Goal: Transaction & Acquisition: Purchase product/service

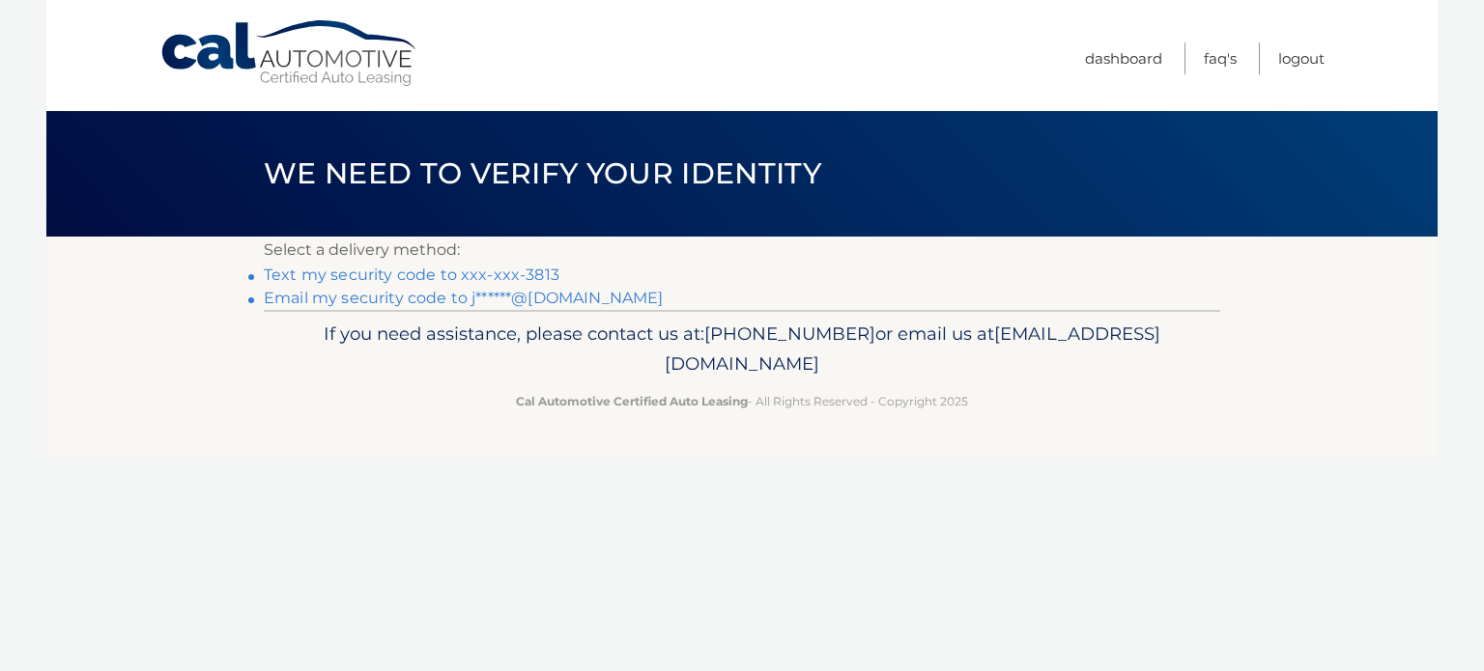
click at [441, 278] on link "Text my security code to xxx-xxx-3813" at bounding box center [412, 275] width 296 height 18
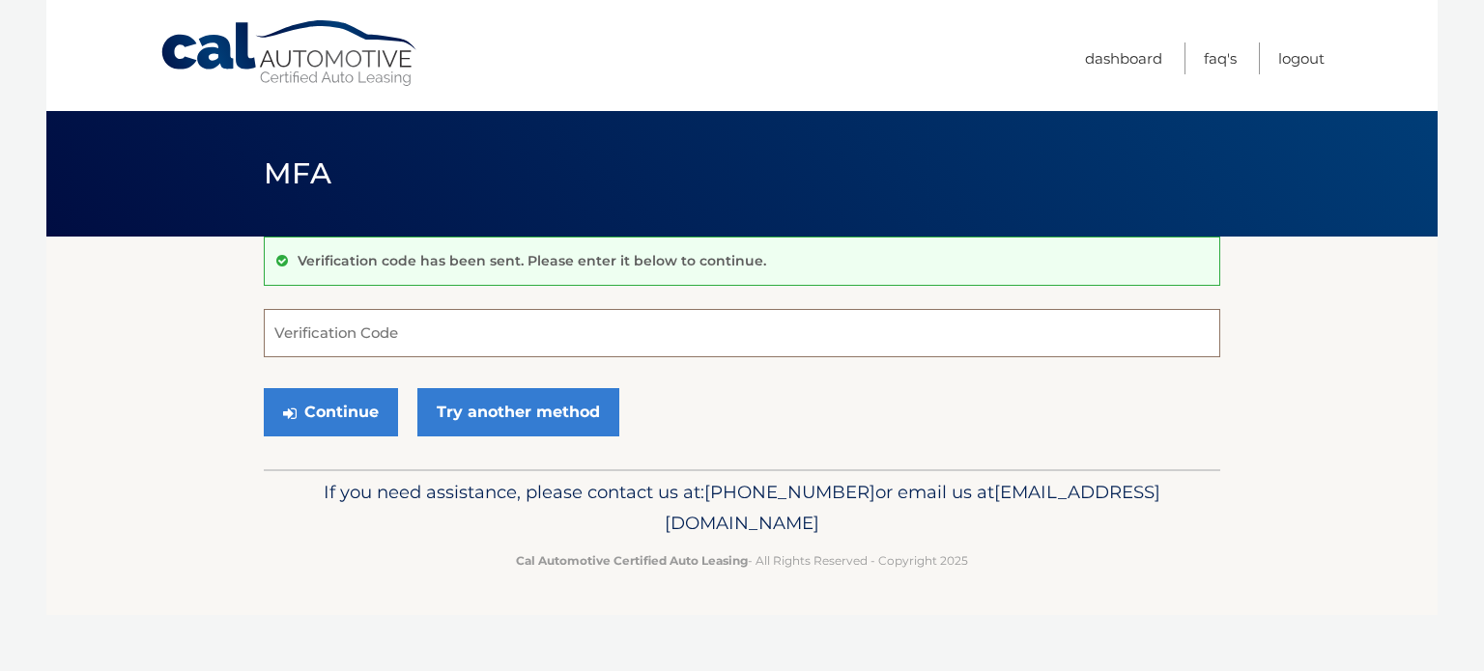
click at [321, 325] on input "Verification Code" at bounding box center [742, 333] width 956 height 48
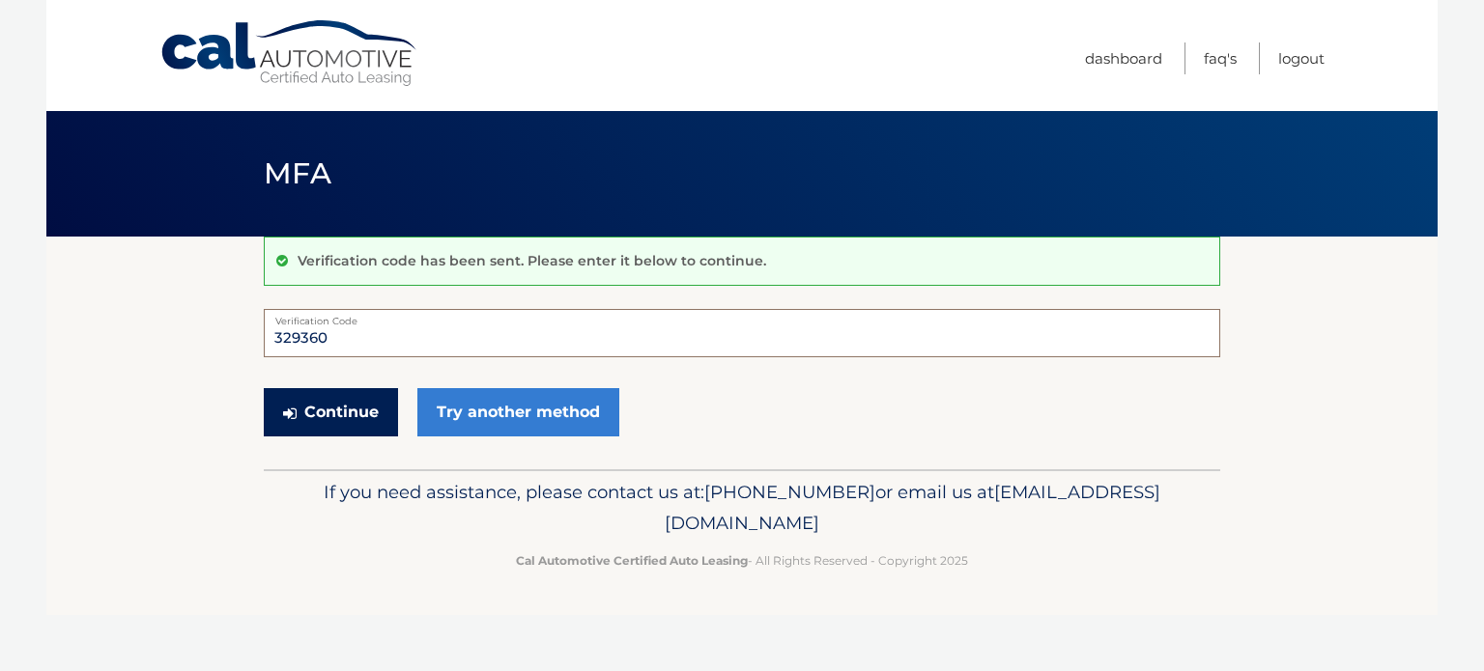
type input "329360"
click at [313, 417] on button "Continue" at bounding box center [331, 412] width 134 height 48
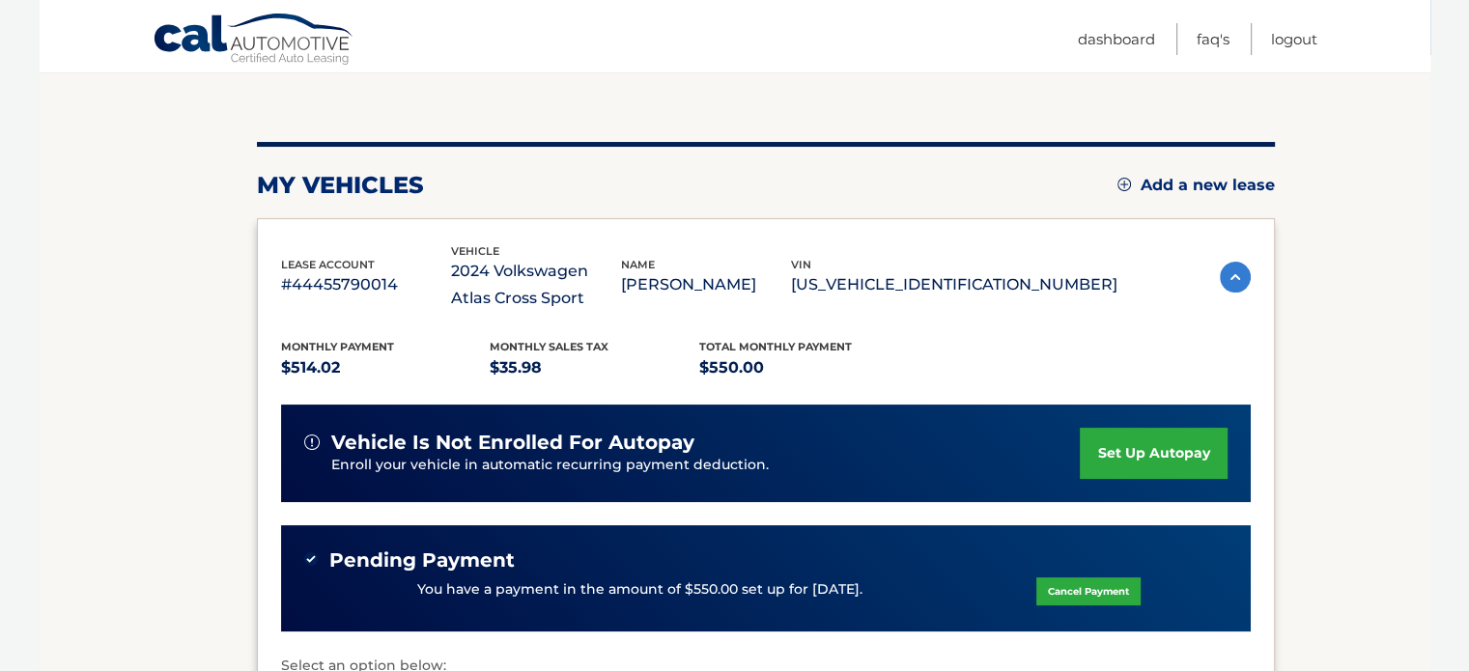
scroll to position [193, 0]
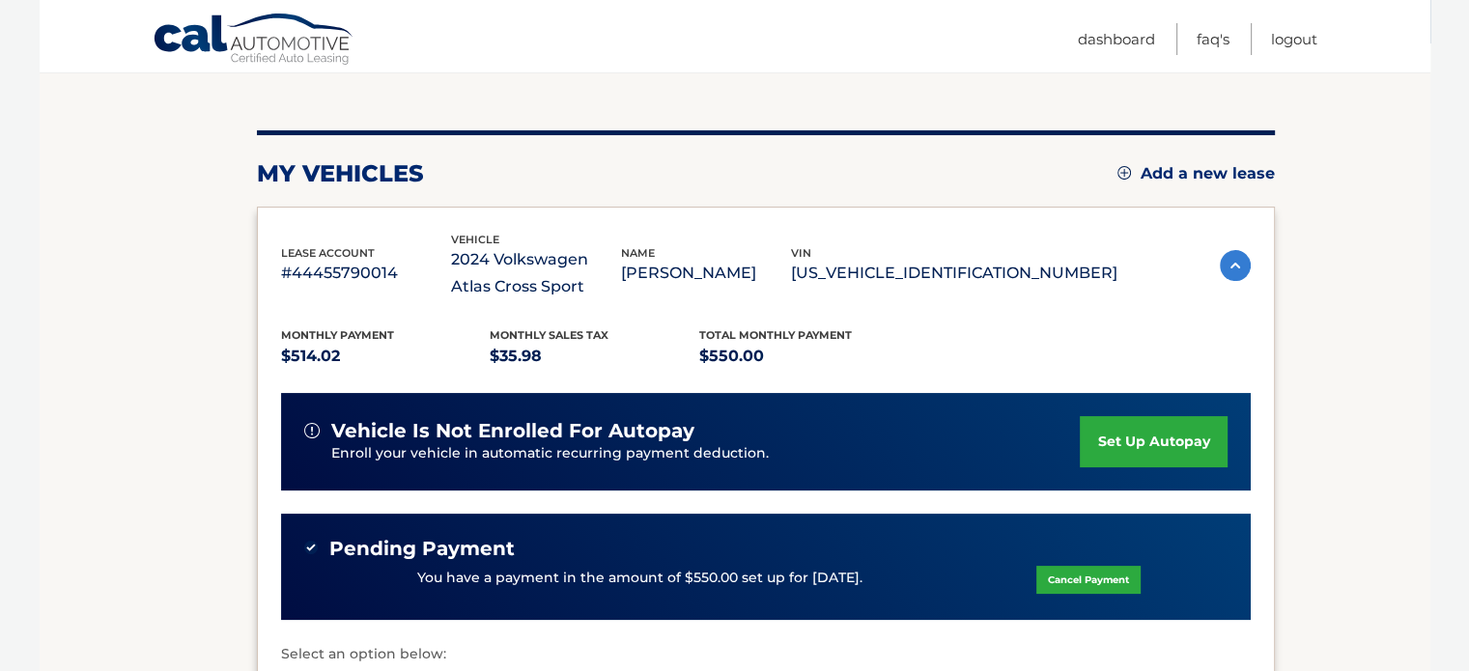
click at [1118, 172] on img at bounding box center [1125, 173] width 14 height 14
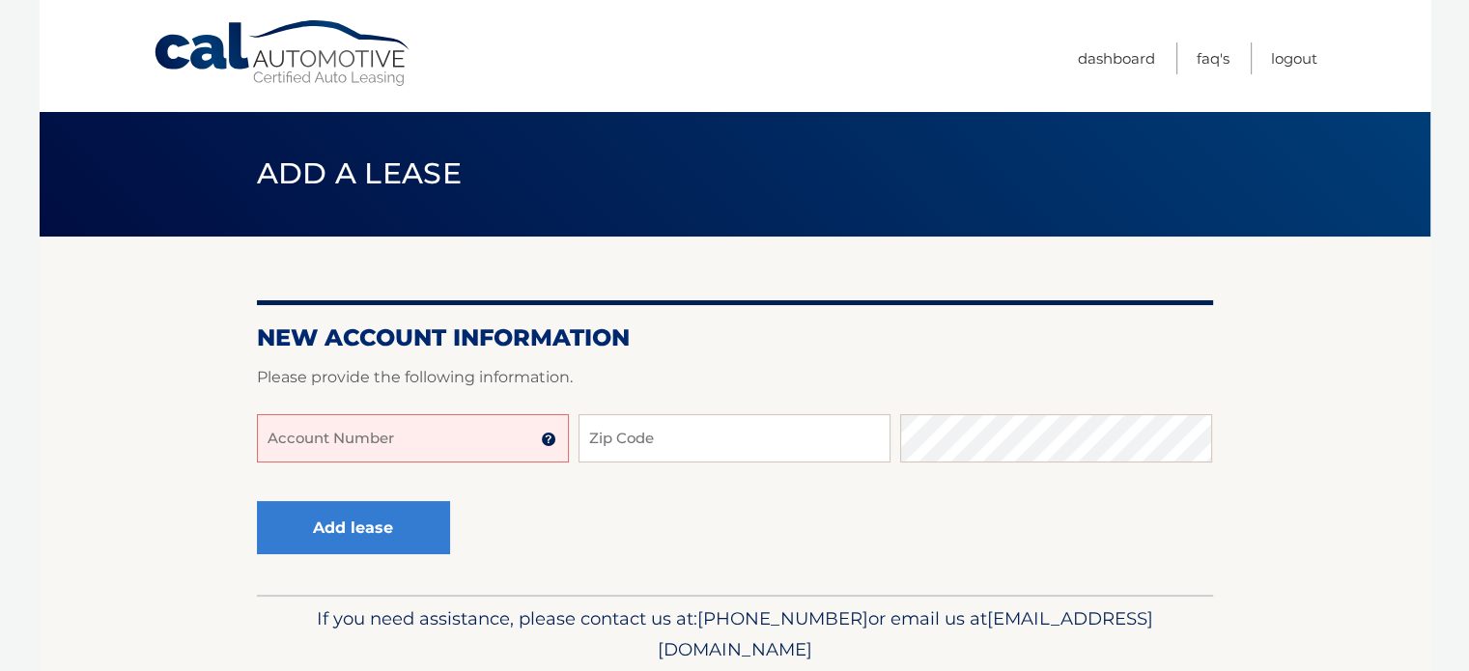
click at [328, 440] on input "Account Number" at bounding box center [413, 438] width 312 height 48
type input "4"
click at [201, 438] on section "New Account Information Please provide the following information. Account Numbe…" at bounding box center [735, 416] width 1391 height 358
type input "4445660"
drag, startPoint x: 344, startPoint y: 443, endPoint x: 233, endPoint y: 443, distance: 111.1
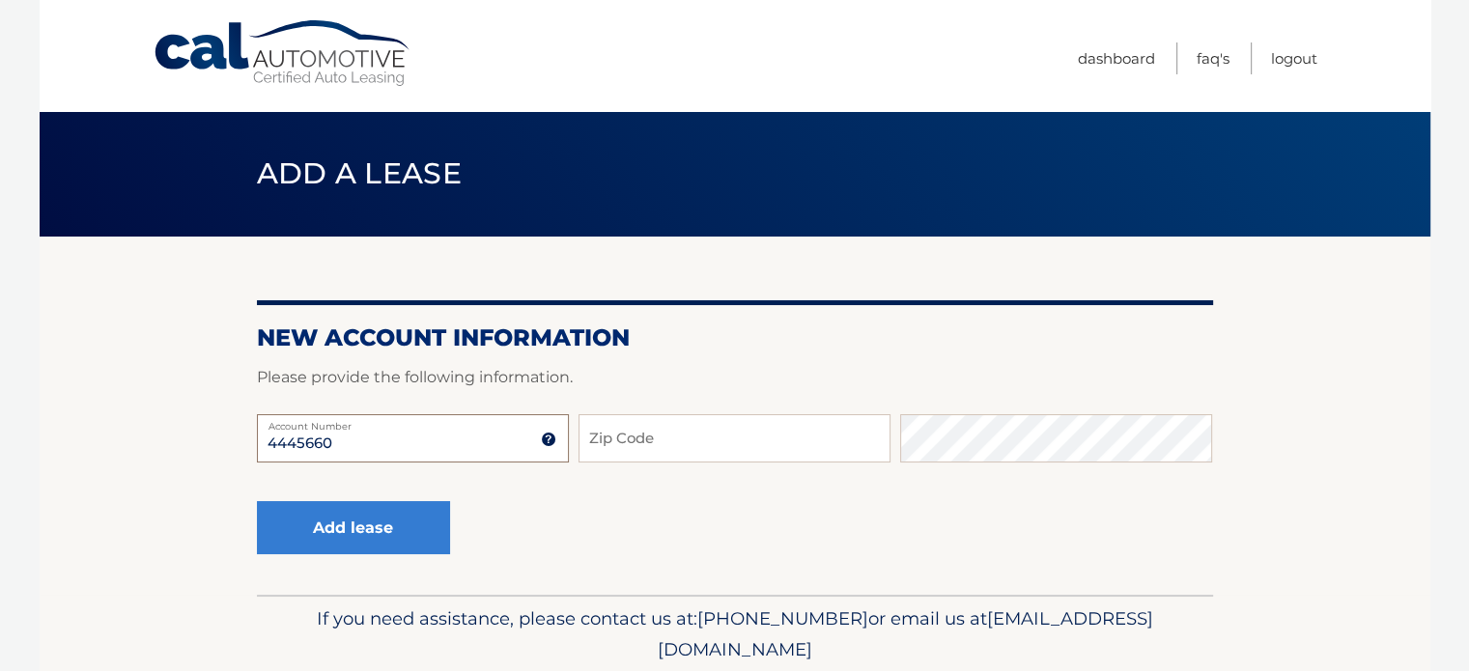
click at [233, 443] on section "New Account Information Please provide the following information. 4445660 Accou…" at bounding box center [735, 416] width 1391 height 358
type input "44456010872"
type input "33473"
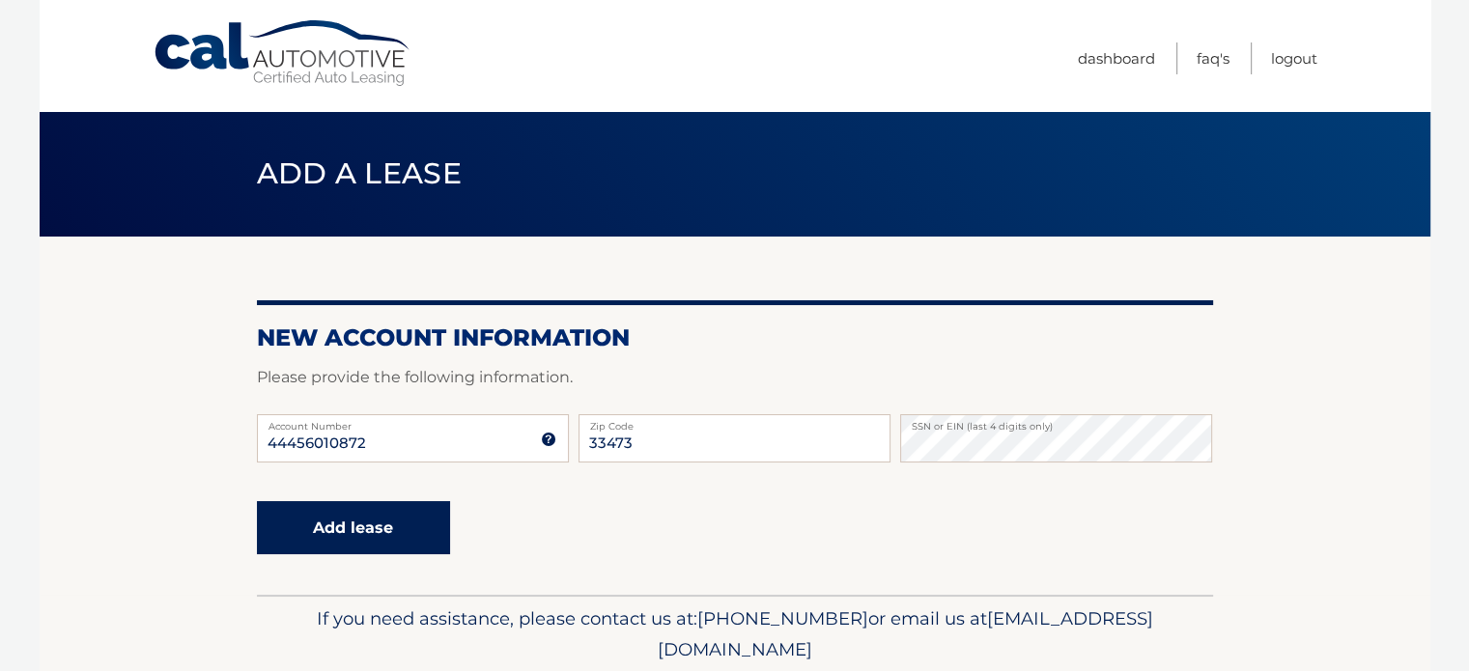
click at [315, 520] on button "Add lease" at bounding box center [353, 527] width 193 height 53
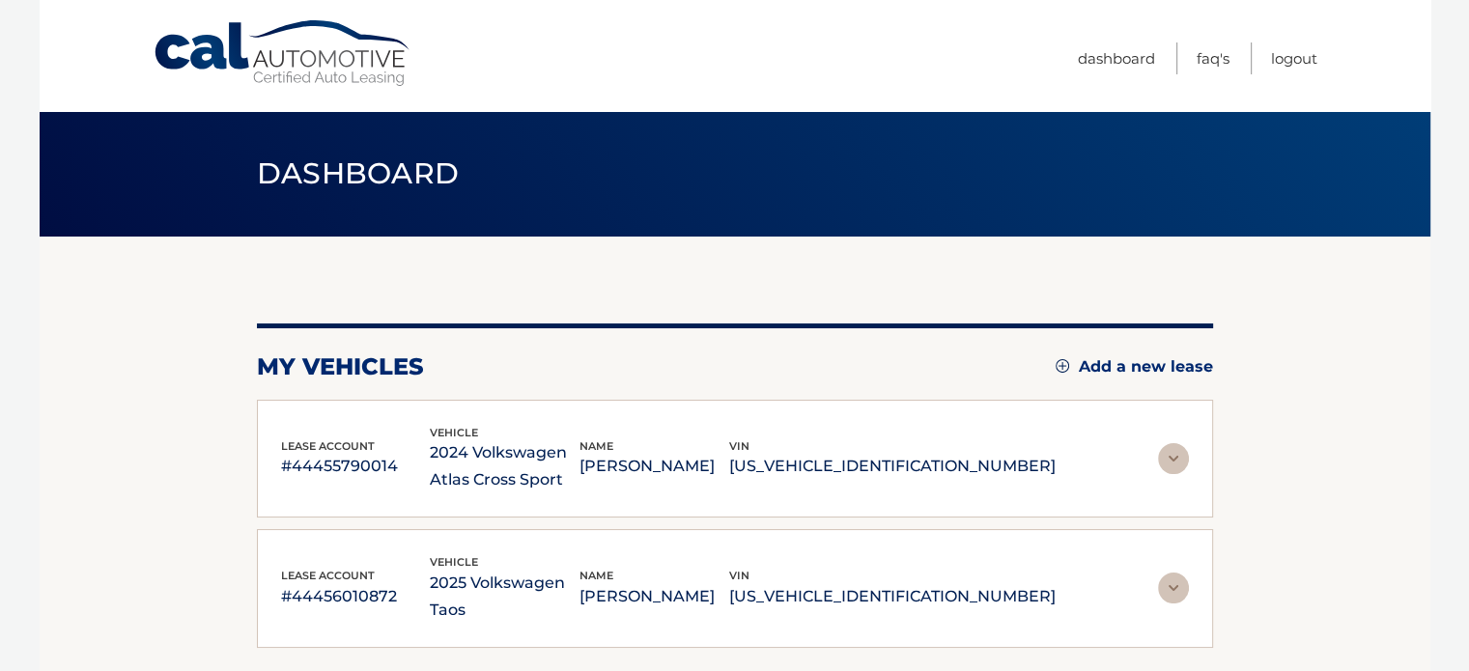
click at [1110, 364] on link "Add a new lease" at bounding box center [1134, 366] width 157 height 19
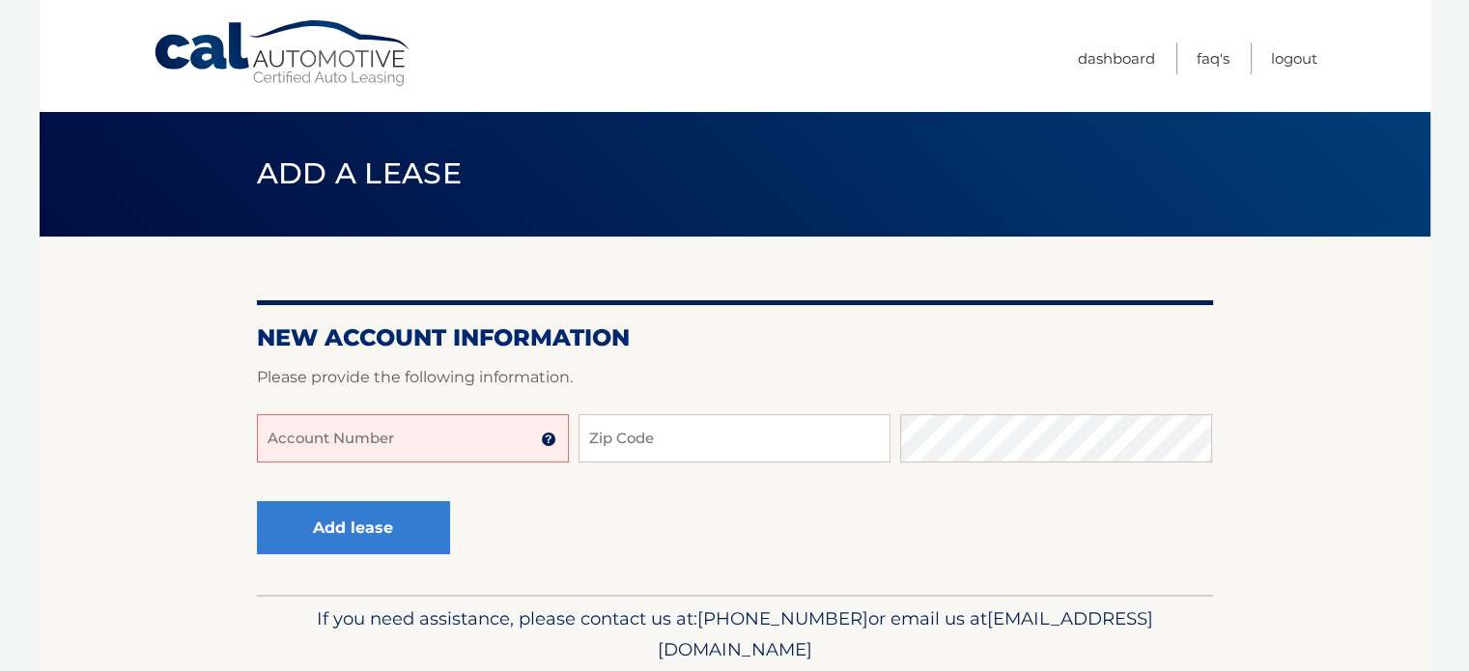
click at [342, 433] on input "Account Number" at bounding box center [413, 438] width 312 height 48
type input "44456010861"
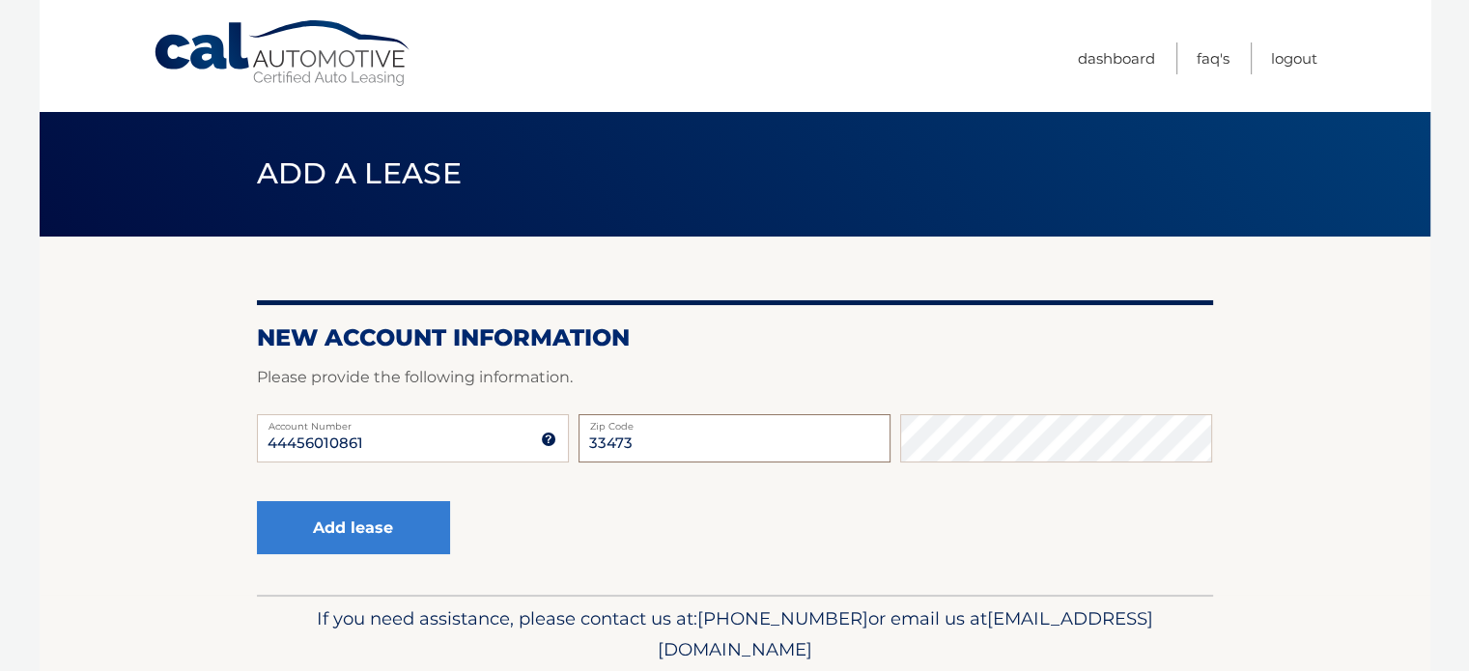
type input "33473"
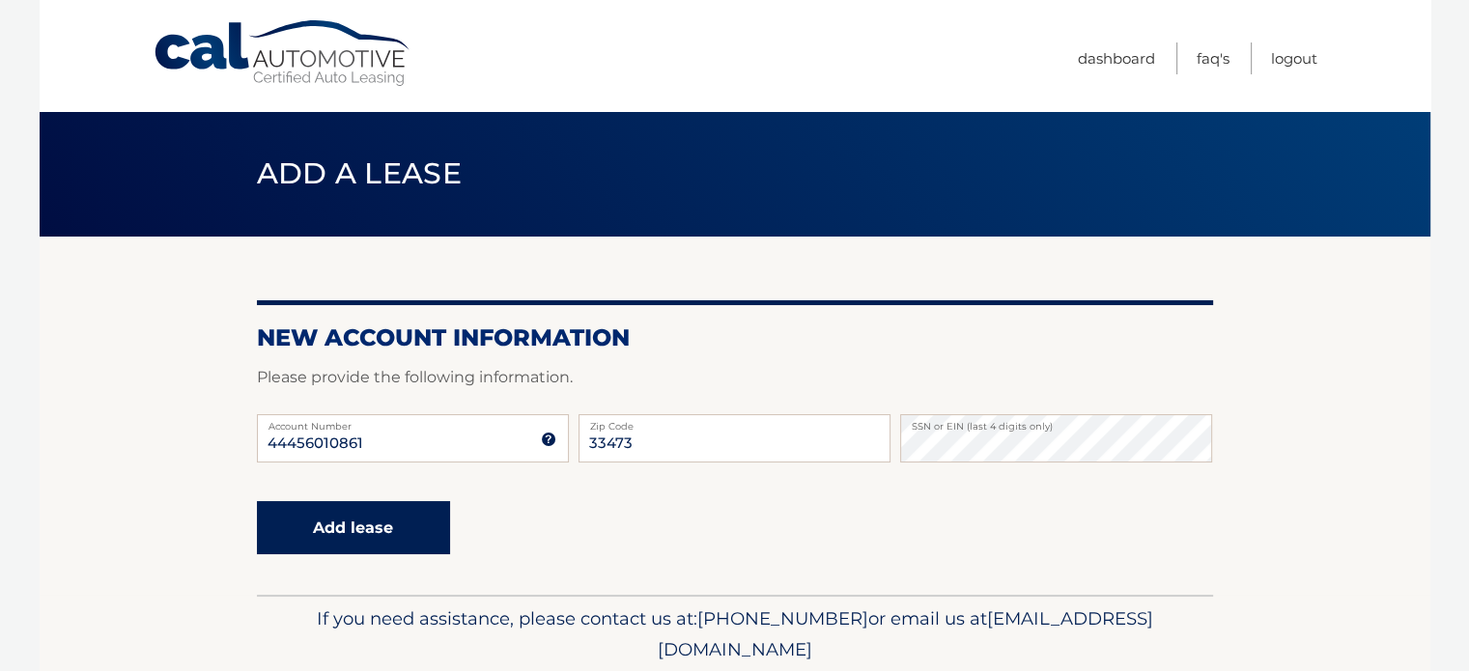
click at [332, 531] on button "Add lease" at bounding box center [353, 527] width 193 height 53
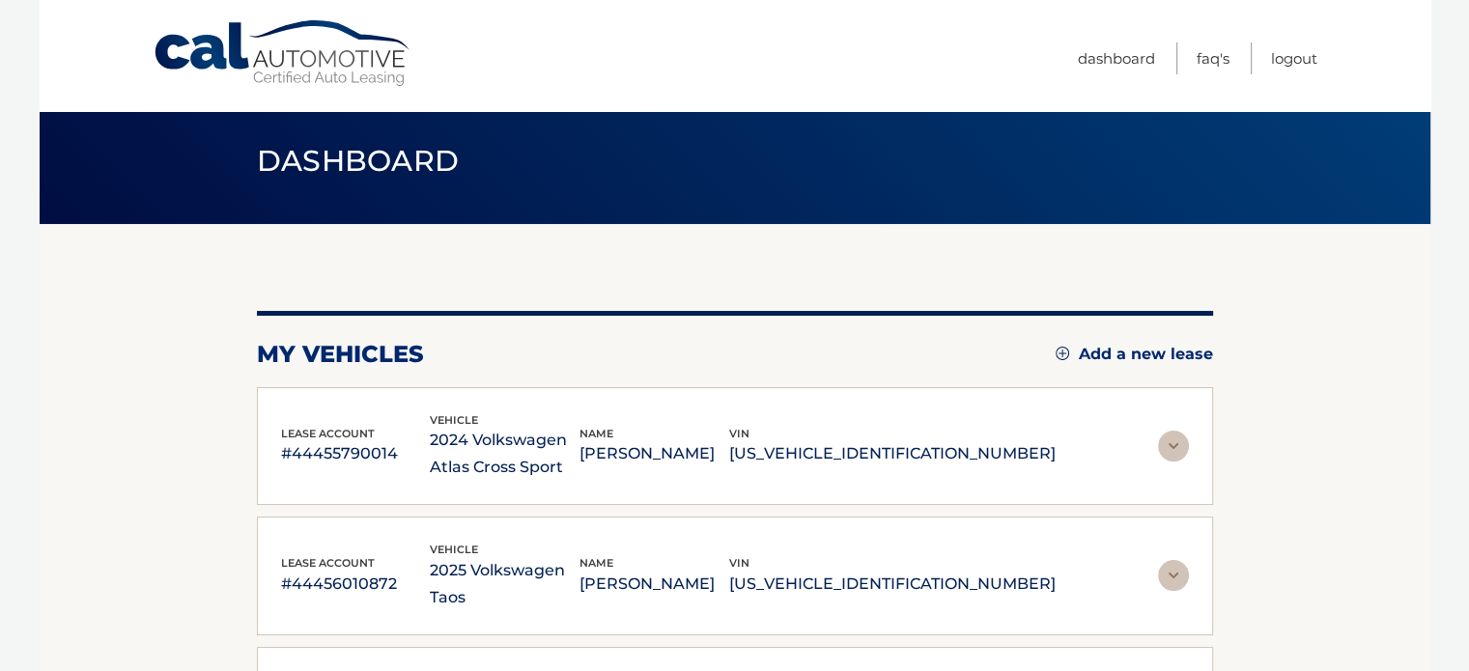
scroll to position [193, 0]
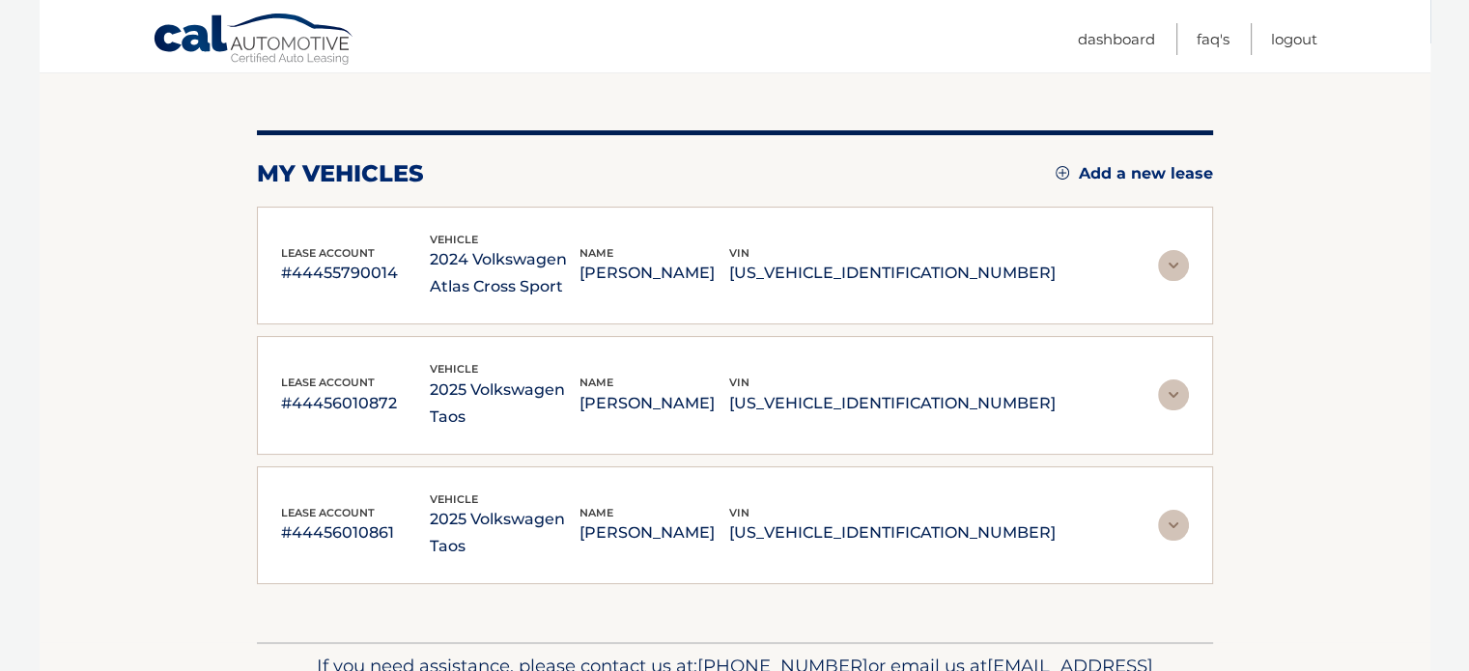
click at [1171, 259] on img at bounding box center [1173, 265] width 31 height 31
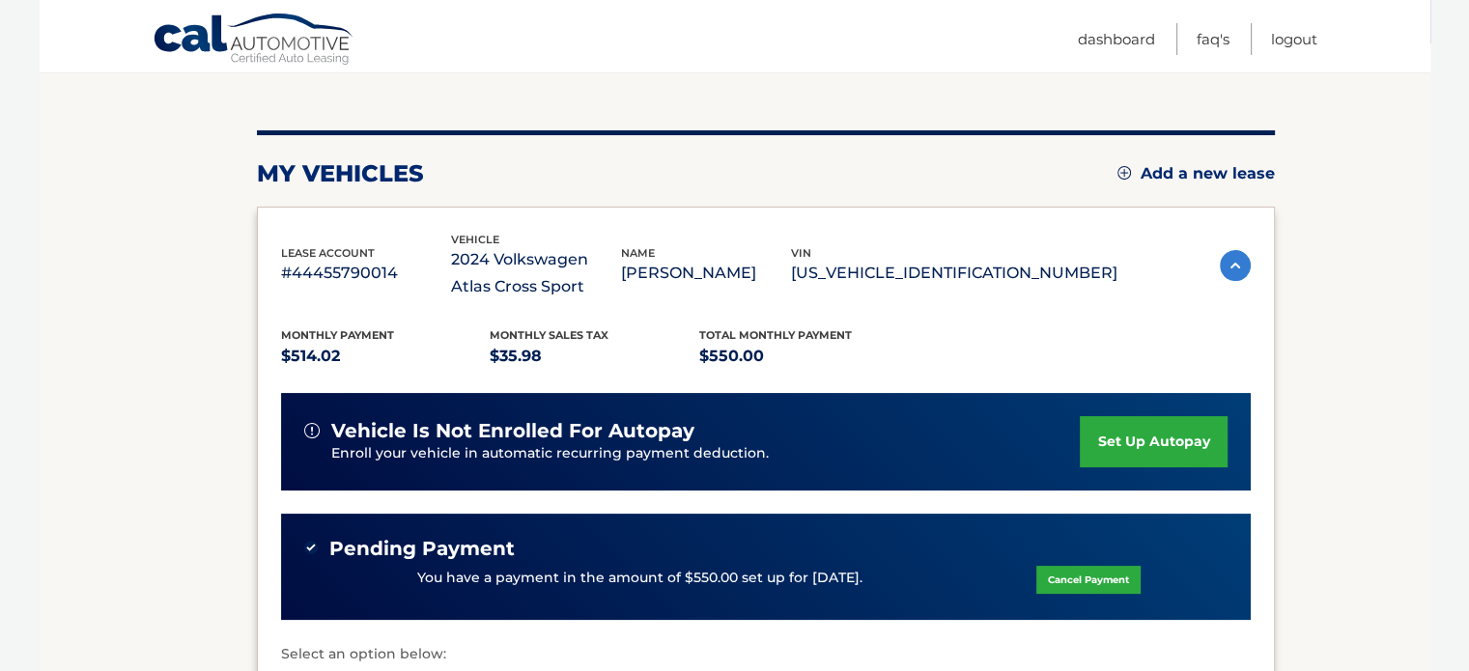
click at [1222, 265] on img at bounding box center [1235, 265] width 31 height 31
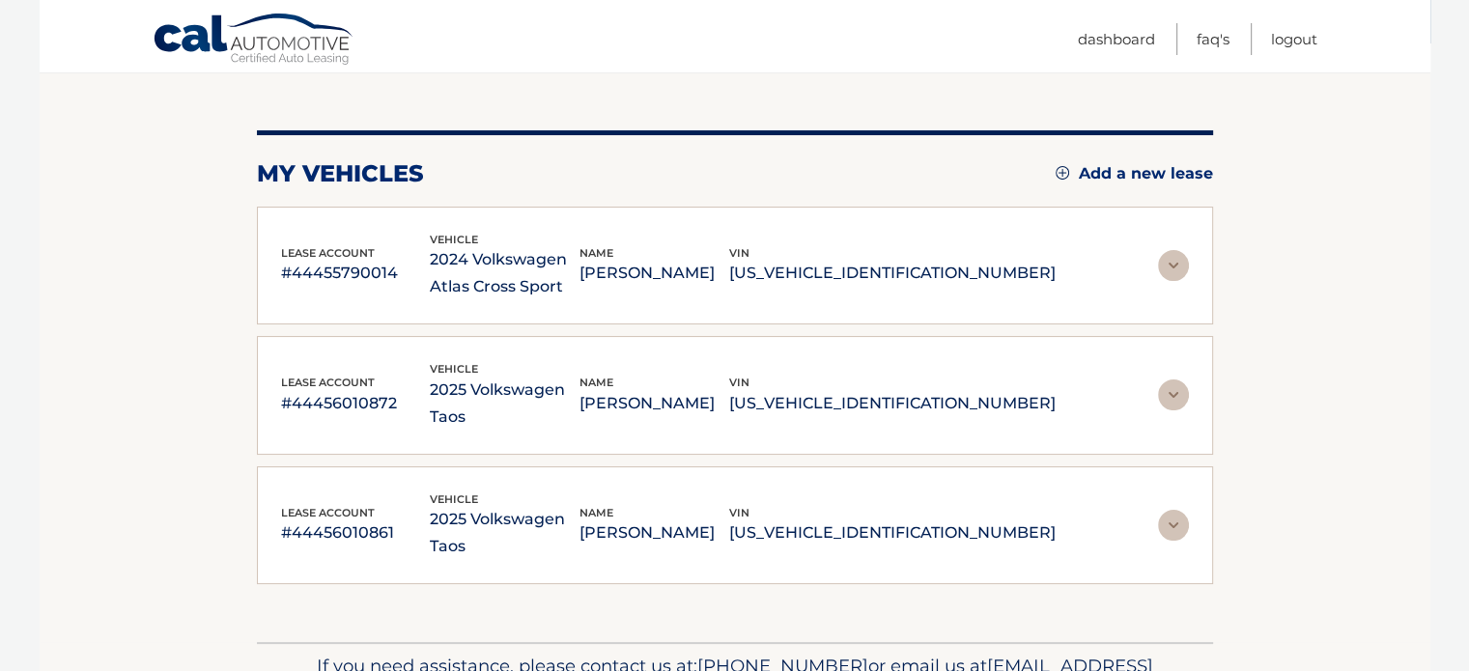
click at [1179, 380] on img at bounding box center [1173, 395] width 31 height 31
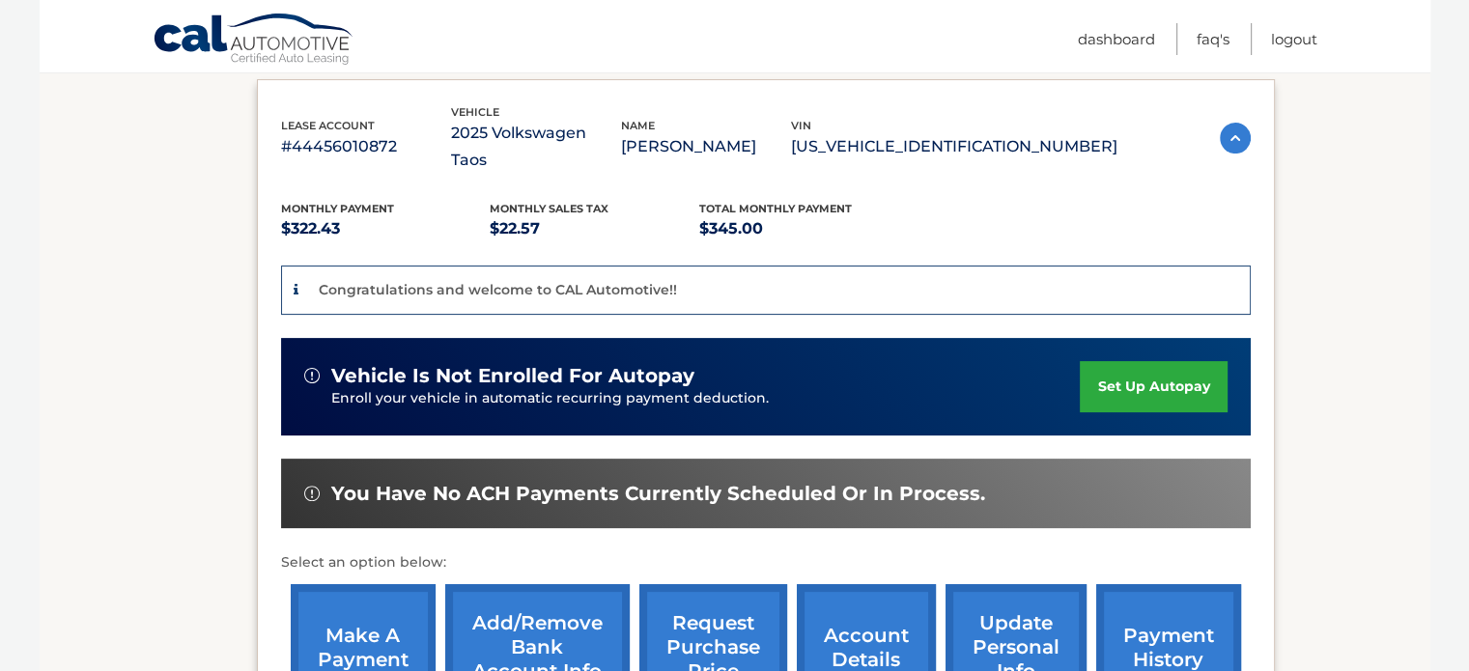
scroll to position [483, 0]
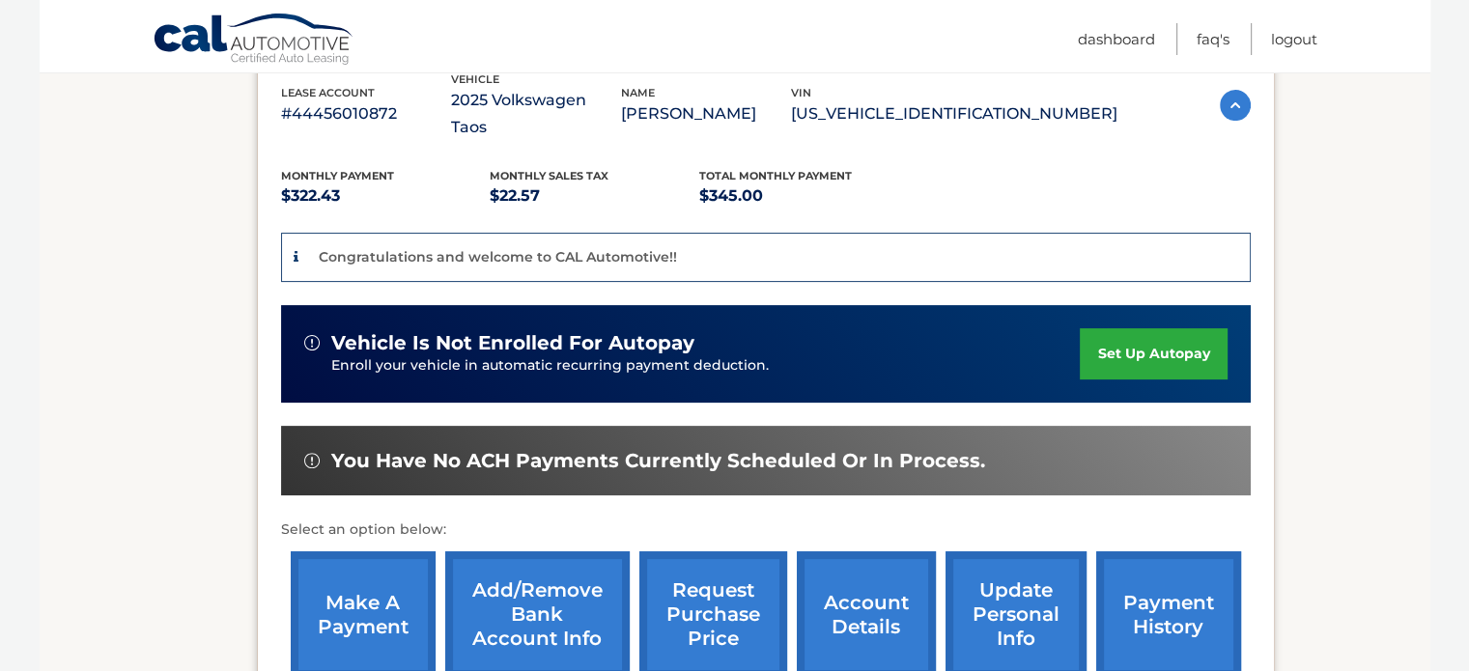
click at [528, 563] on link "Add/Remove bank account info" at bounding box center [537, 615] width 185 height 127
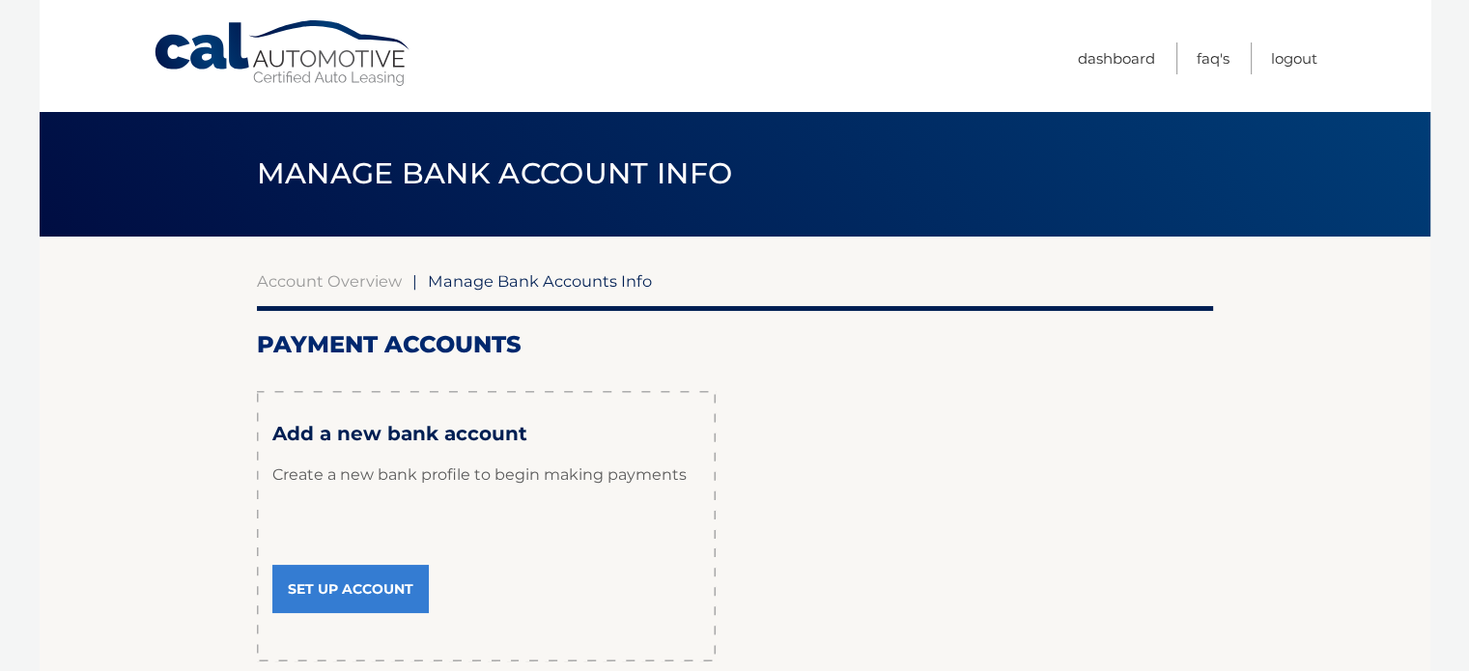
scroll to position [97, 0]
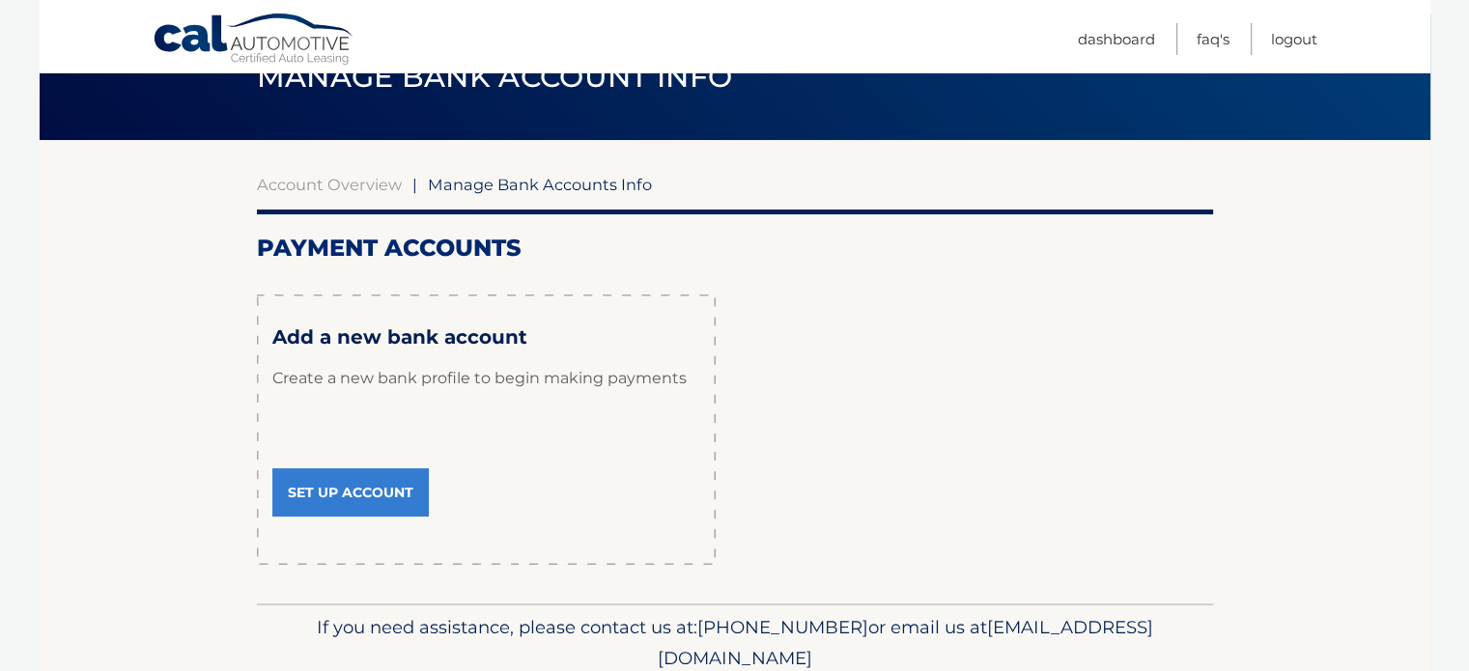
click at [355, 479] on link "Set Up Account" at bounding box center [350, 493] width 157 height 48
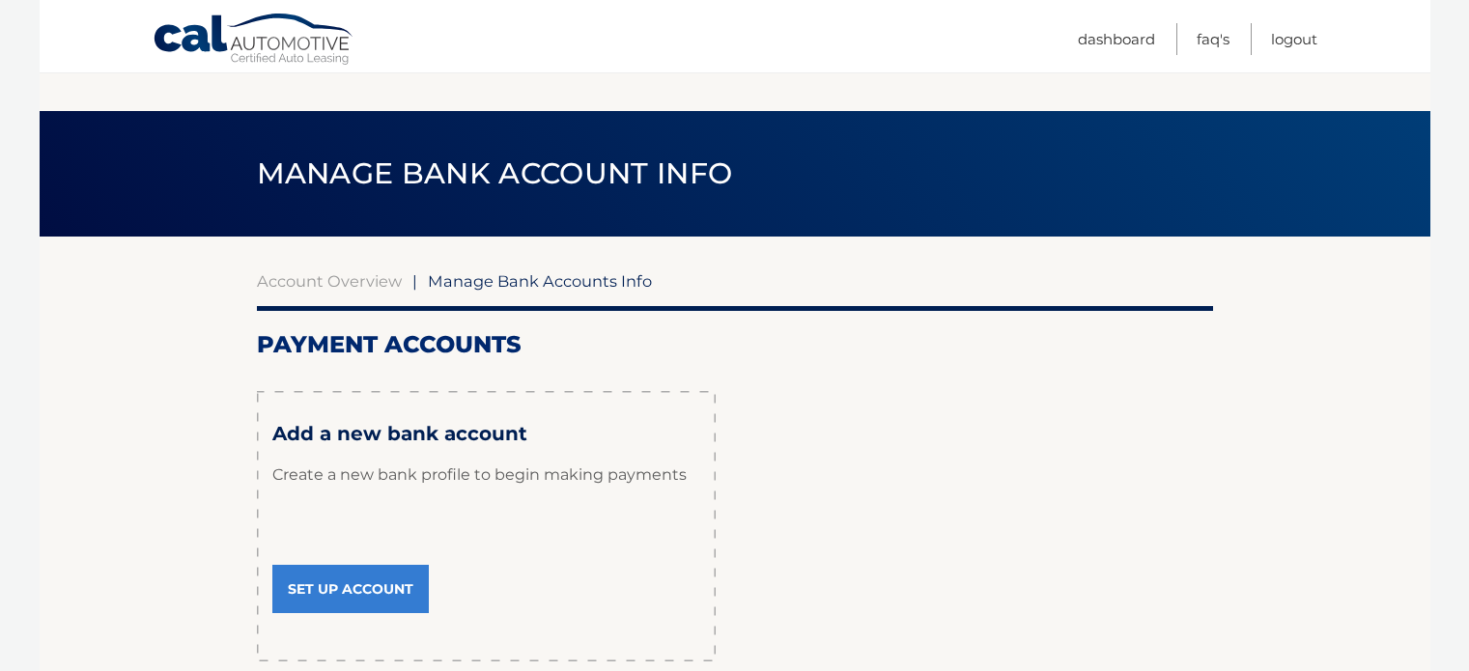
scroll to position [97, 0]
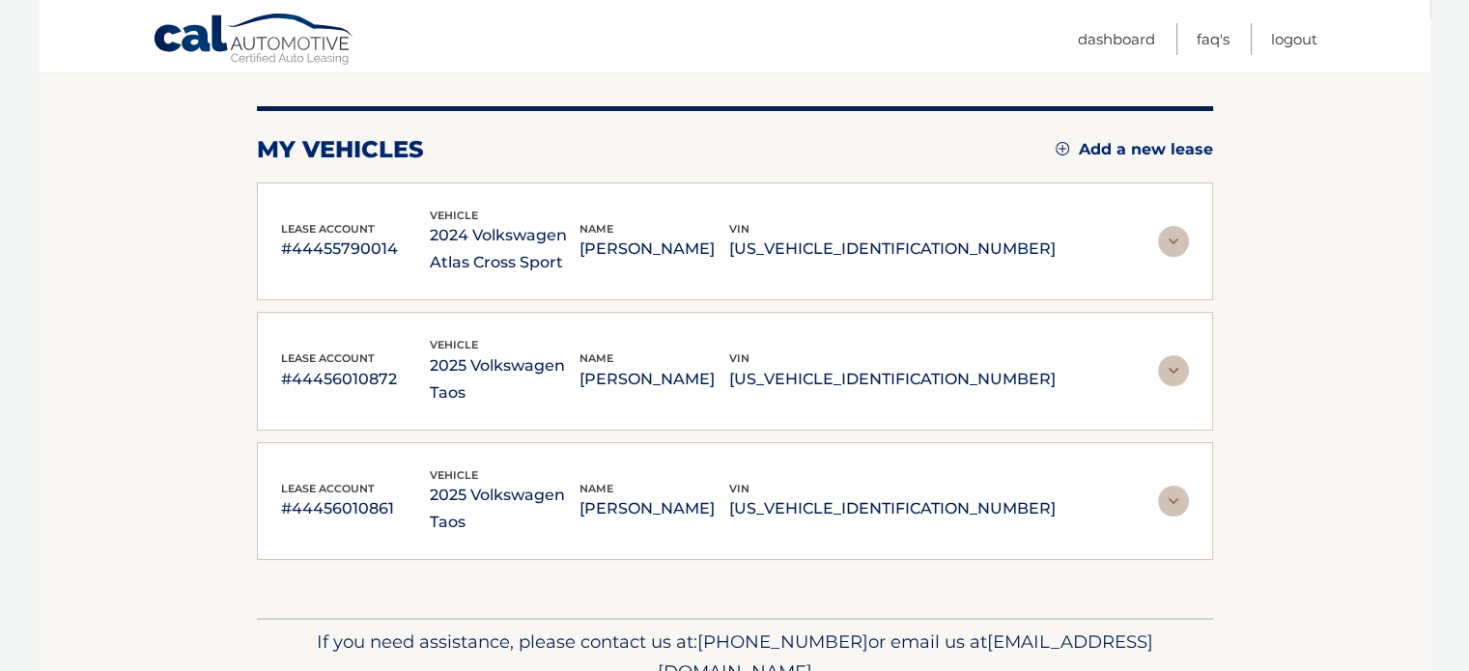
scroll to position [157, 0]
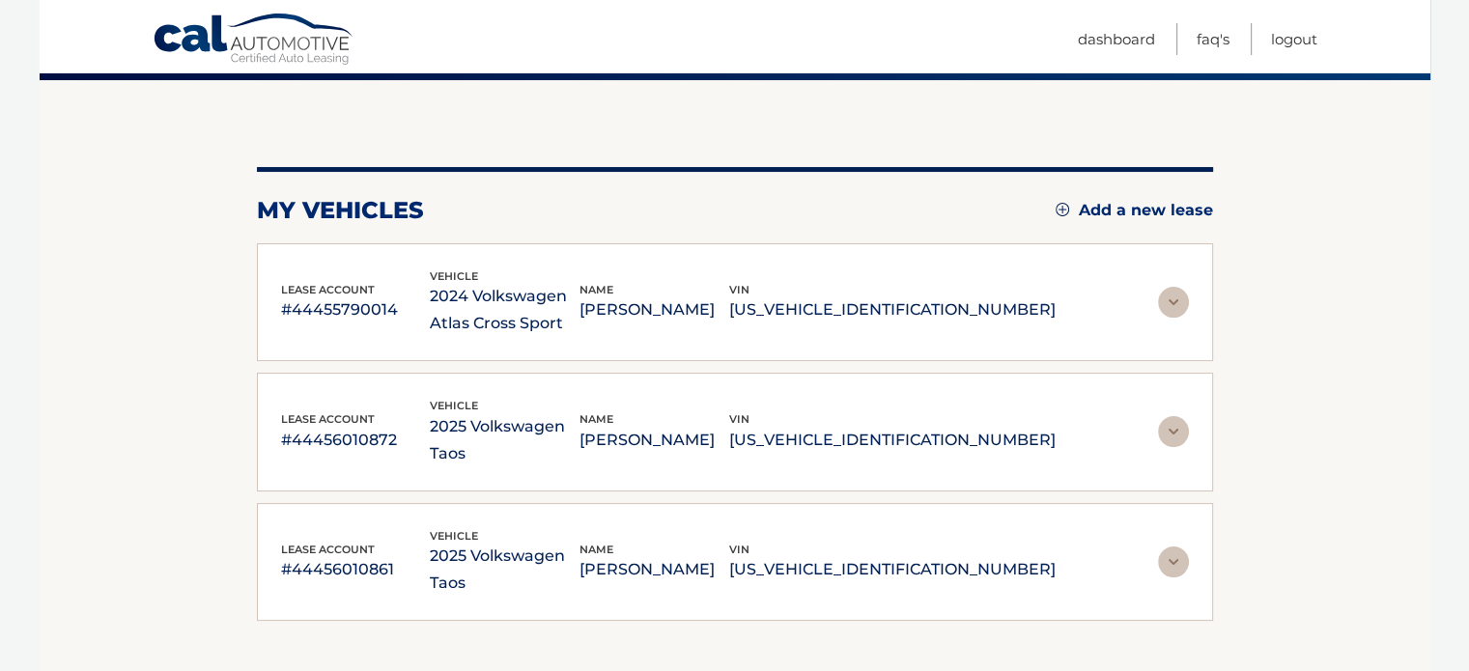
click at [1168, 304] on img at bounding box center [1173, 302] width 31 height 31
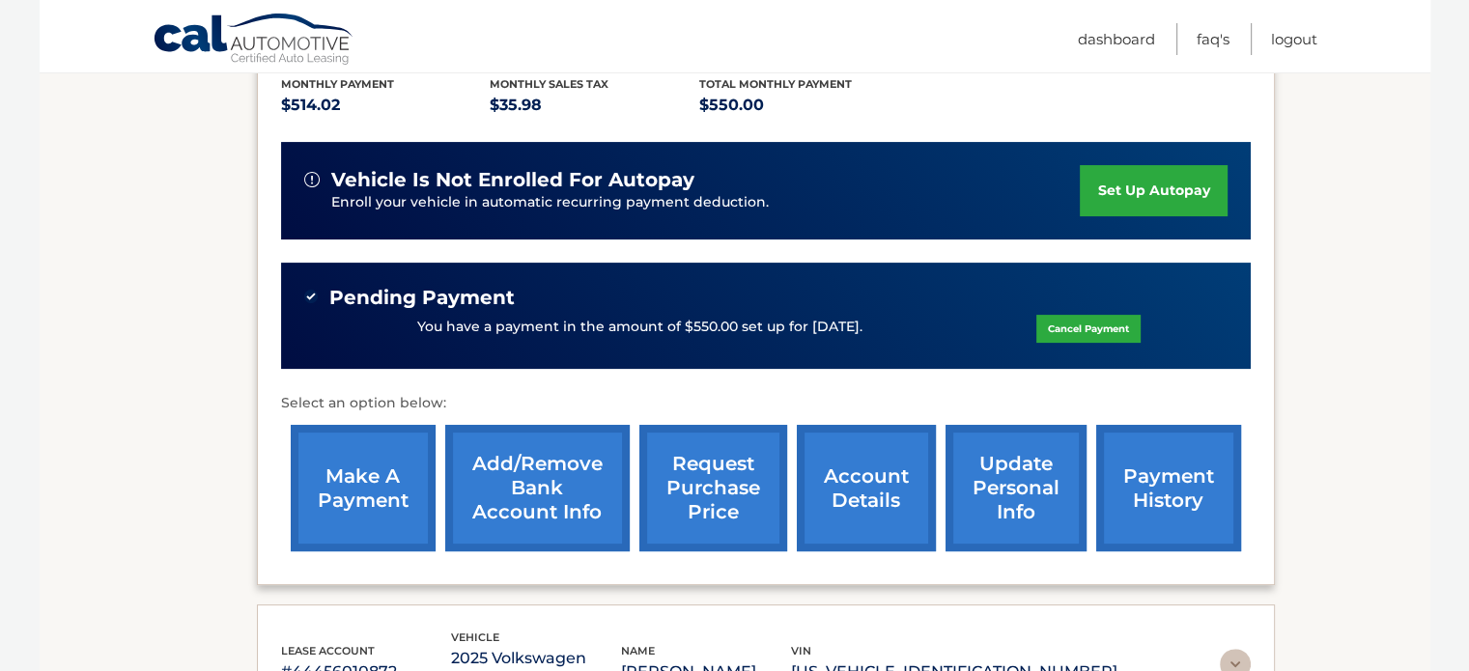
scroll to position [446, 0]
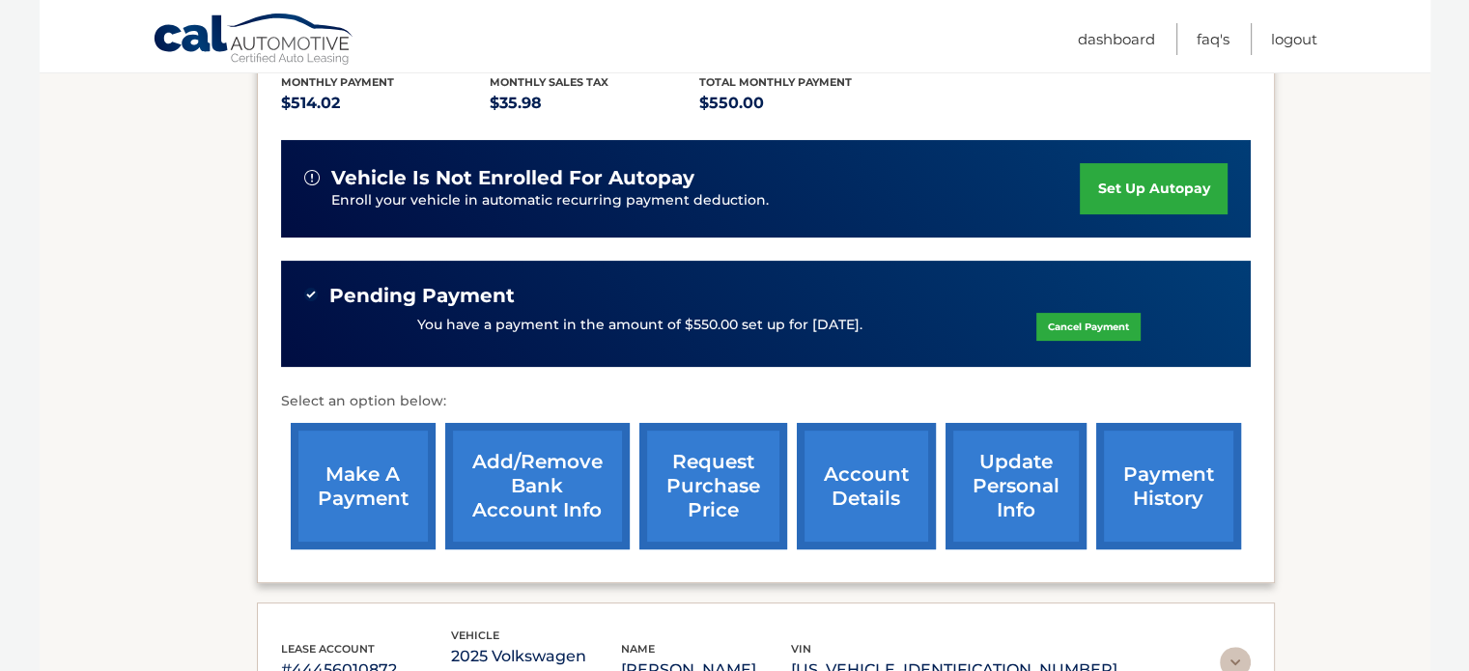
click at [853, 491] on link "account details" at bounding box center [866, 486] width 139 height 127
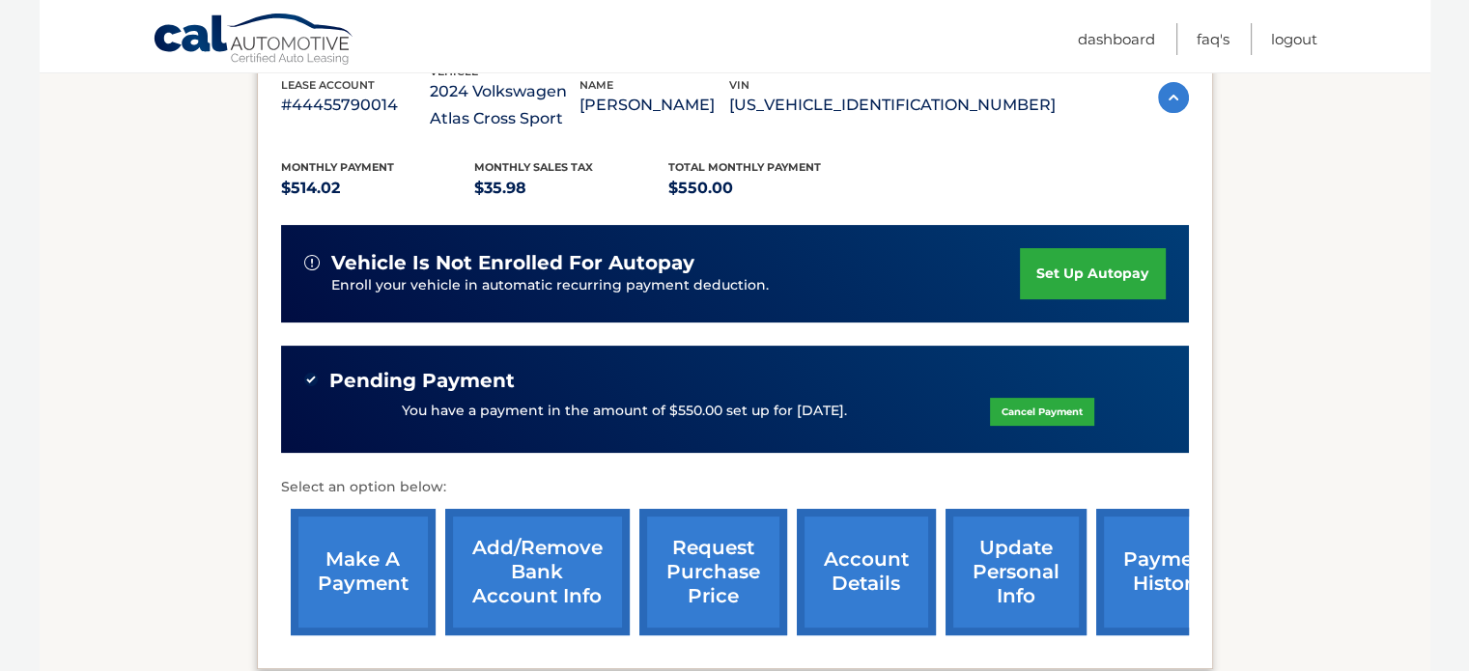
scroll to position [386, 0]
click at [515, 577] on link "Add/Remove bank account info" at bounding box center [537, 572] width 185 height 127
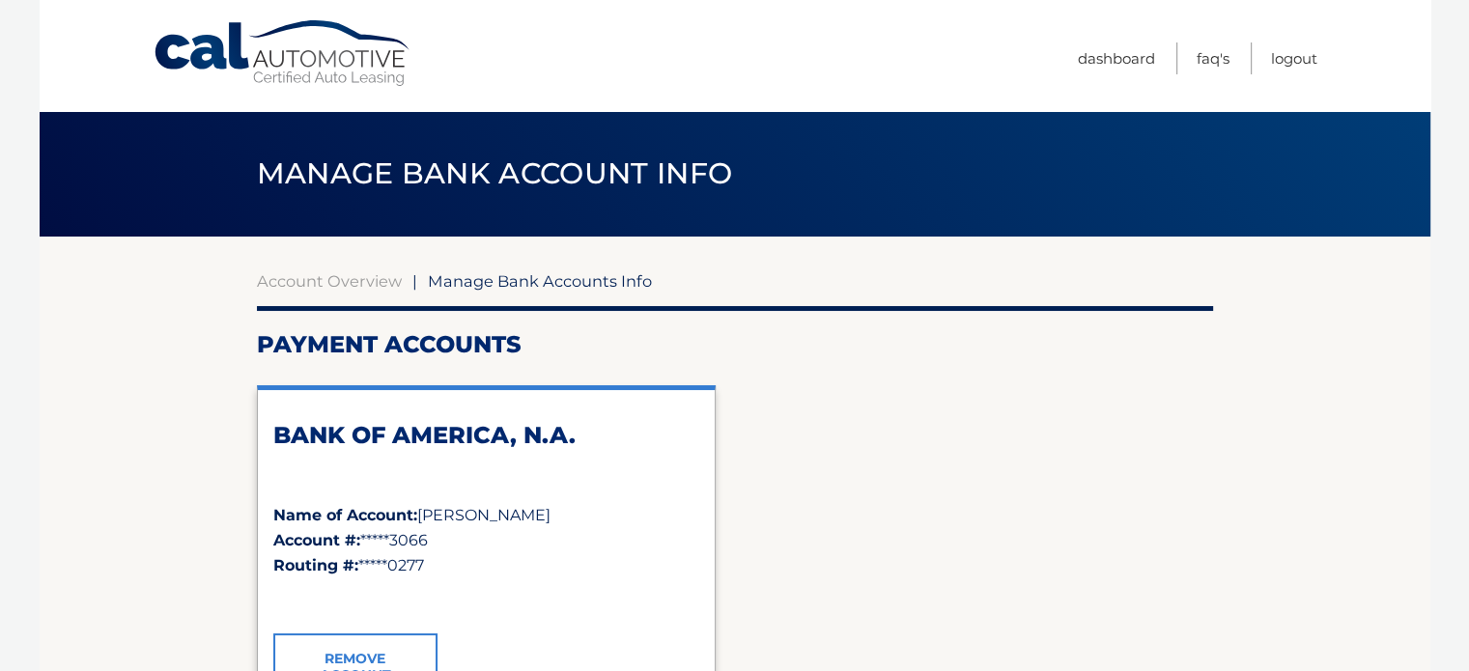
scroll to position [193, 0]
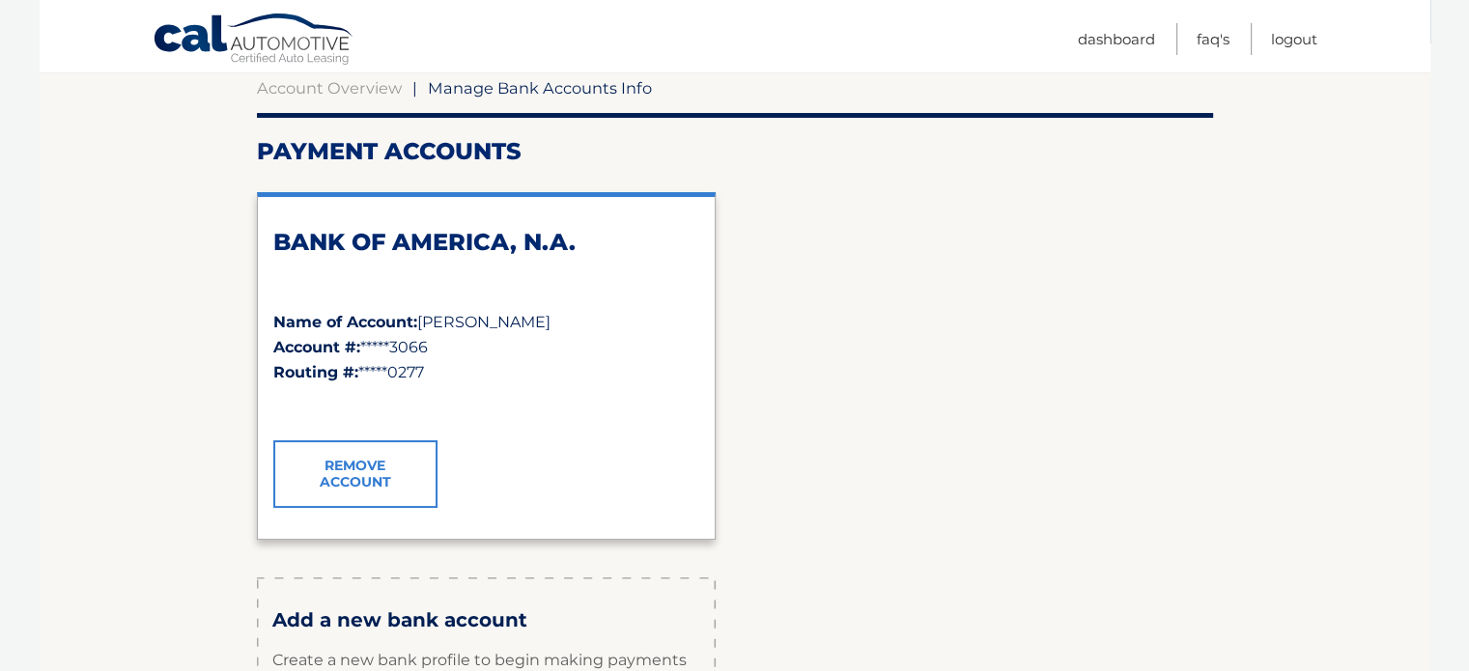
click at [188, 37] on link "Cal Automotive" at bounding box center [254, 41] width 203 height 56
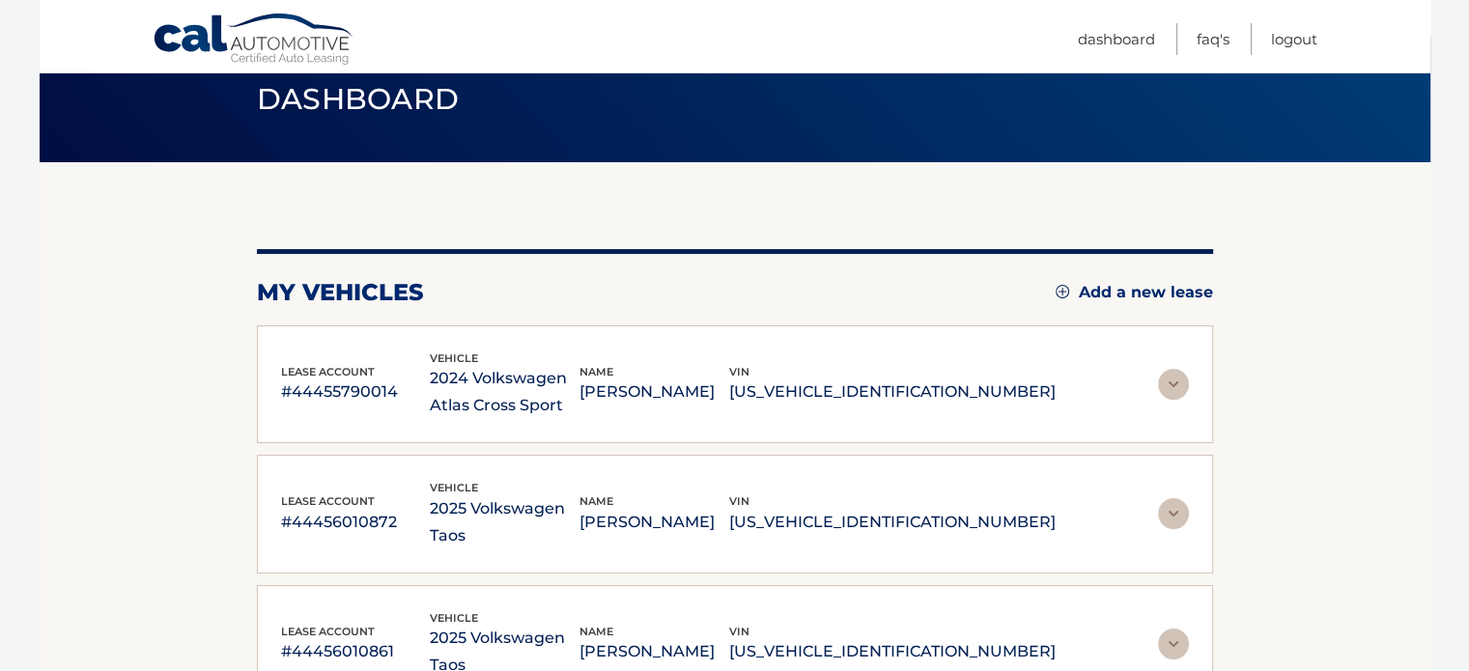
scroll to position [193, 0]
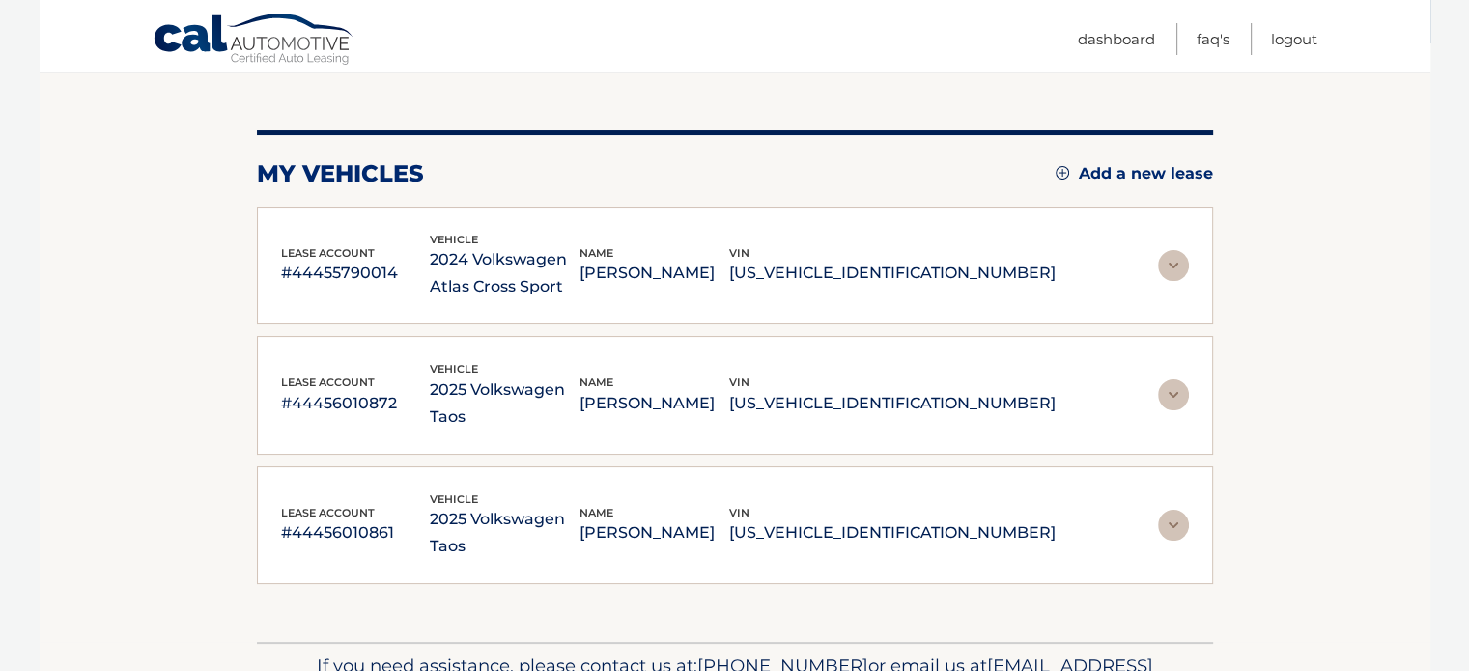
click at [1184, 385] on img at bounding box center [1173, 395] width 31 height 31
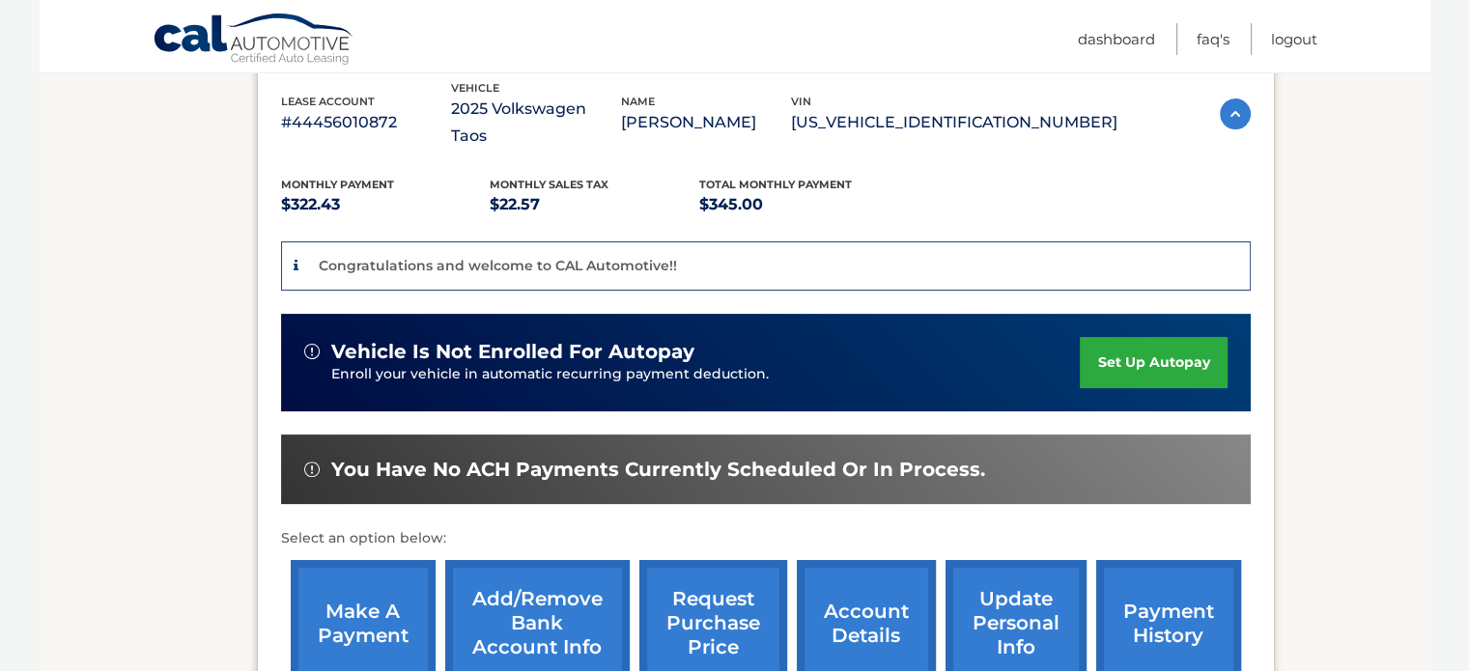
scroll to position [580, 0]
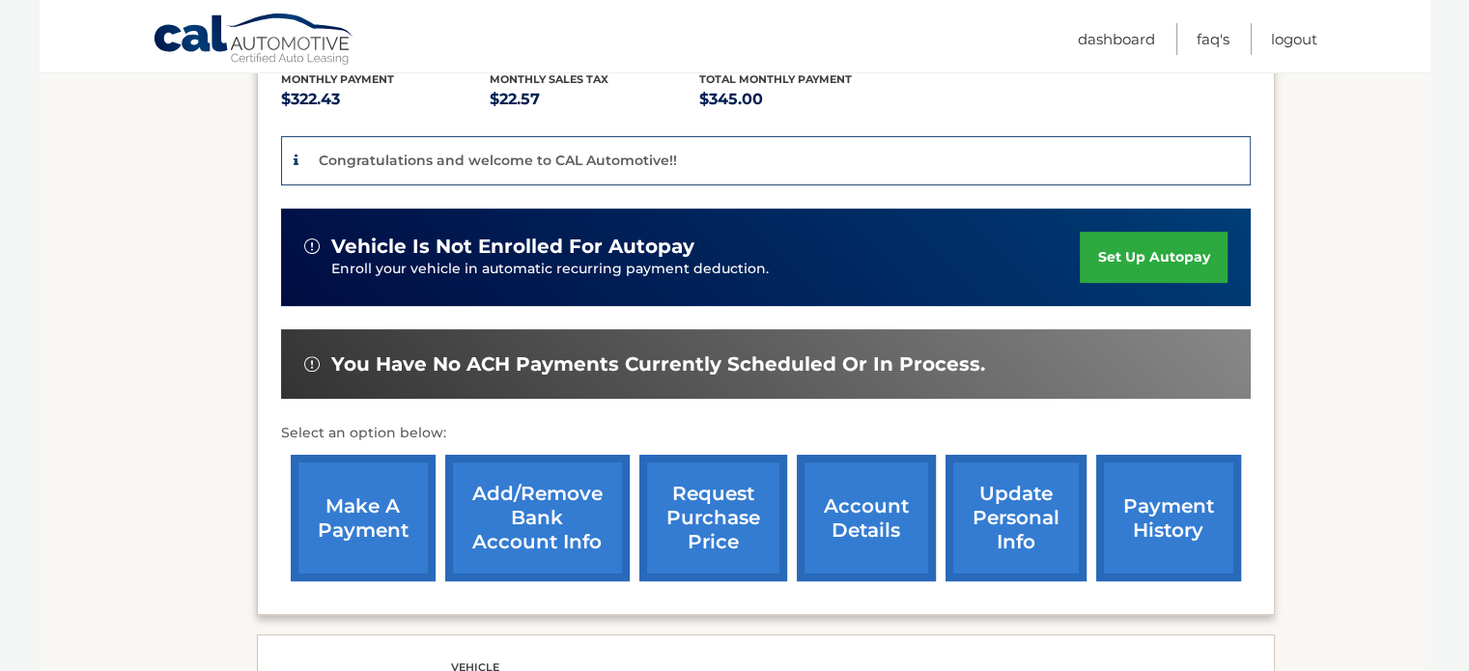
click at [495, 481] on link "Add/Remove bank account info" at bounding box center [537, 518] width 185 height 127
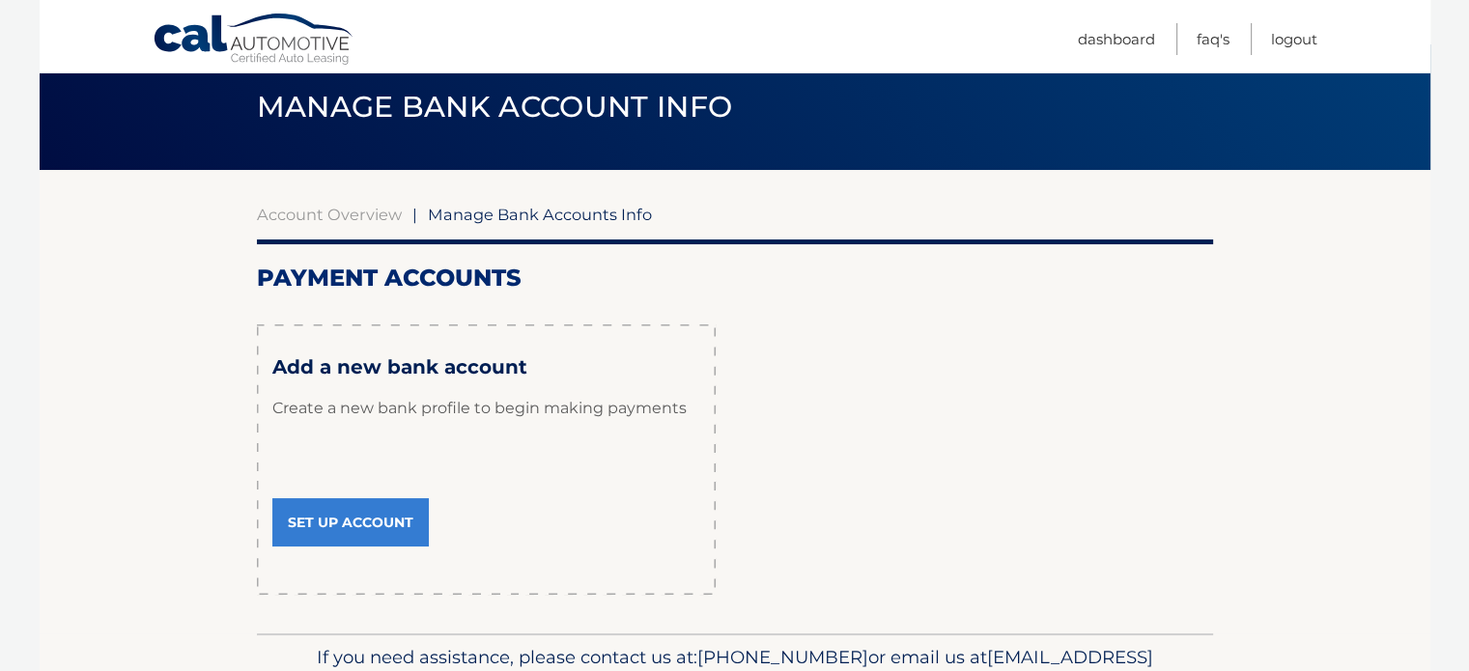
scroll to position [97, 0]
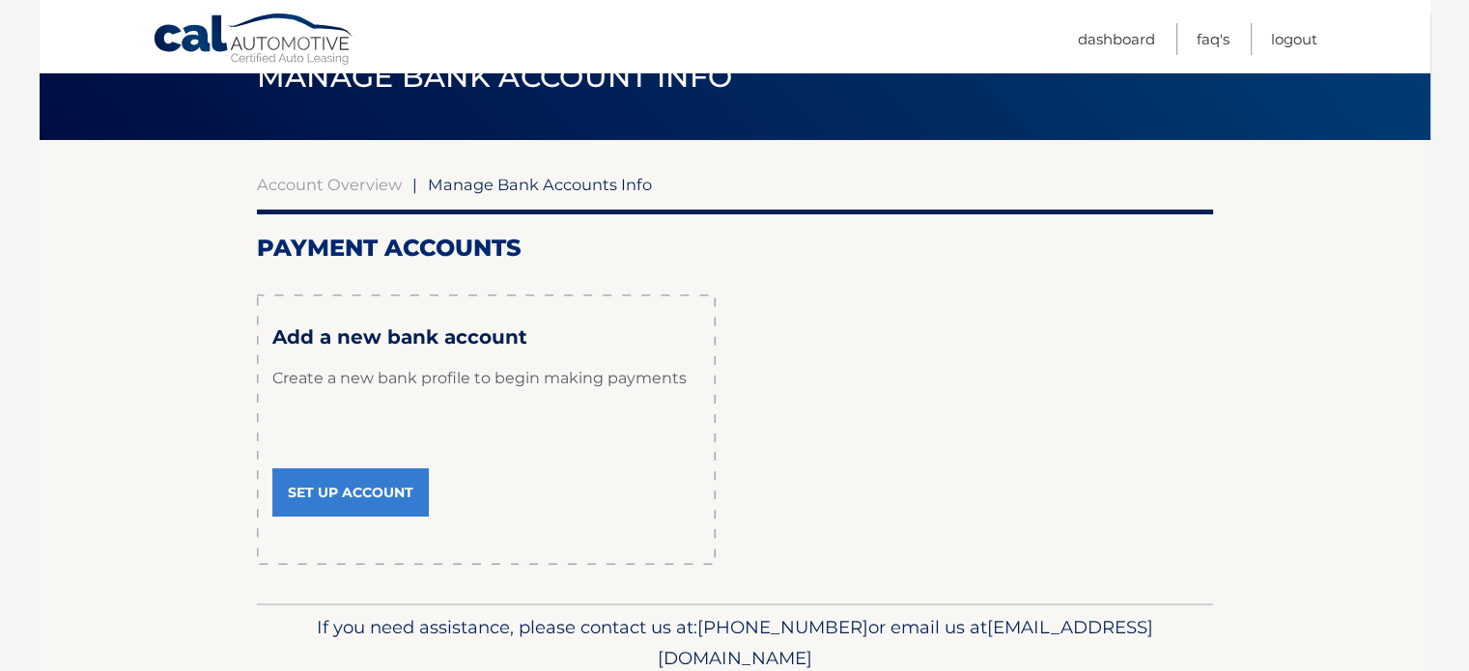
click at [307, 482] on link "Set Up Account" at bounding box center [350, 493] width 157 height 48
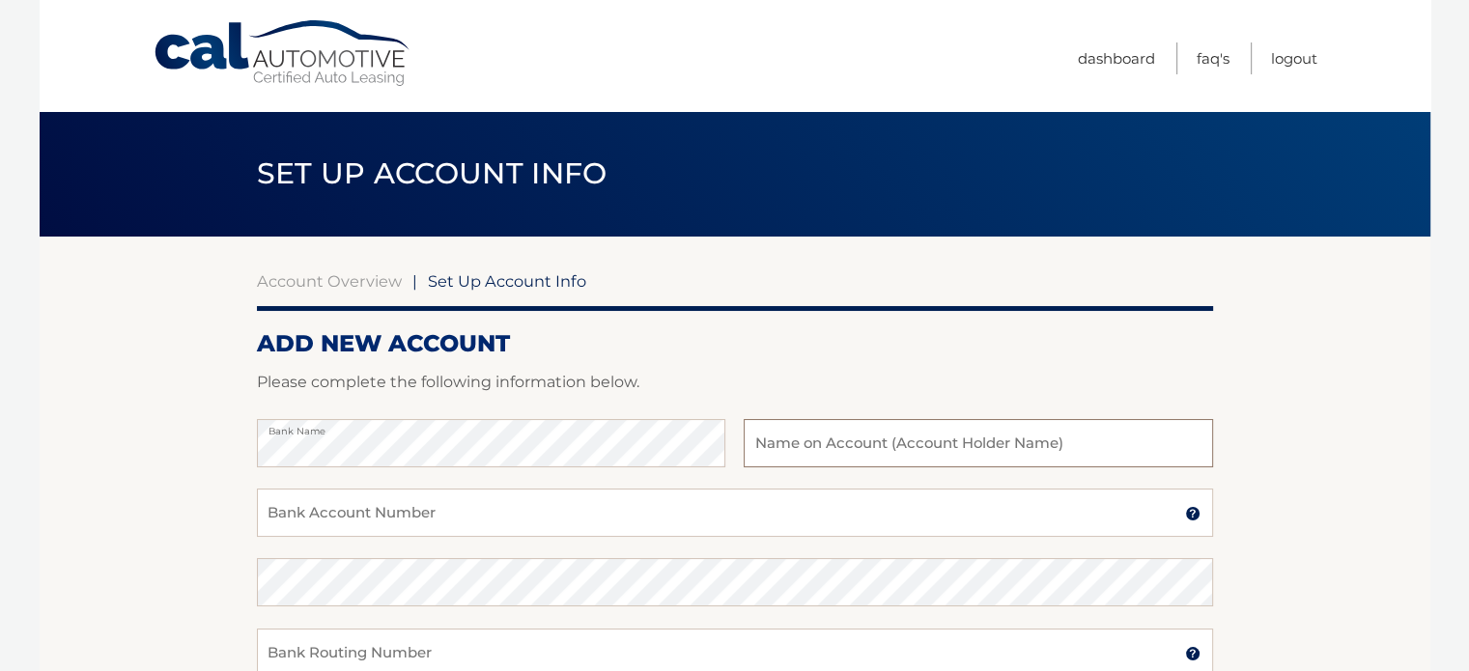
click at [775, 441] on input "text" at bounding box center [978, 443] width 469 height 48
type input "Joseph A Tarantino Jr"
click at [441, 509] on input "Bank Account Number" at bounding box center [735, 513] width 956 height 48
click at [371, 515] on input "Bank Account Number" at bounding box center [735, 513] width 956 height 48
paste input "898057173066"
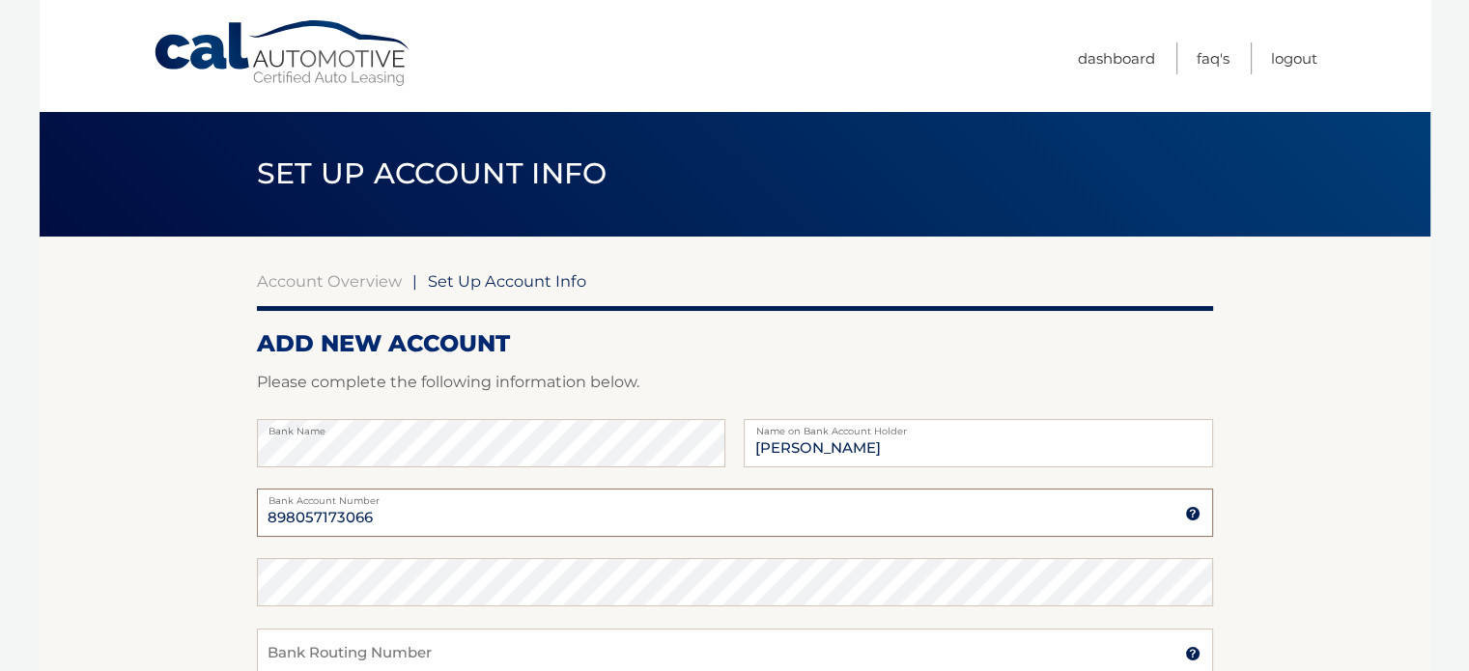
type input "898057173066"
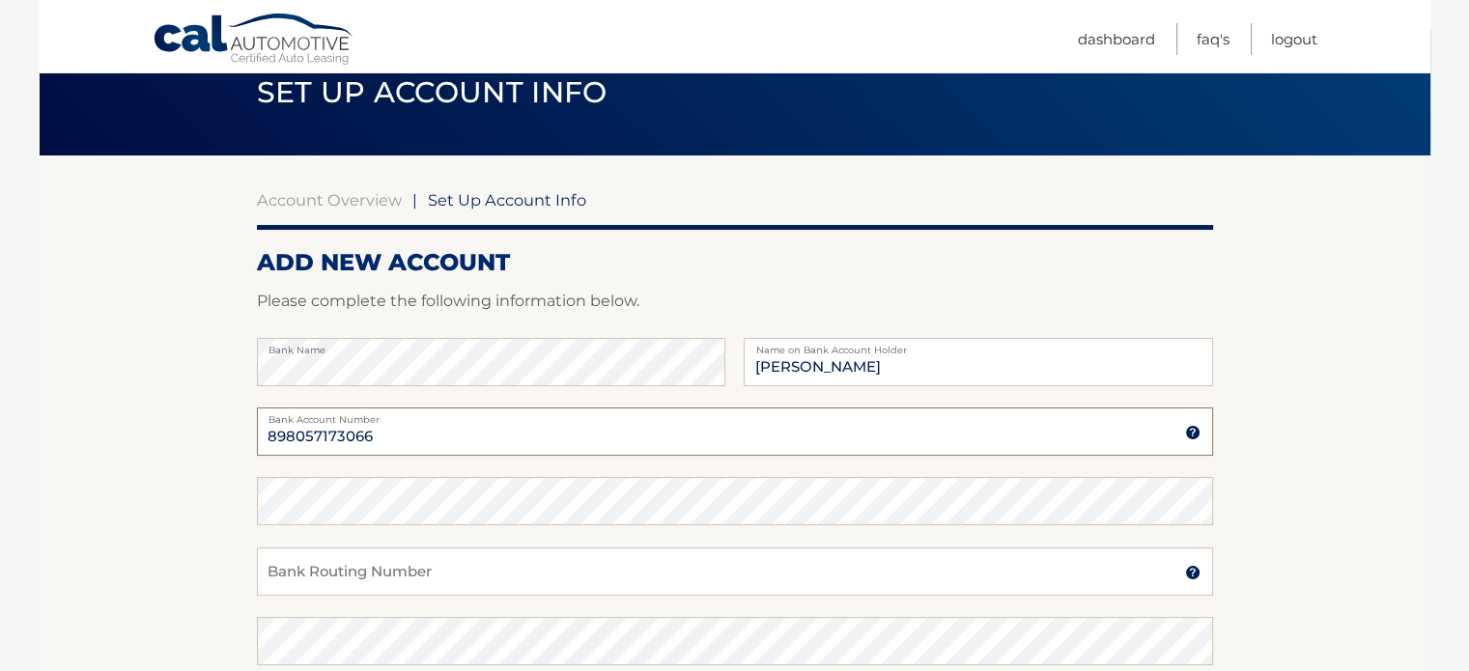
scroll to position [193, 0]
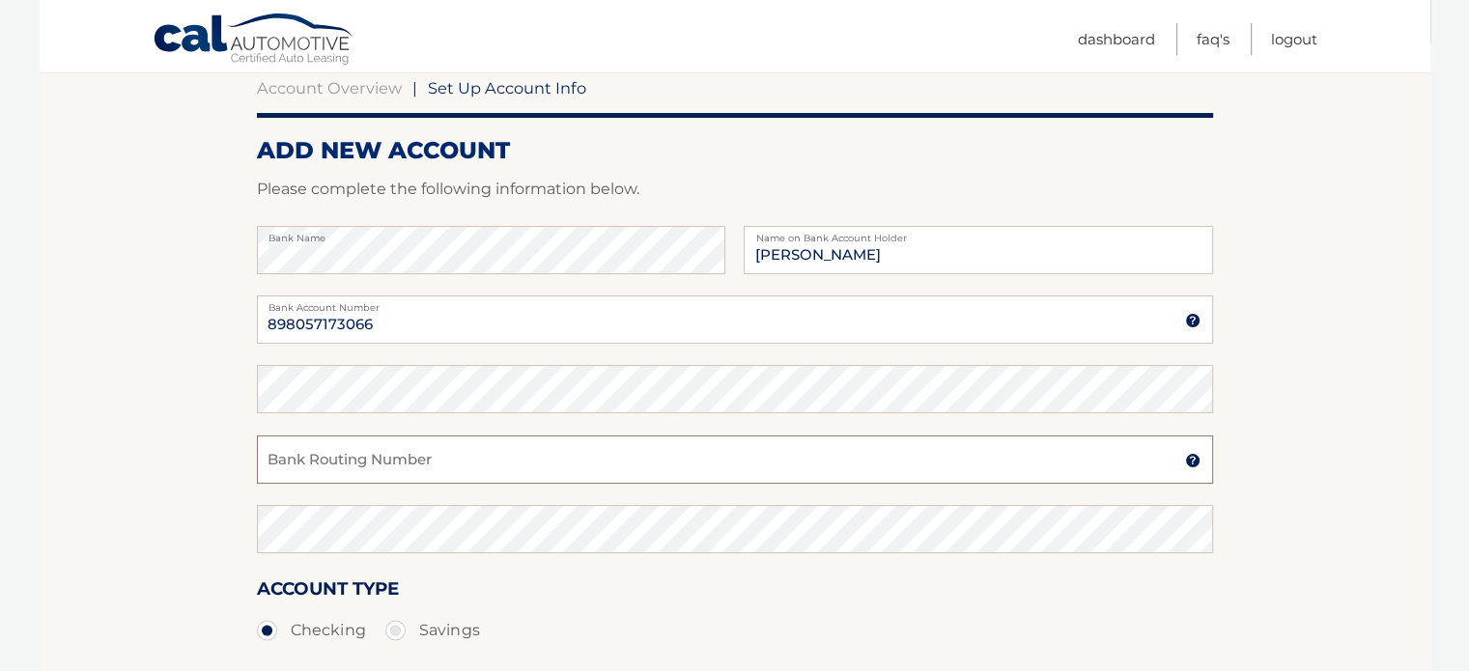
click at [309, 463] on input "Bank Routing Number" at bounding box center [735, 460] width 956 height 48
paste input "063100277"
type input "063100277"
drag, startPoint x: 395, startPoint y: 320, endPoint x: 243, endPoint y: 343, distance: 153.4
click at [243, 343] on section "Account Overview | Set Up Account Info ADD NEW ACCOUNT Please complete the foll…" at bounding box center [735, 411] width 1391 height 737
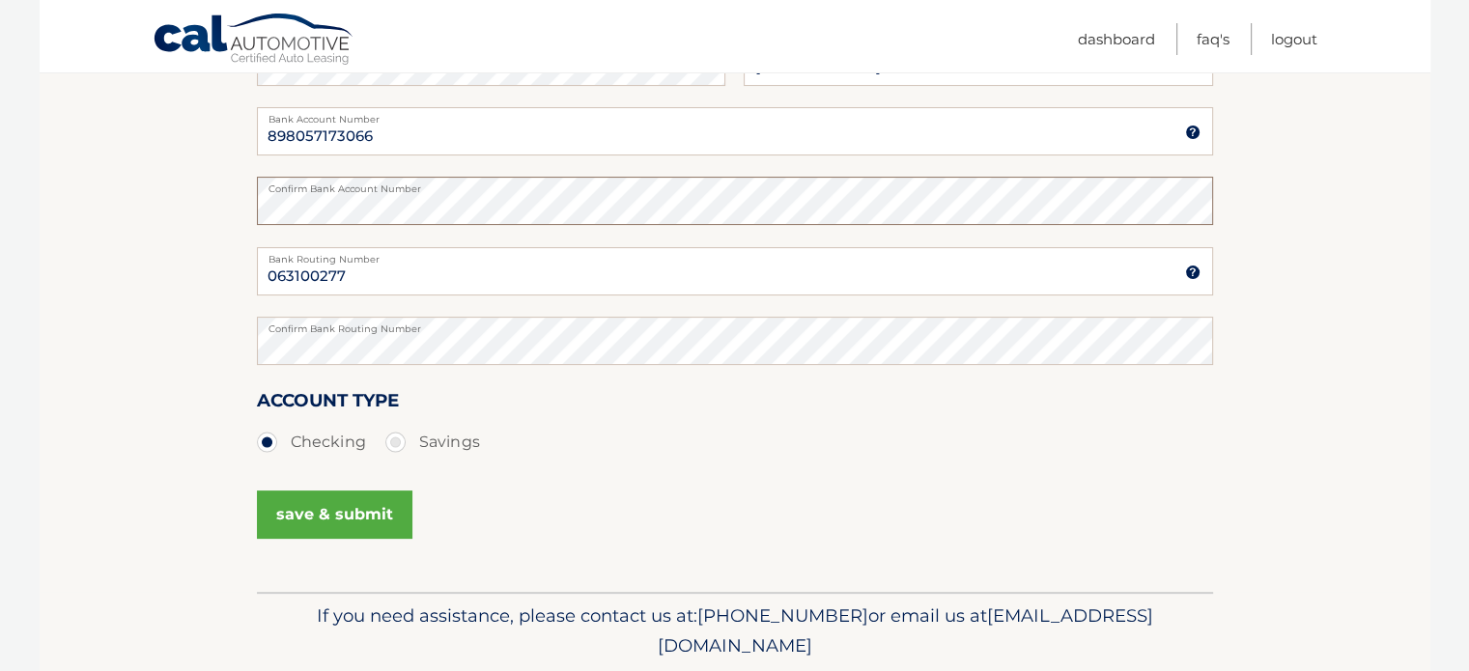
scroll to position [386, 0]
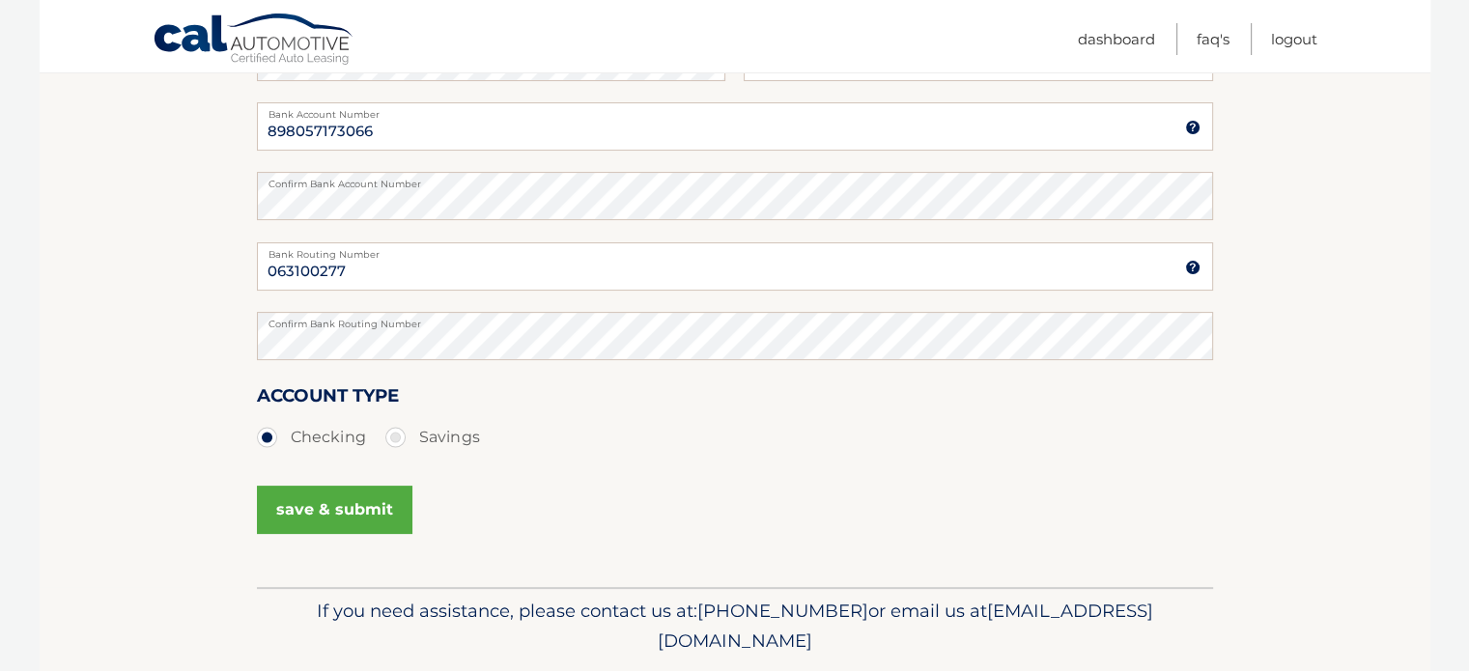
click at [326, 519] on button "save & submit" at bounding box center [335, 510] width 156 height 48
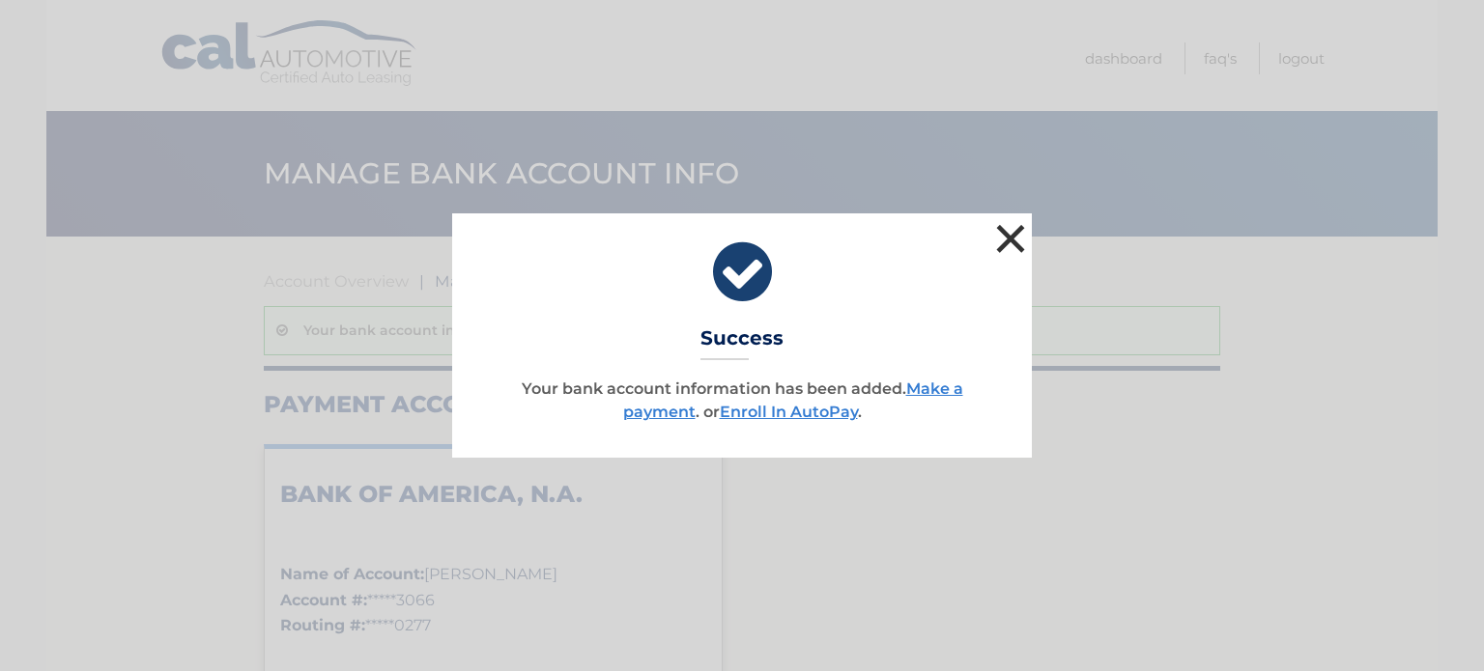
click at [1024, 233] on button "×" at bounding box center [1010, 238] width 39 height 39
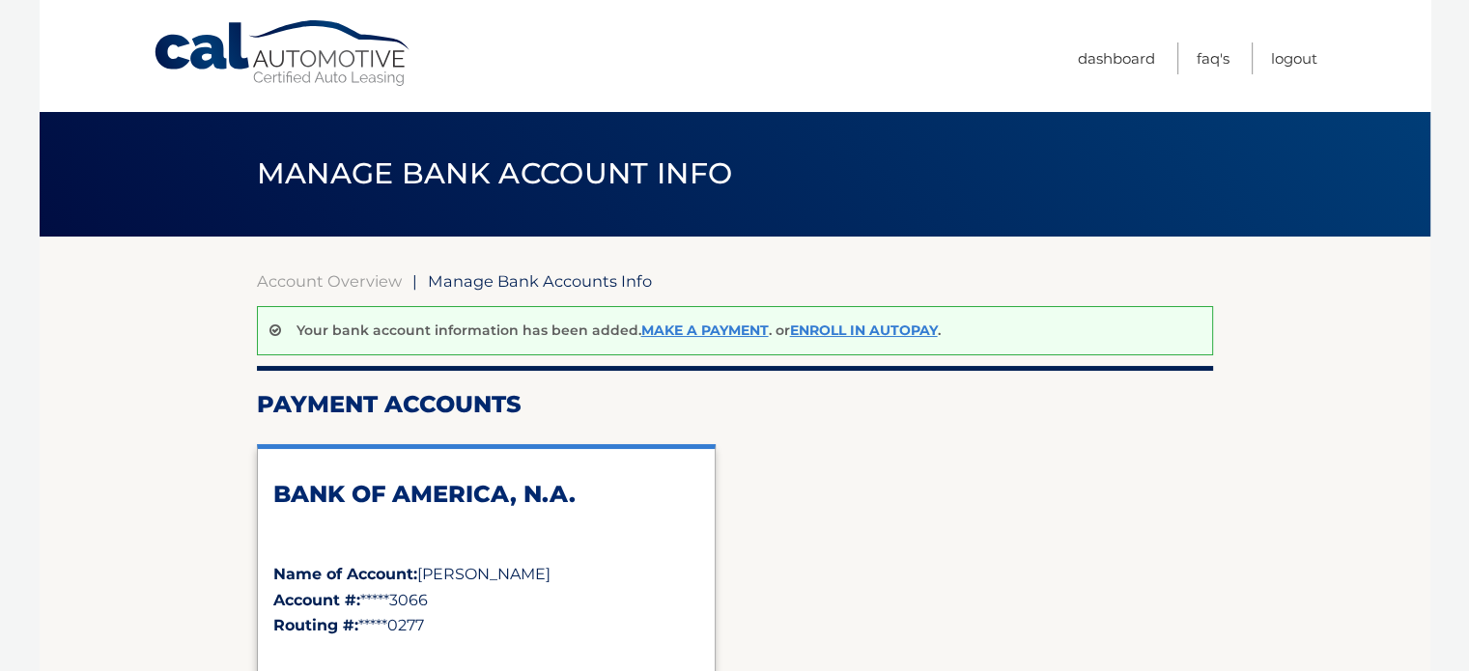
click at [247, 45] on link "Cal Automotive" at bounding box center [283, 53] width 261 height 69
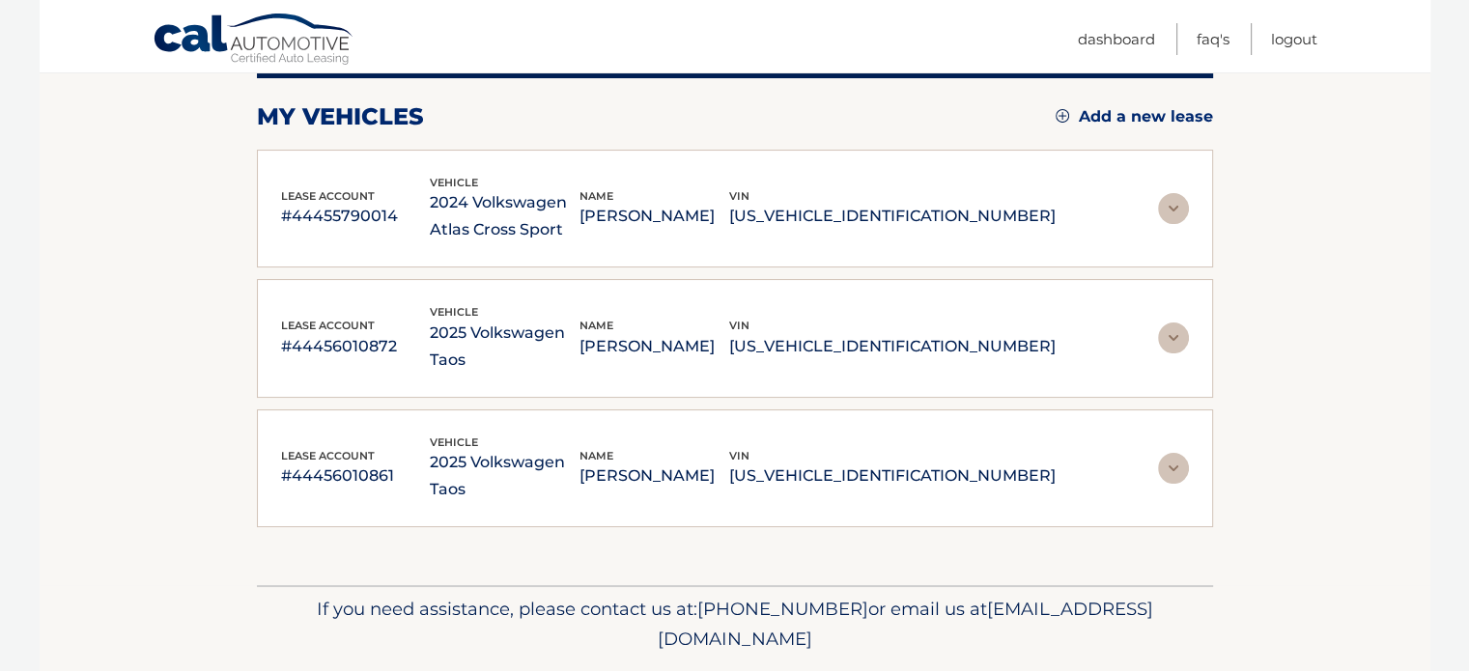
scroll to position [253, 0]
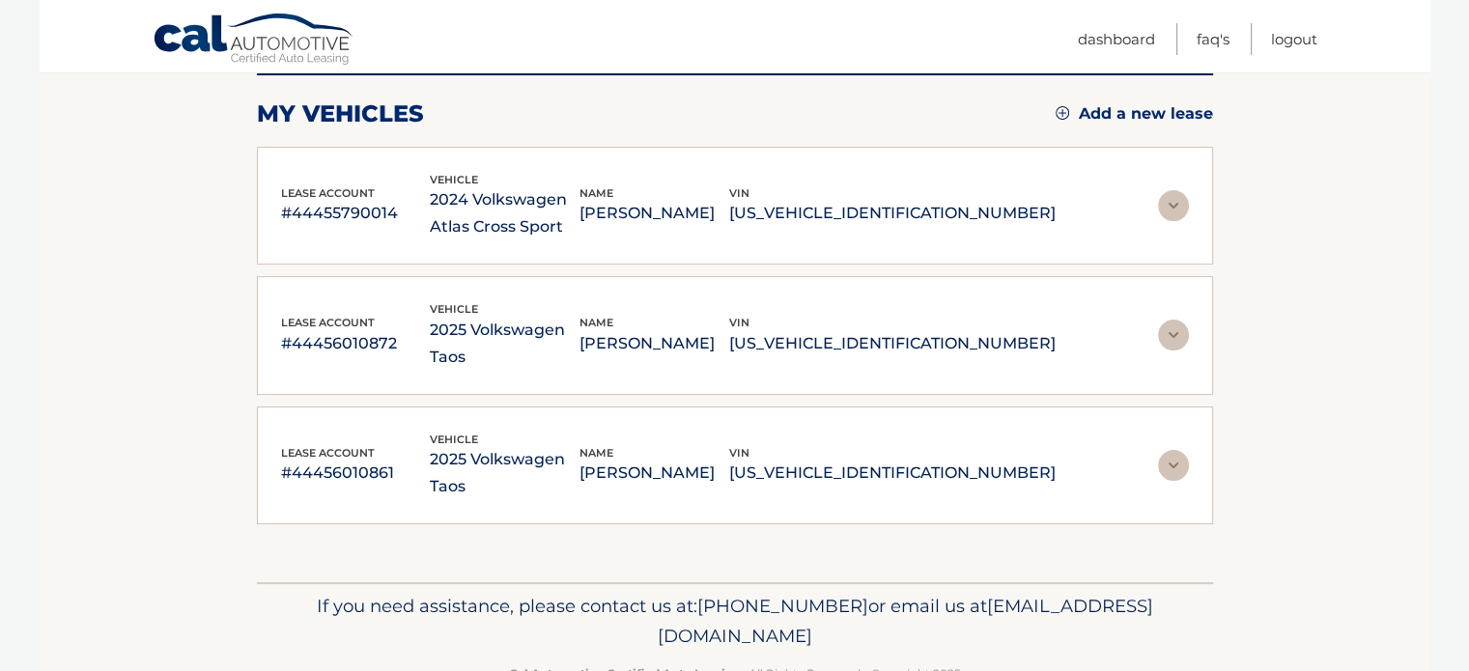
click at [1180, 450] on img at bounding box center [1173, 465] width 31 height 31
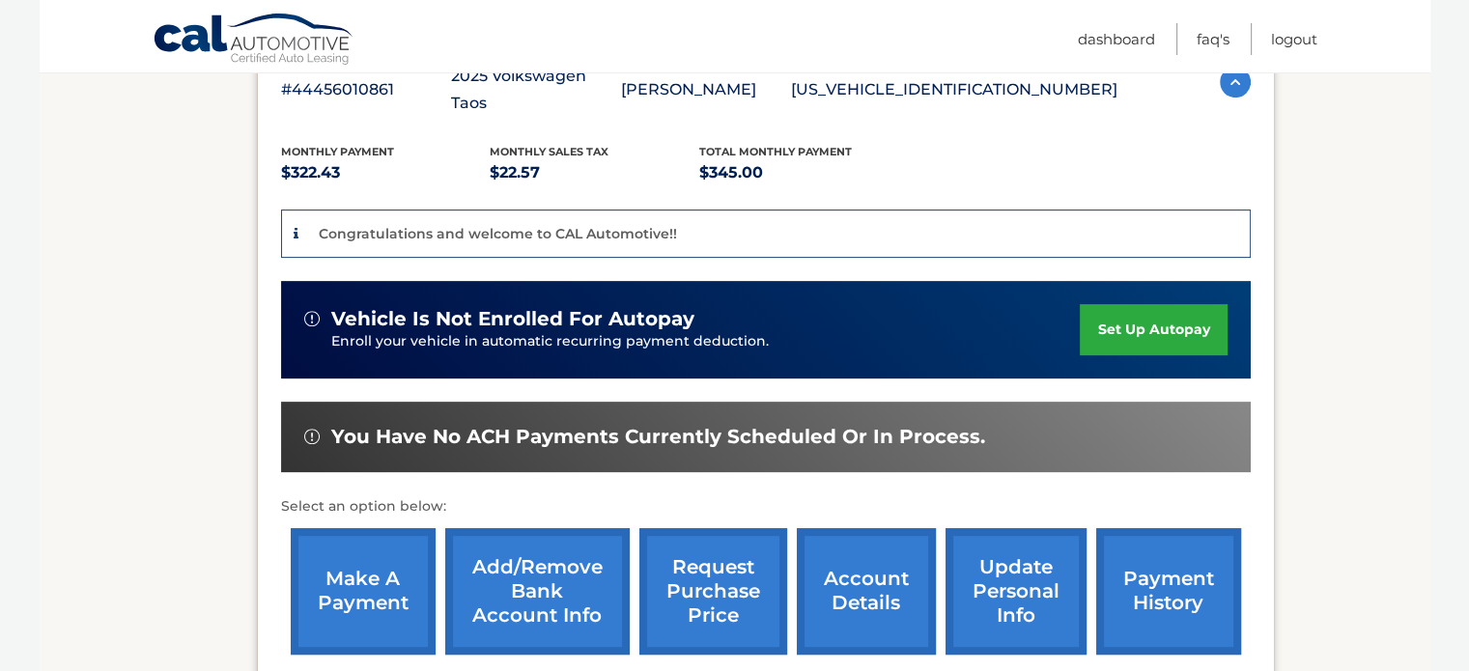
scroll to position [640, 0]
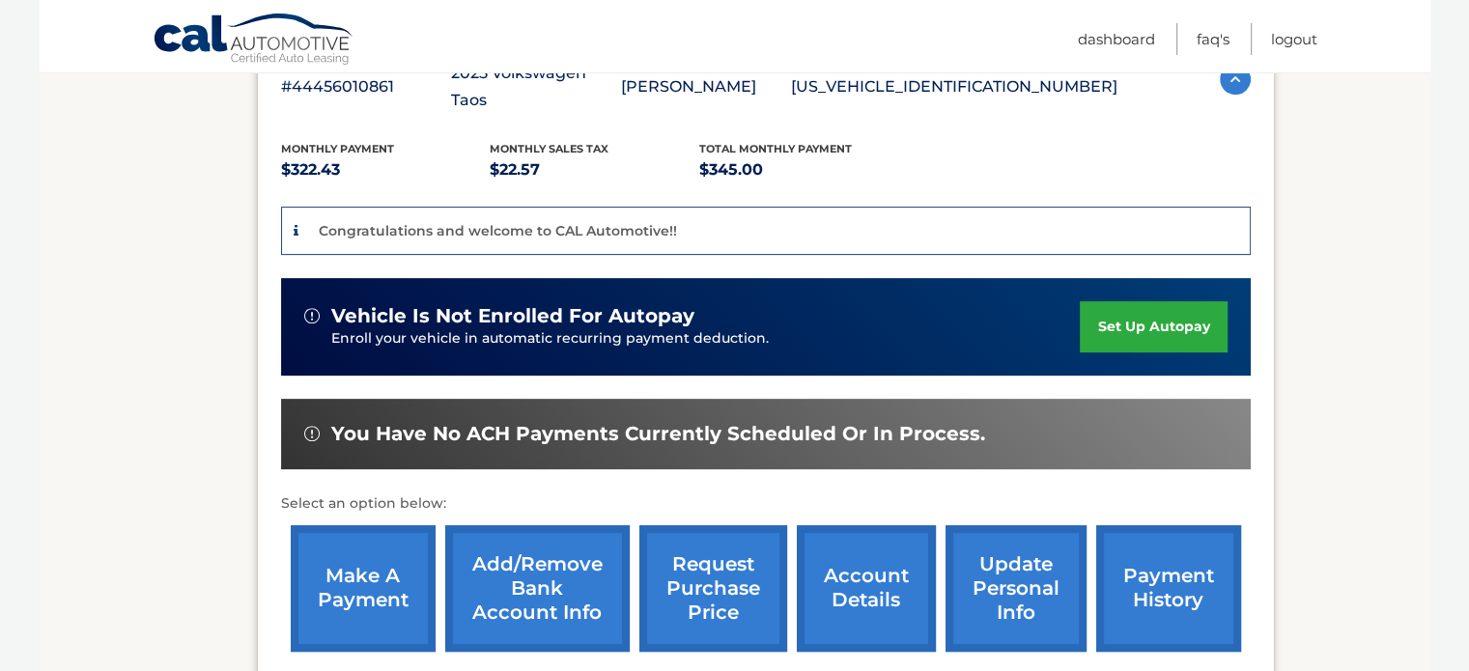
click at [522, 526] on link "Add/Remove bank account info" at bounding box center [537, 589] width 185 height 127
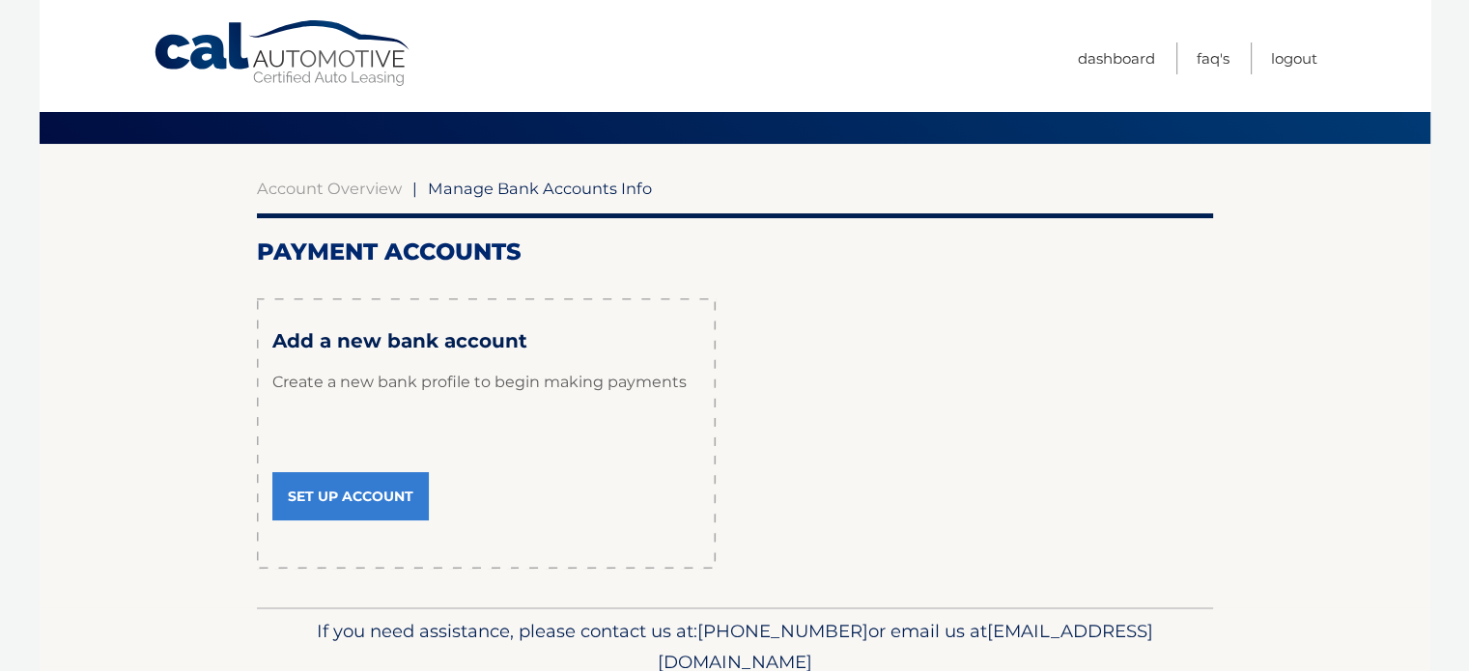
scroll to position [97, 0]
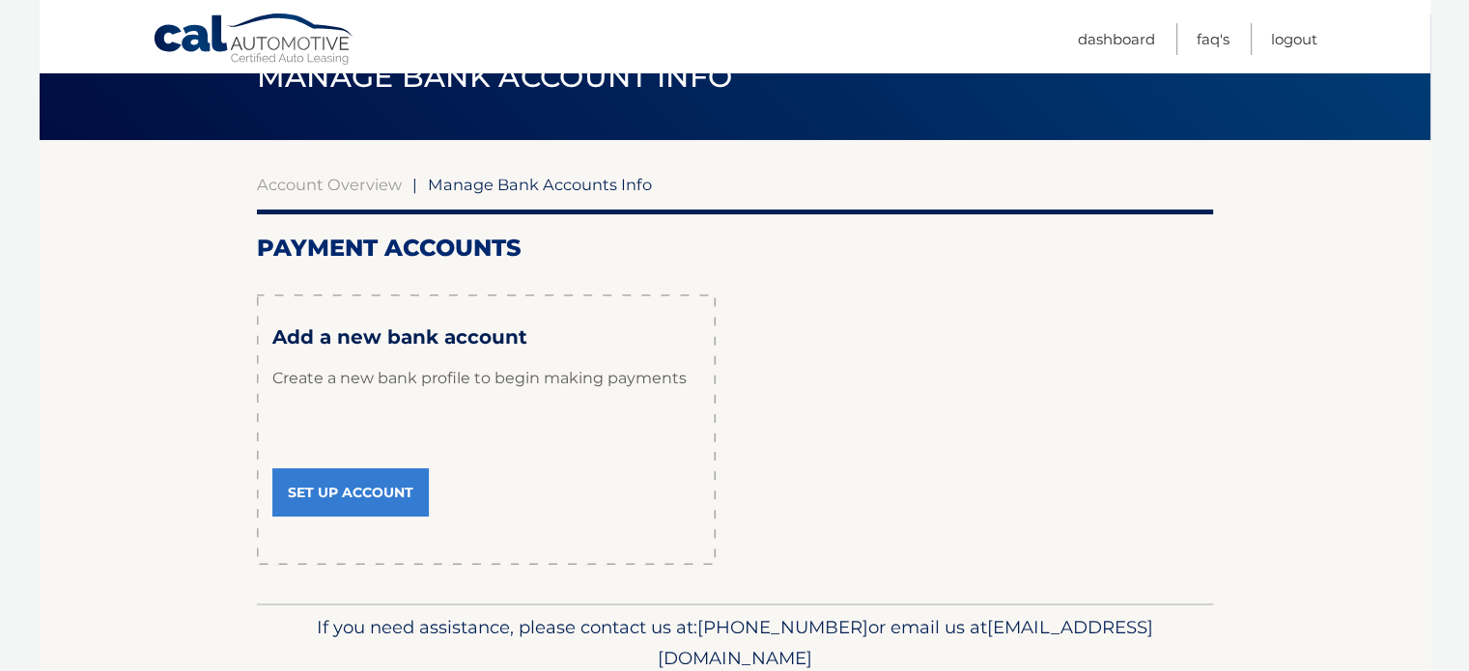
click at [364, 478] on link "Set Up Account" at bounding box center [350, 493] width 157 height 48
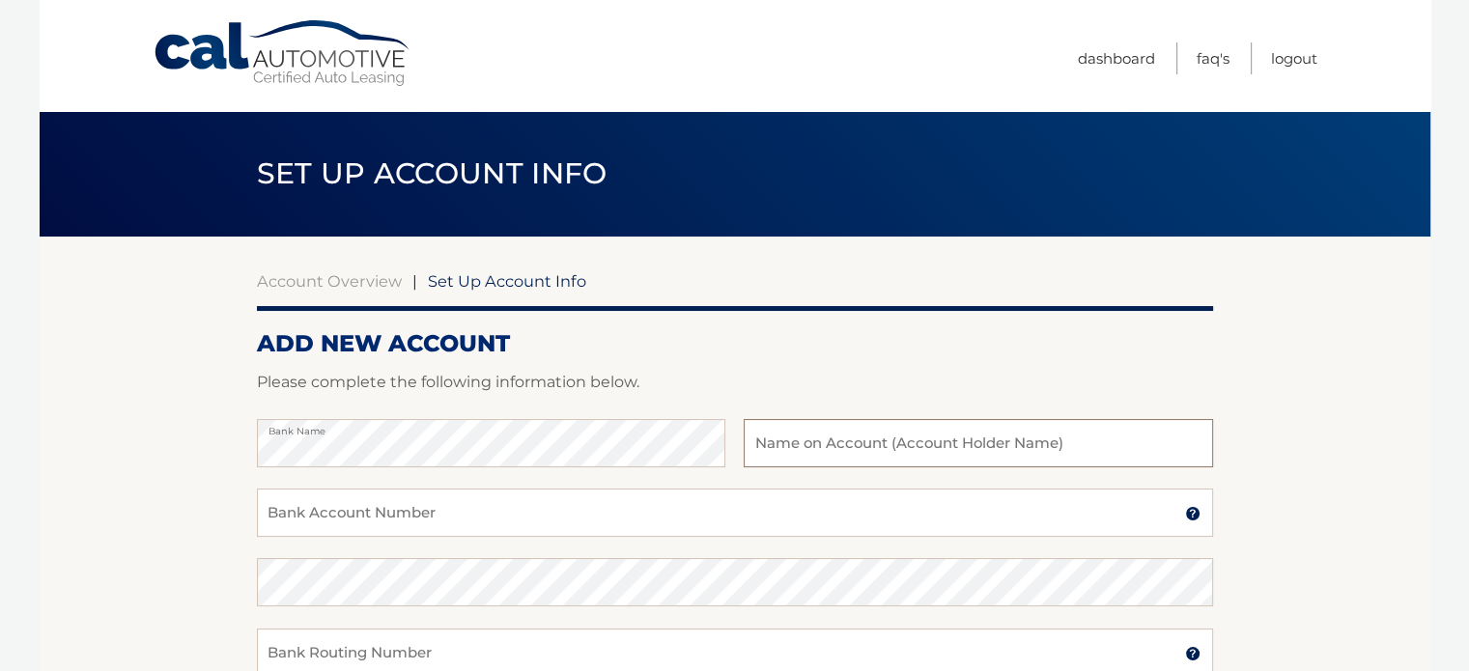
click at [862, 441] on input "text" at bounding box center [978, 443] width 469 height 48
type input "[PERSON_NAME]"
click at [366, 517] on input "Bank Account Number" at bounding box center [735, 513] width 956 height 48
paste input "898057173066"
type input "898057173066"
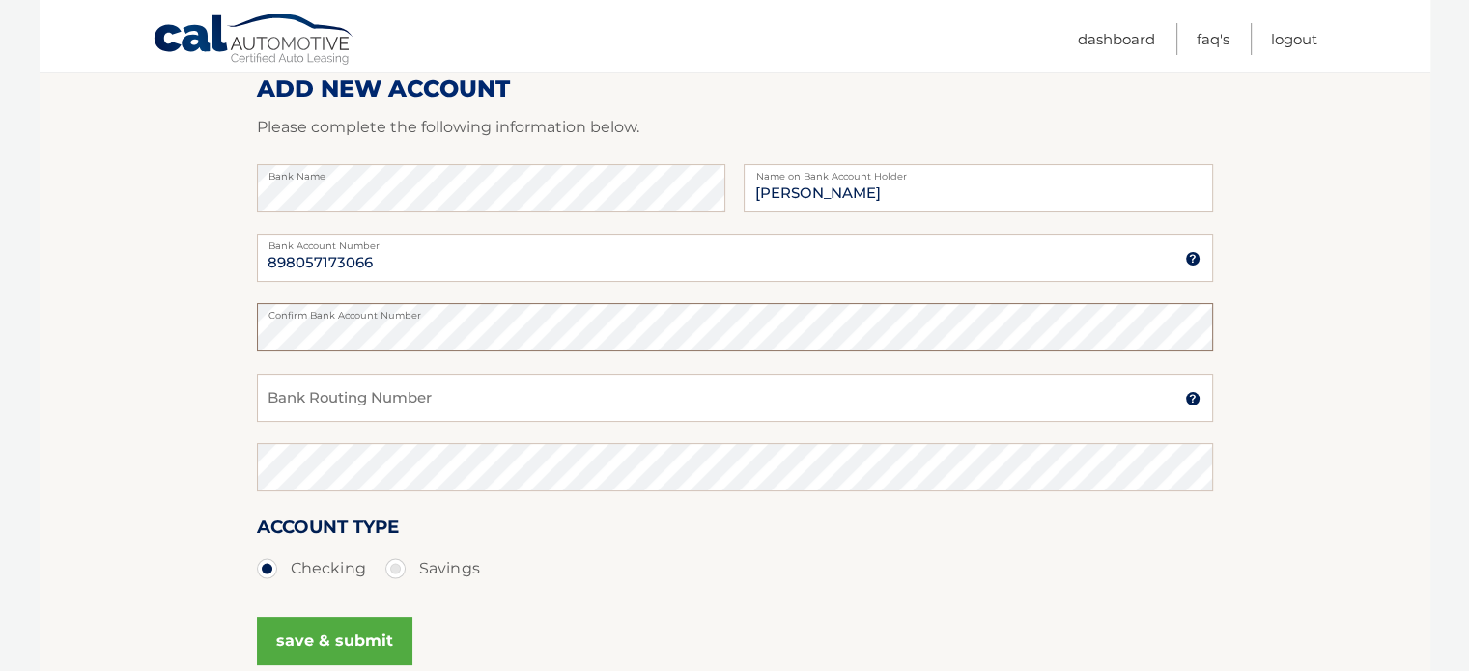
scroll to position [290, 0]
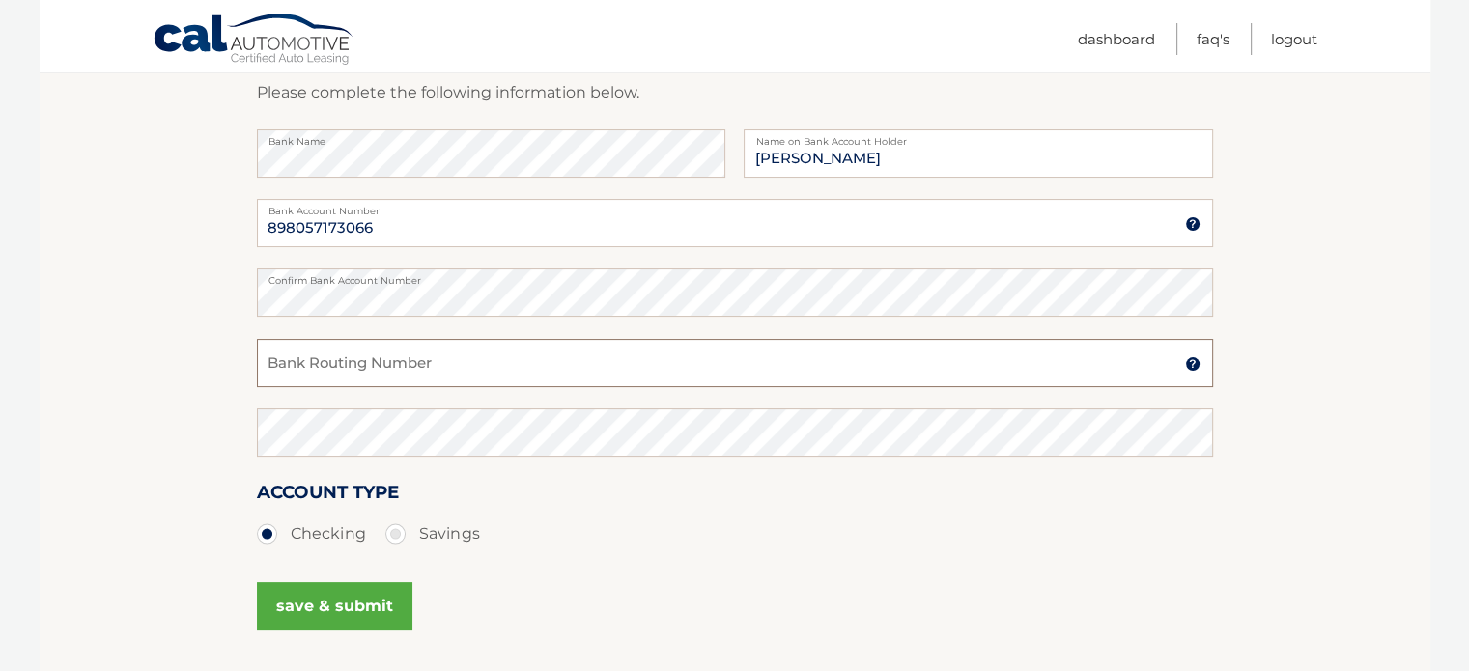
click at [328, 365] on input "Bank Routing Number" at bounding box center [735, 363] width 956 height 48
paste input "063100277"
type input "063100277"
click at [321, 597] on button "save & submit" at bounding box center [335, 607] width 156 height 48
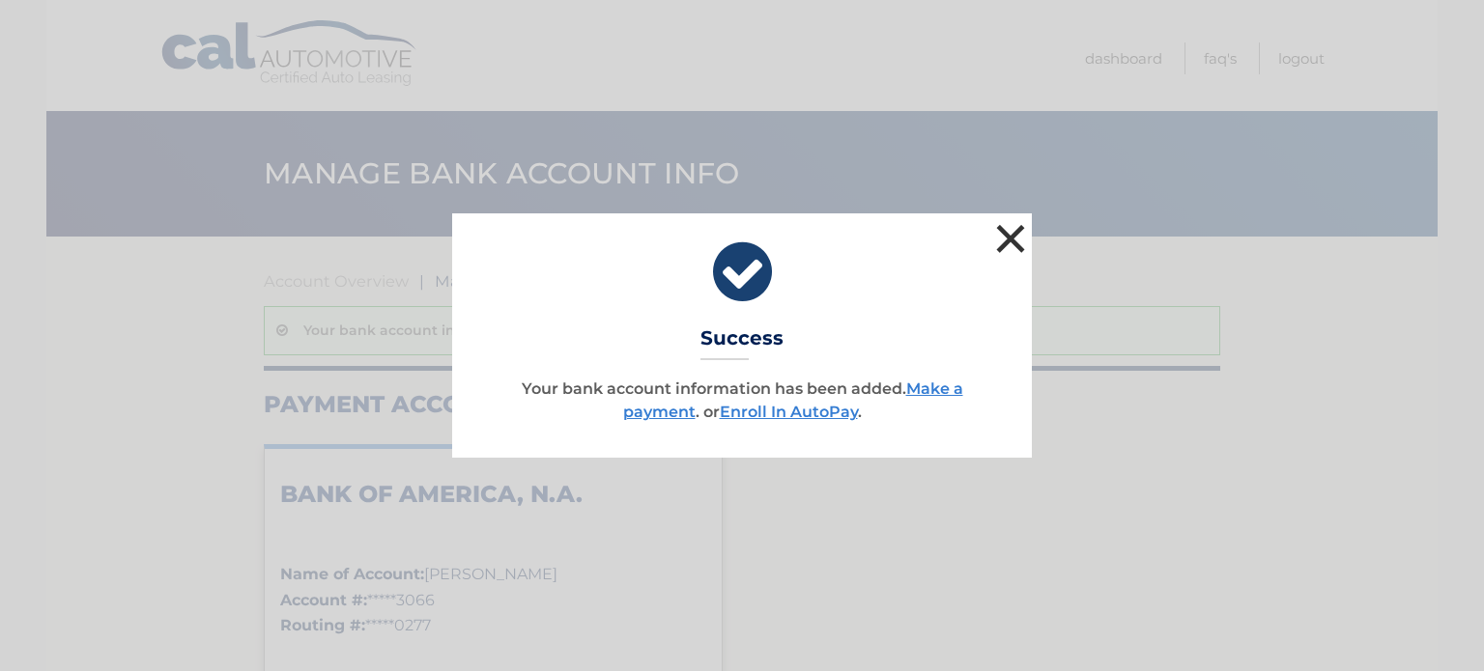
click at [1008, 235] on button "×" at bounding box center [1010, 238] width 39 height 39
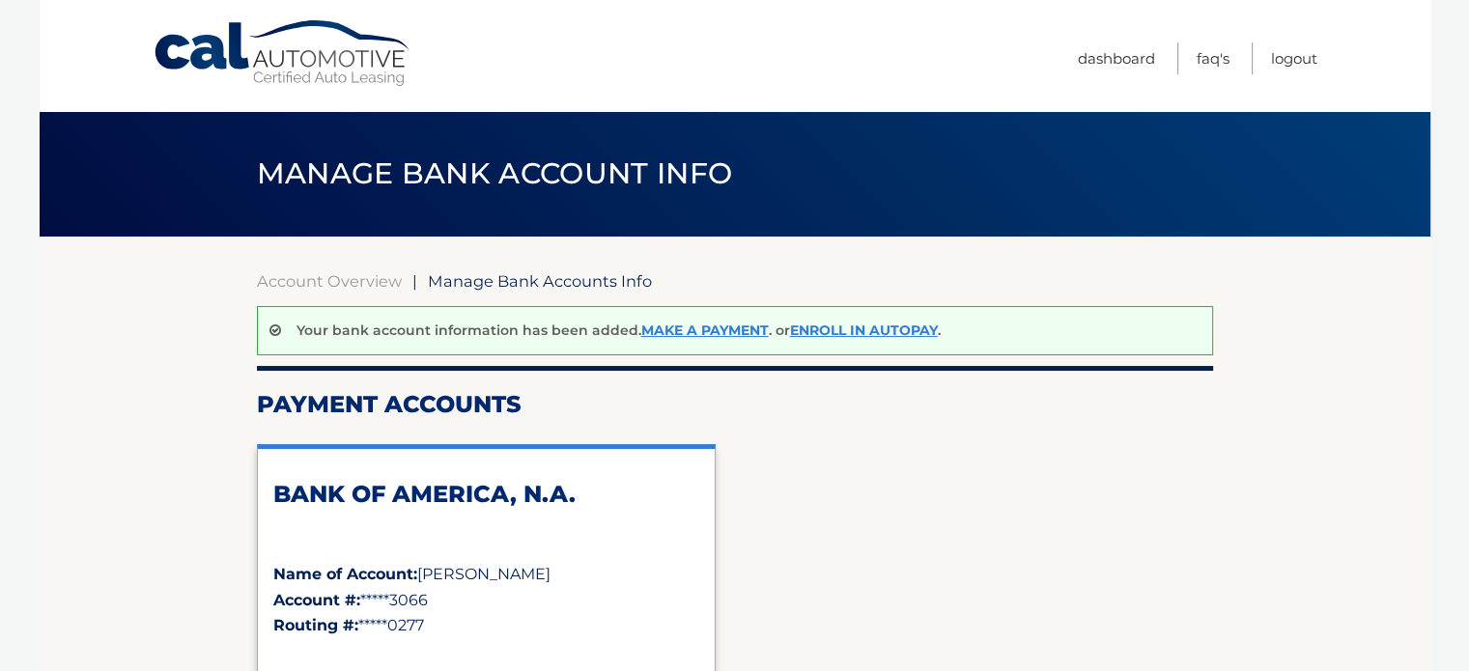
click at [219, 39] on link "Cal Automotive" at bounding box center [283, 53] width 261 height 69
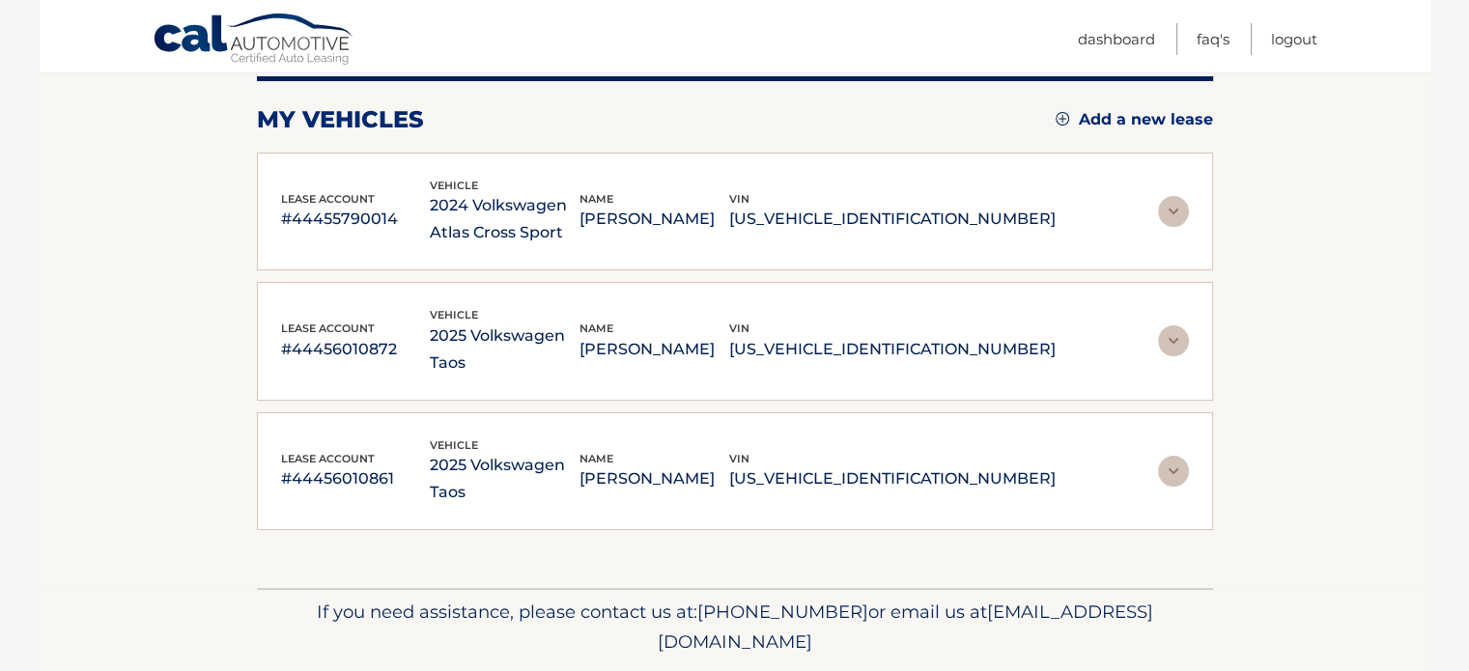
scroll to position [253, 0]
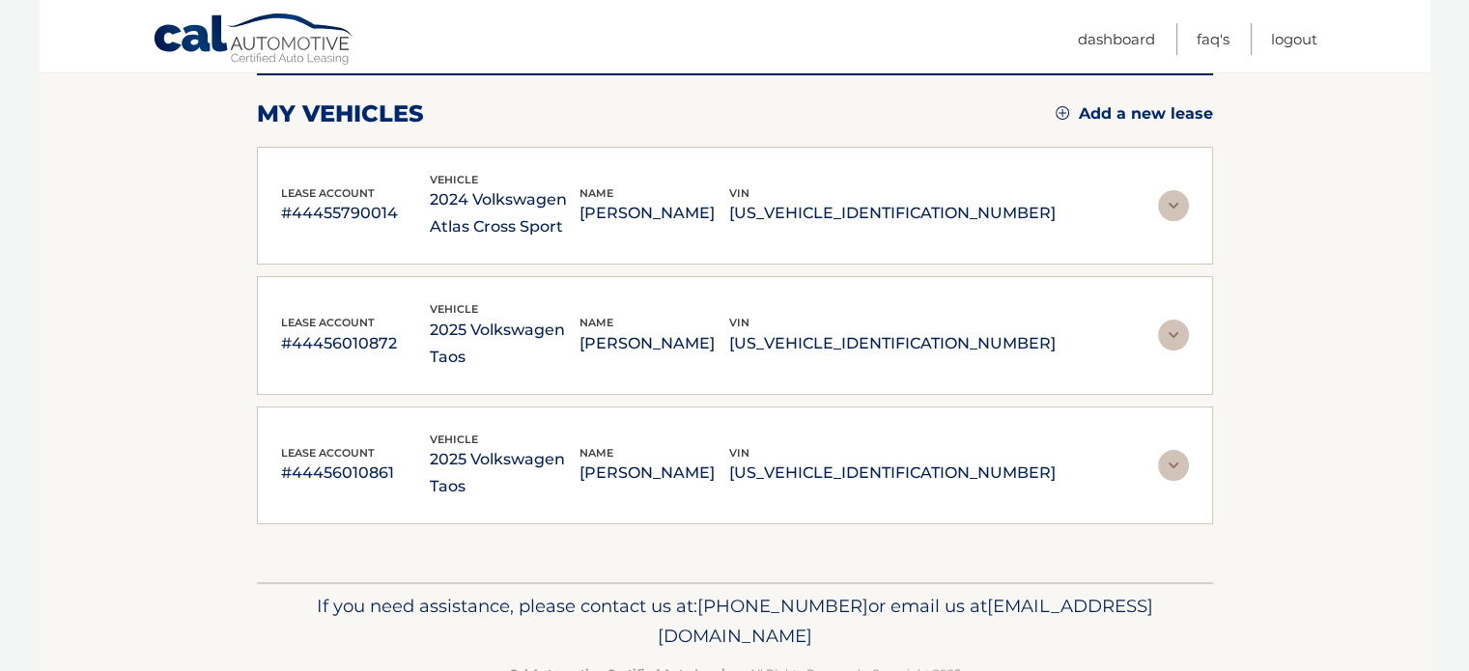
click at [1181, 324] on img at bounding box center [1173, 335] width 31 height 31
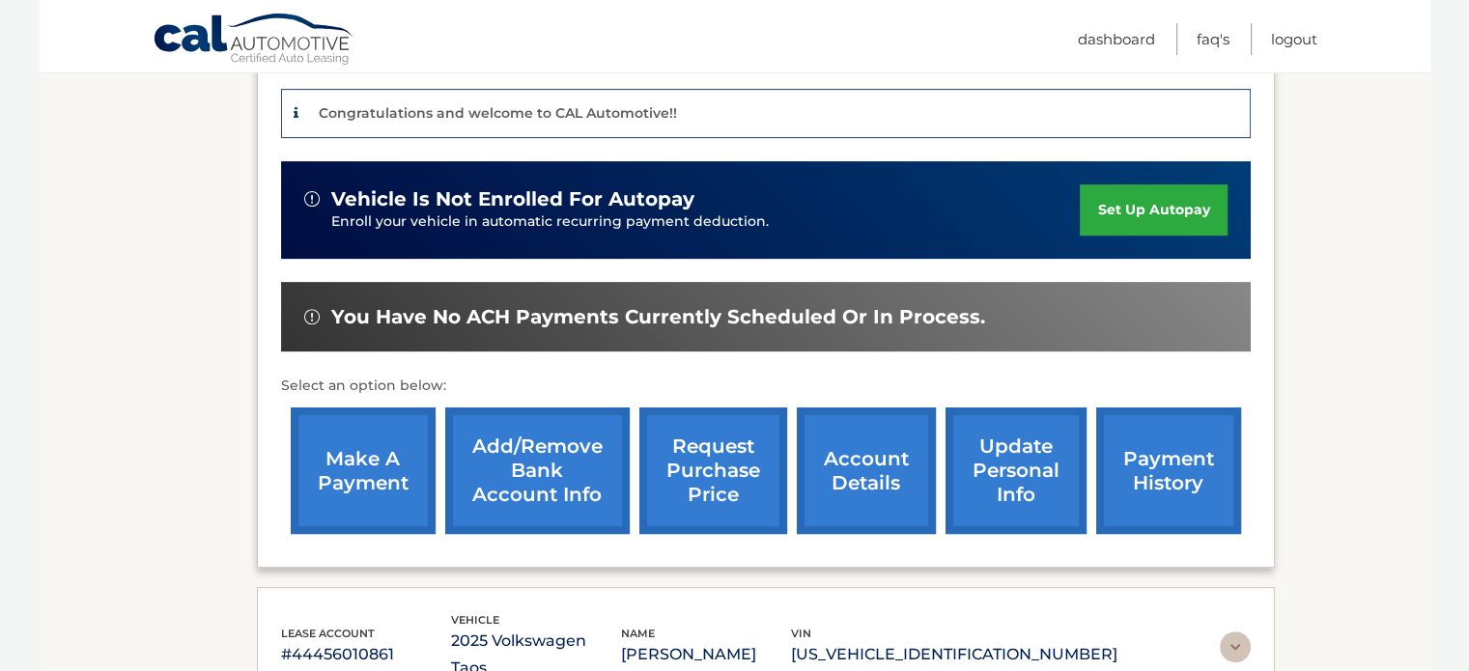
scroll to position [640, 0]
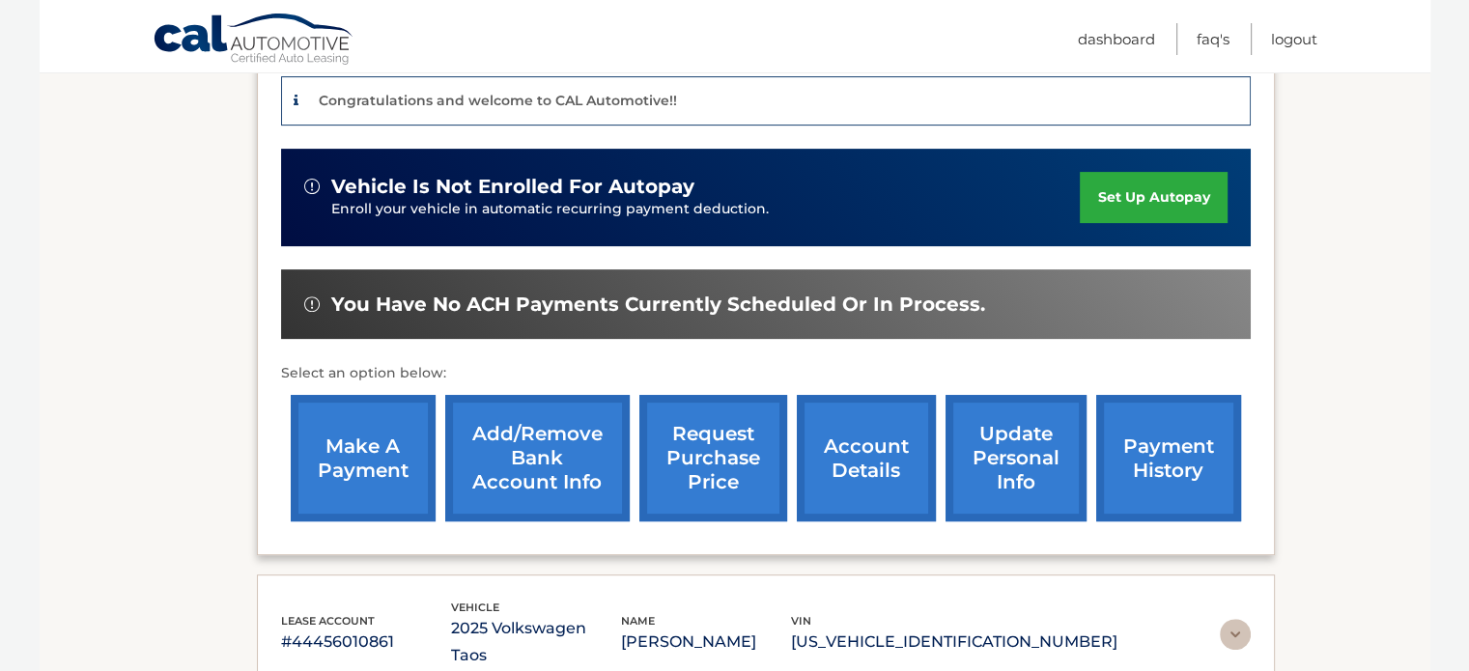
click at [356, 422] on link "make a payment" at bounding box center [363, 458] width 145 height 127
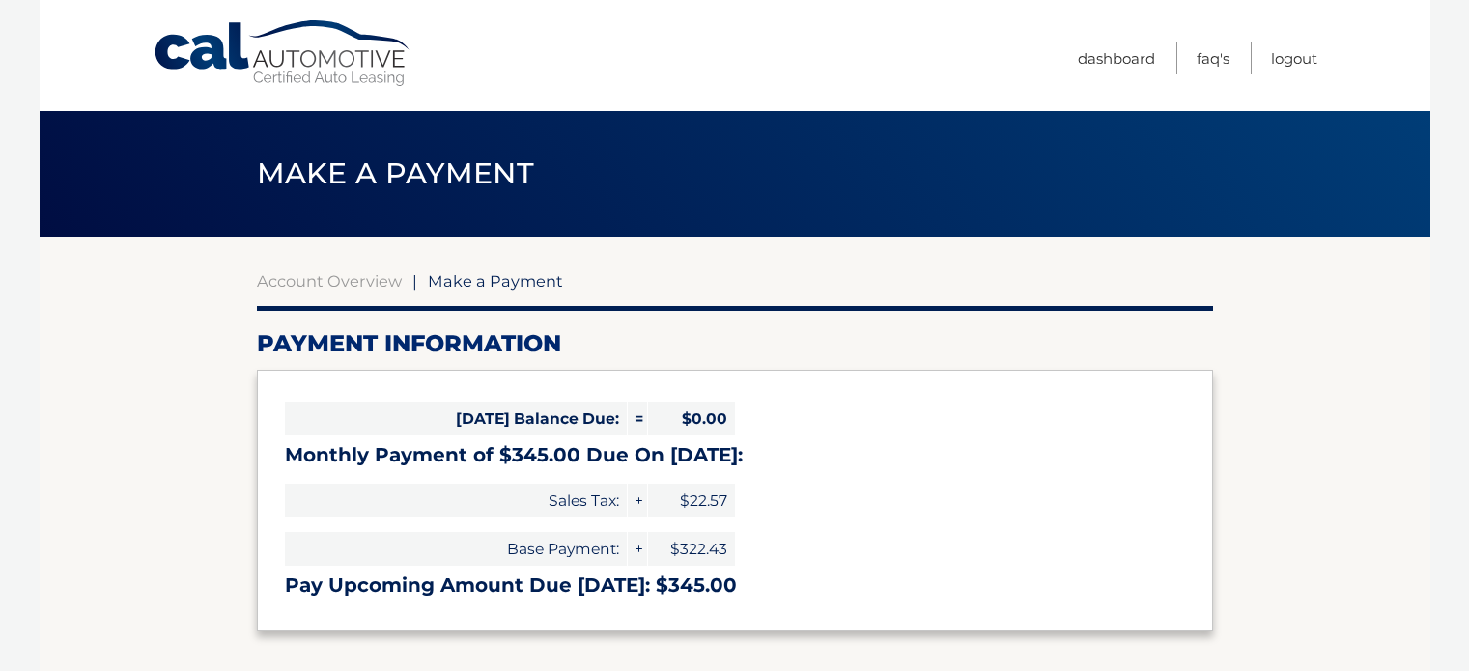
select select "ZTllYmQ0N2YtMjUyYi00MTc0LWEzYzYtZmIwNDQ5ZTE3Y2I3"
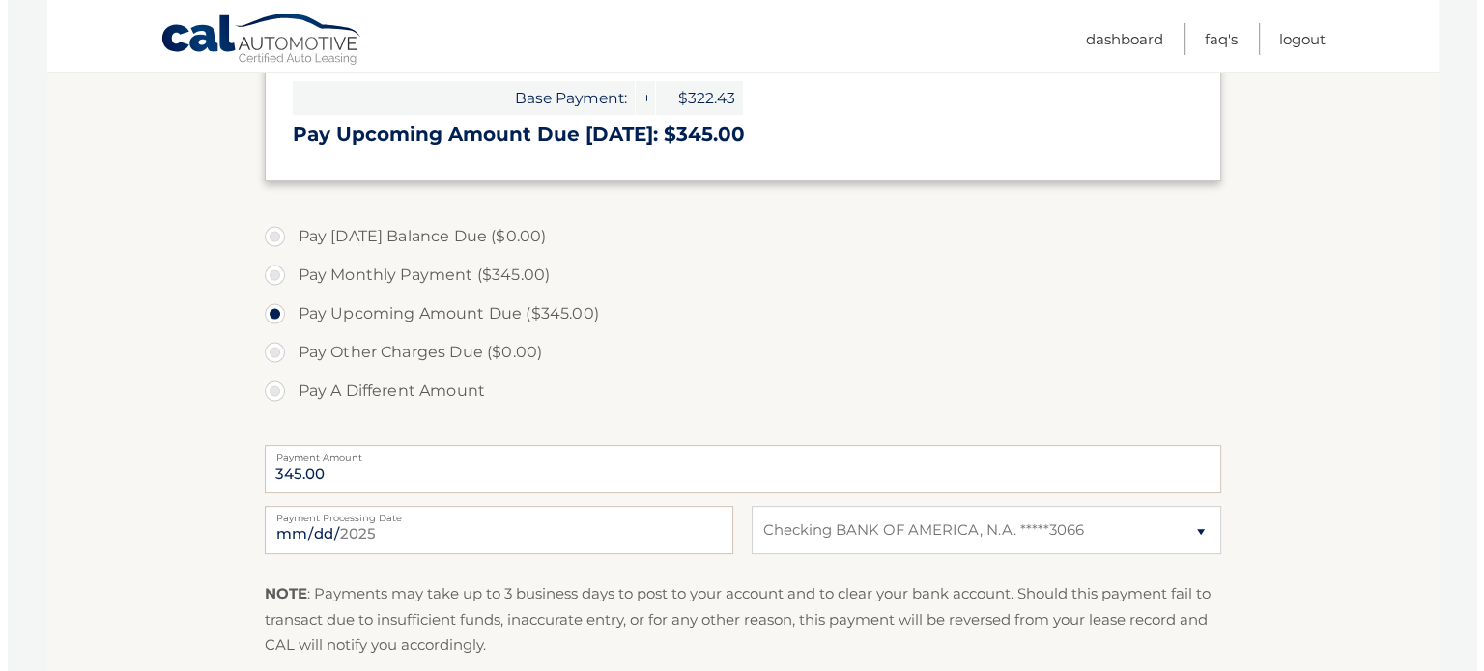
scroll to position [580, 0]
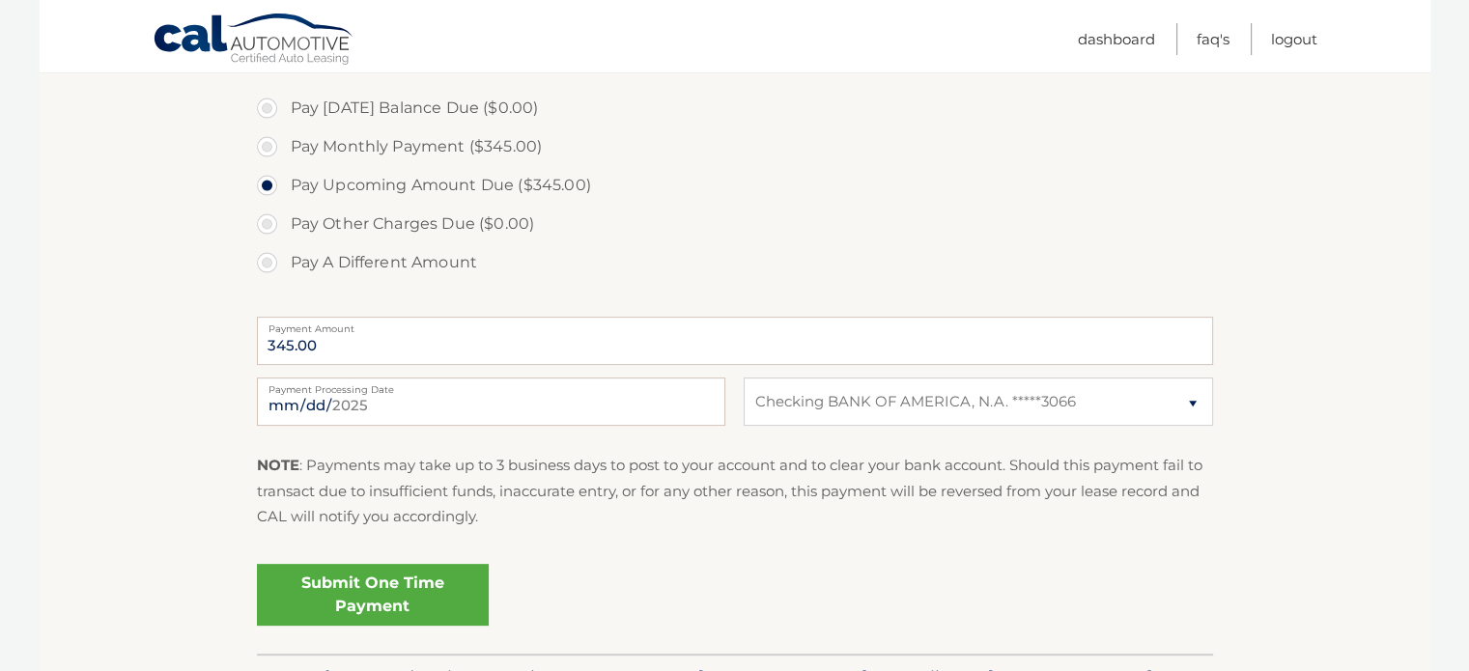
click at [340, 595] on link "Submit One Time Payment" at bounding box center [373, 595] width 232 height 62
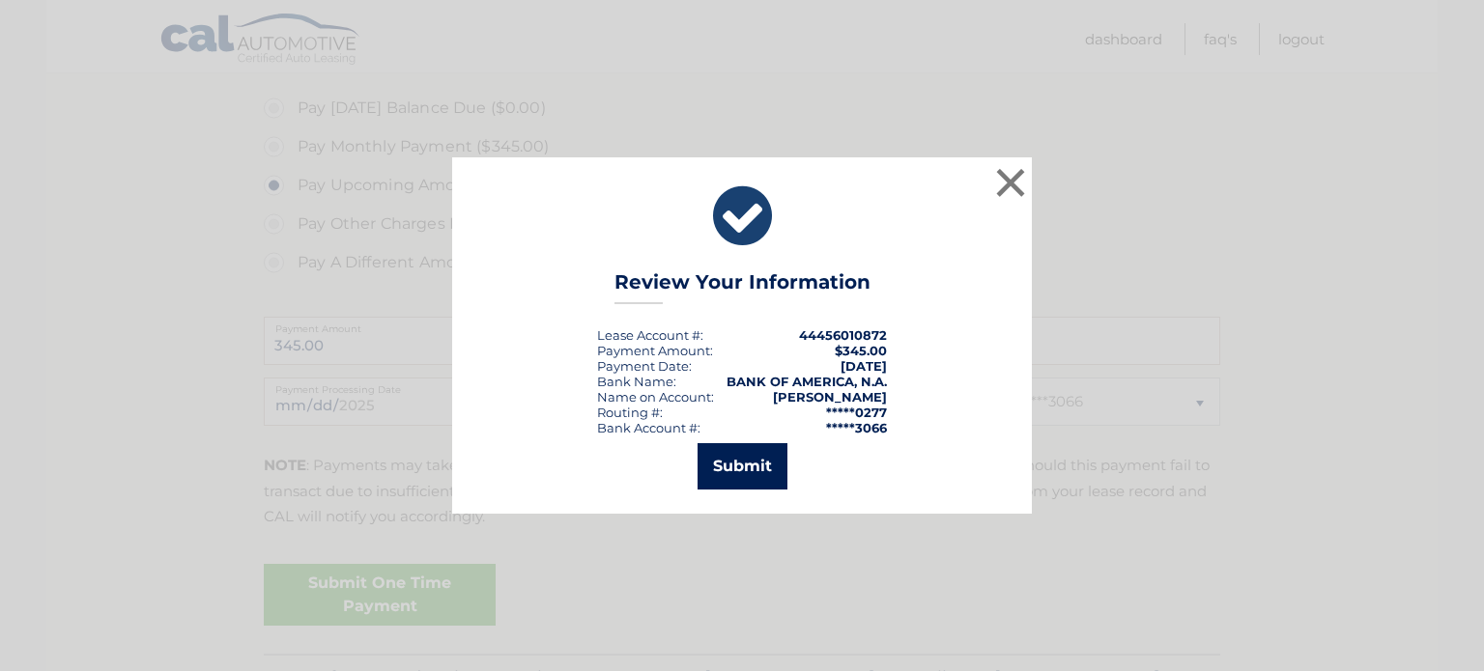
click at [738, 467] on button "Submit" at bounding box center [743, 466] width 90 height 46
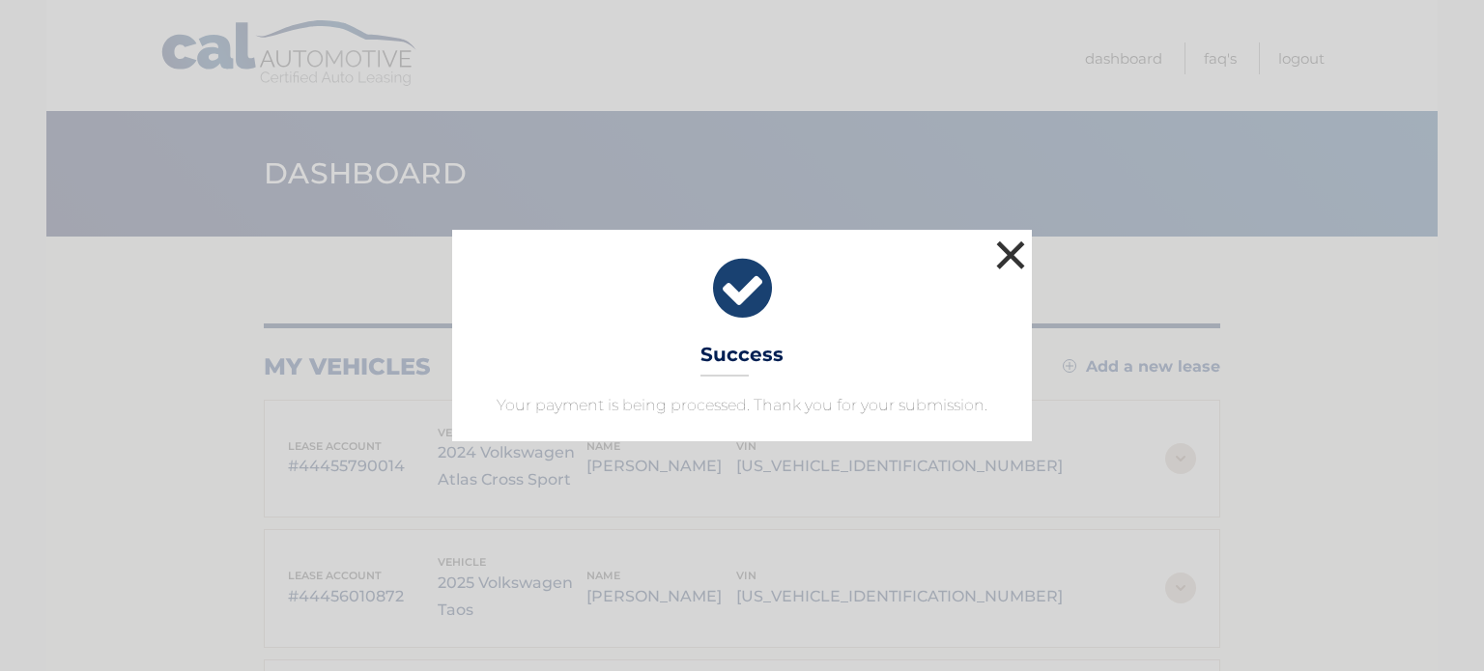
click at [1021, 250] on button "×" at bounding box center [1010, 255] width 39 height 39
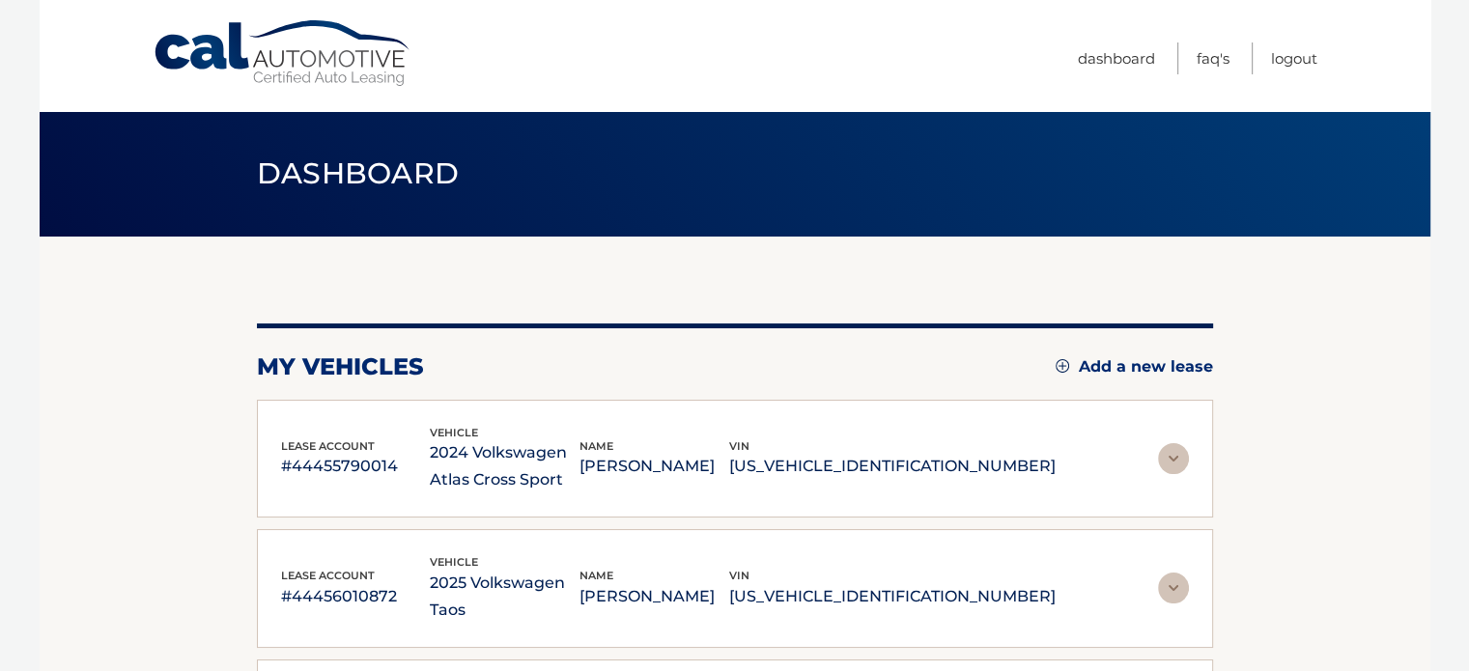
scroll to position [253, 0]
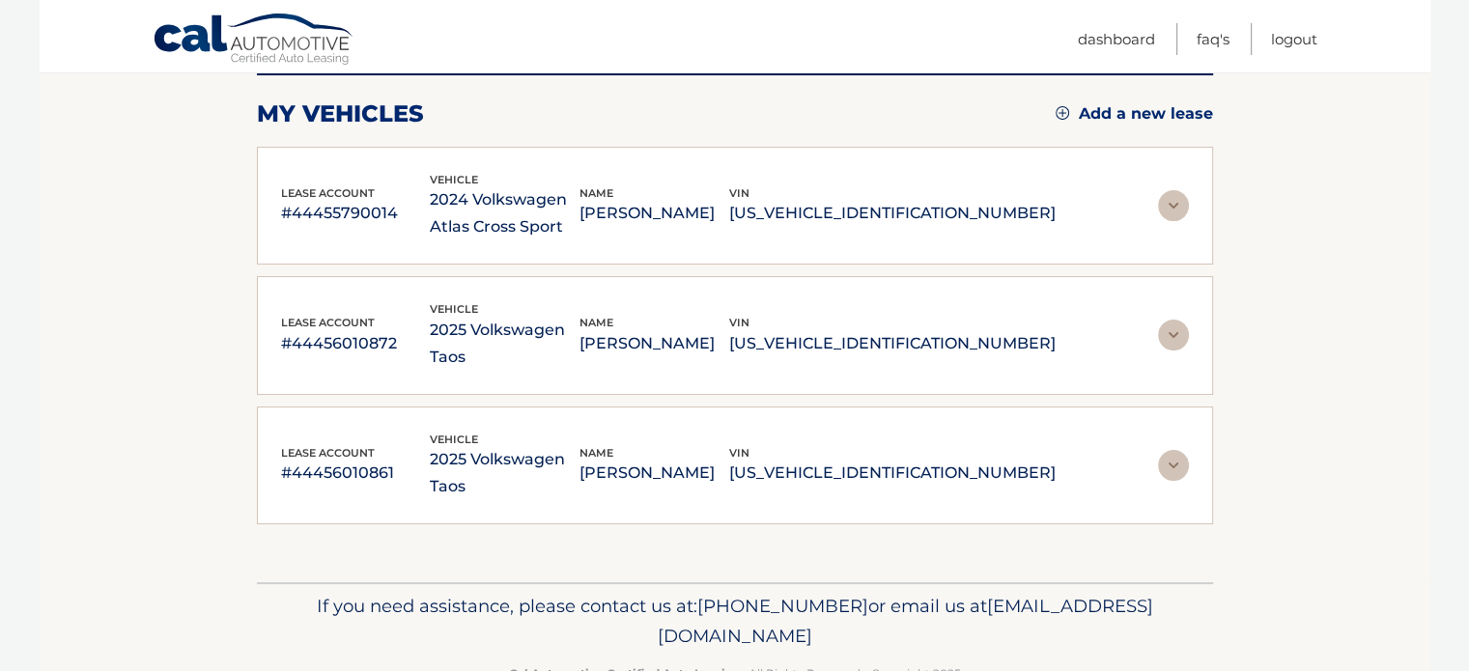
click at [1182, 450] on img at bounding box center [1173, 465] width 31 height 31
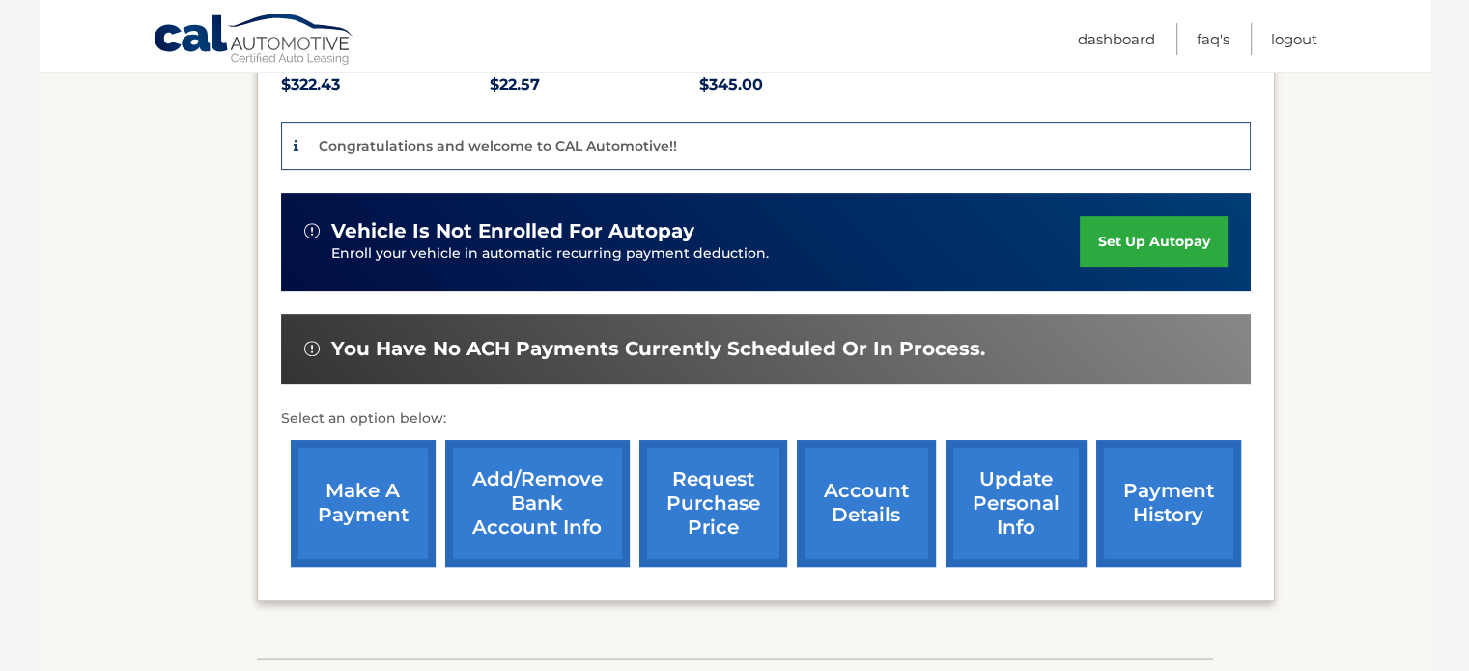
scroll to position [736, 0]
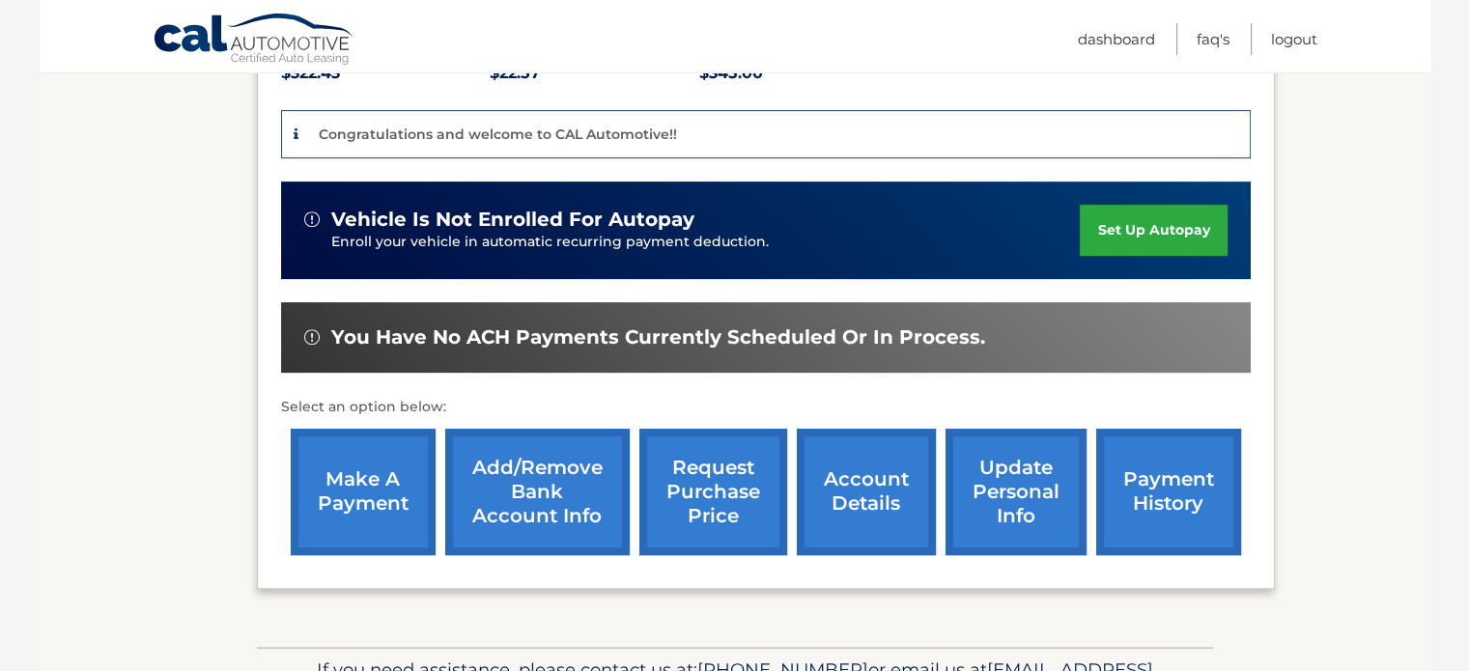
click at [368, 436] on link "make a payment" at bounding box center [363, 492] width 145 height 127
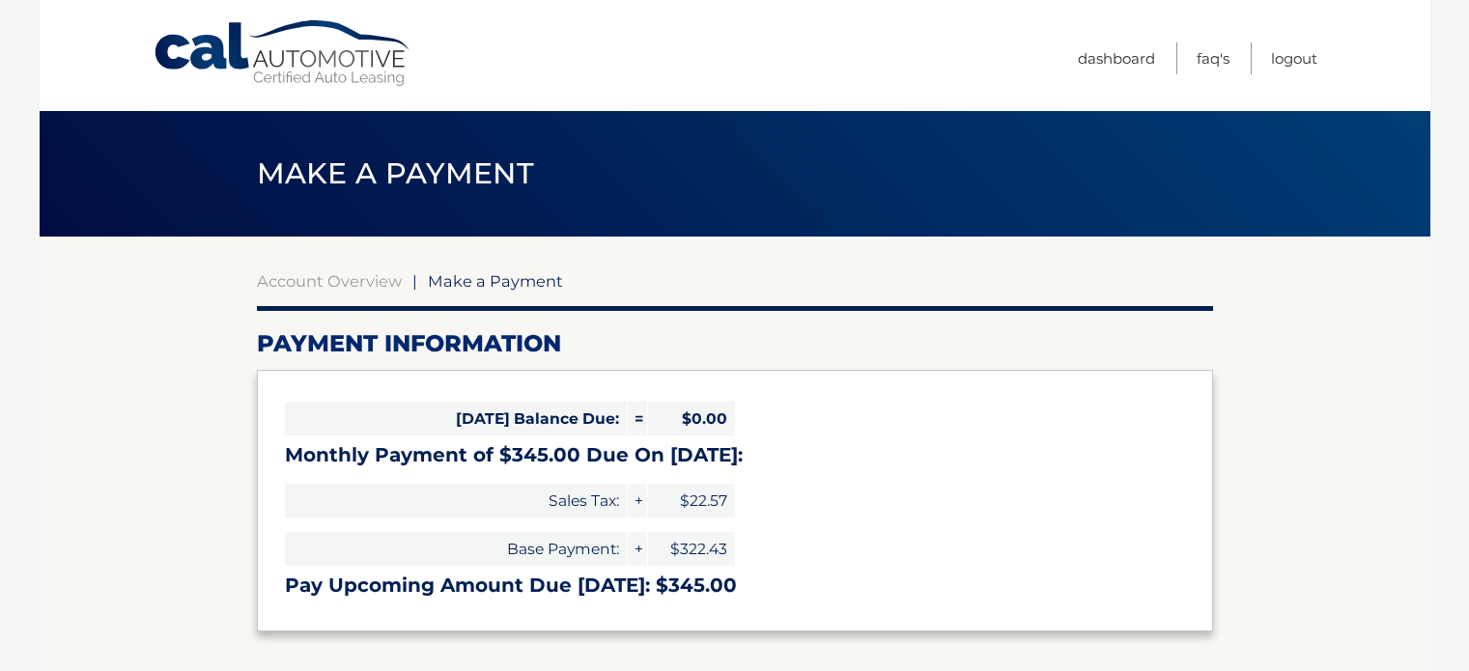
select select "OTI1NTg1MWMtNGE2Yi00YmVlLTllZWEtYTk0Y2YyZDU3Zjll"
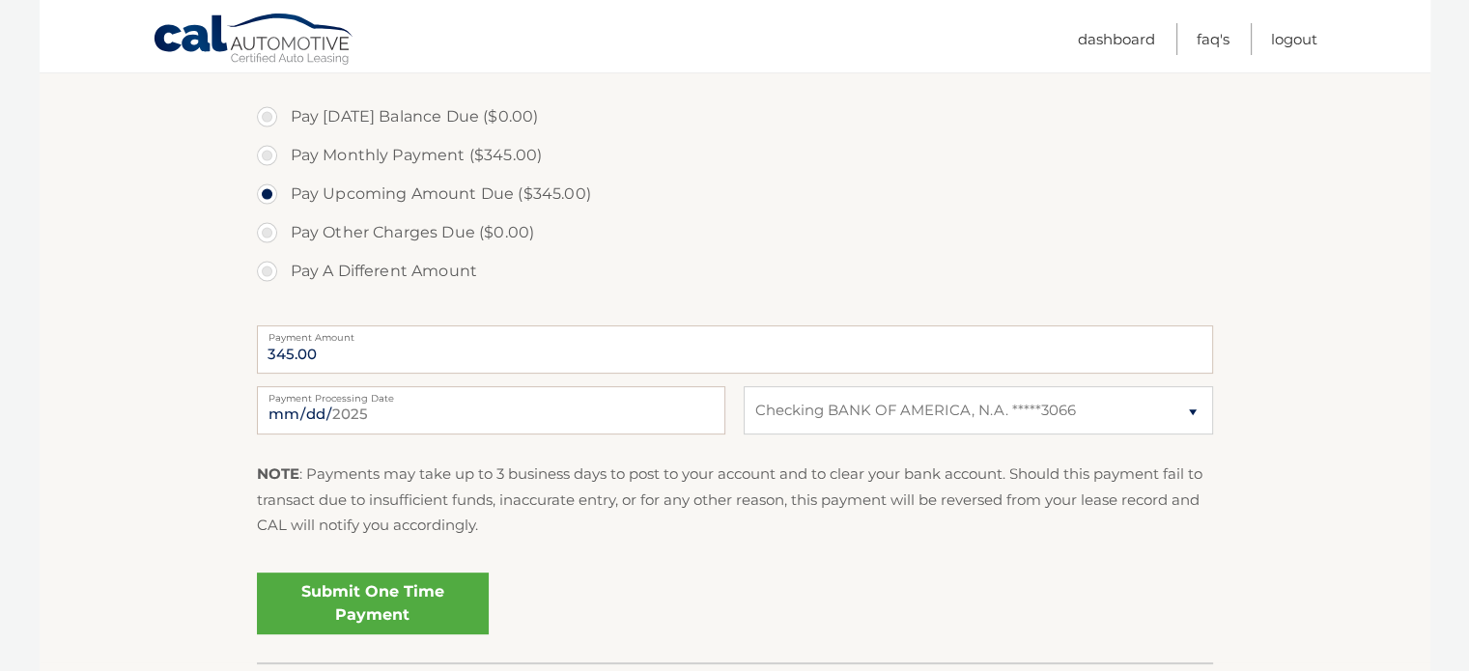
scroll to position [580, 0]
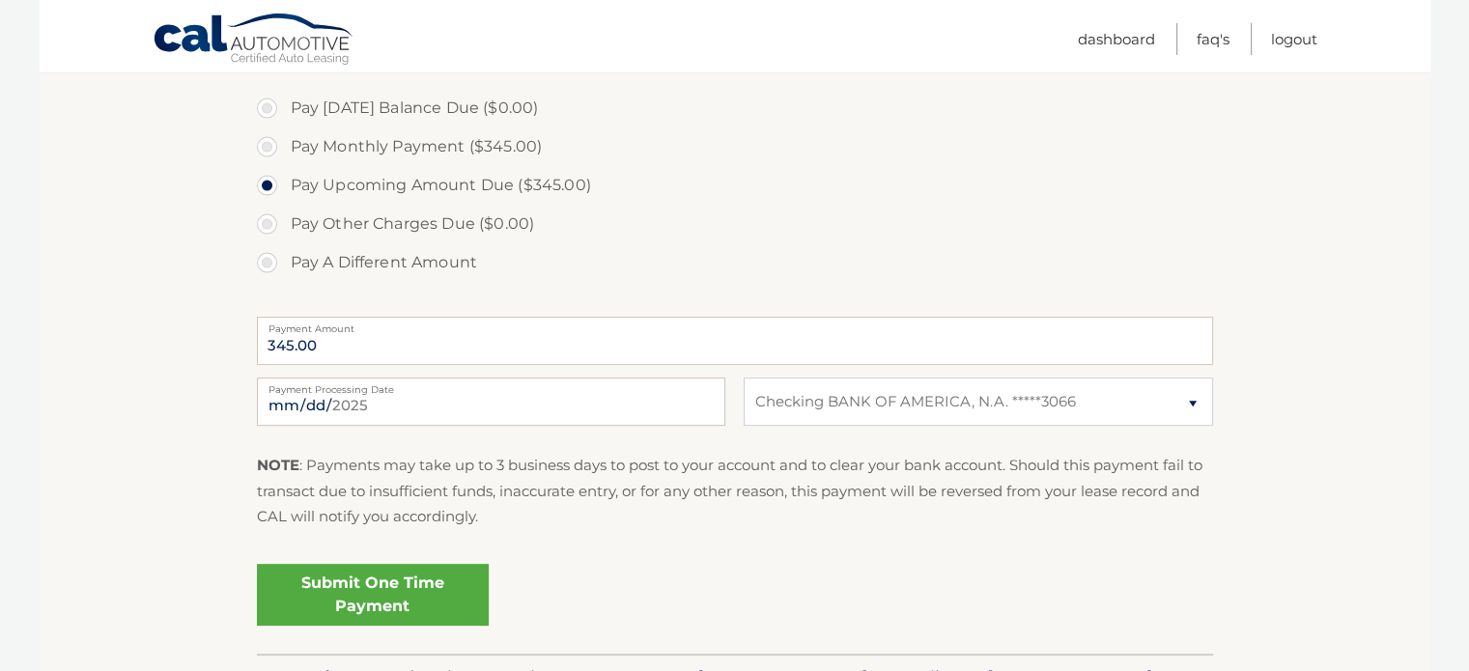
click at [356, 590] on link "Submit One Time Payment" at bounding box center [373, 595] width 232 height 62
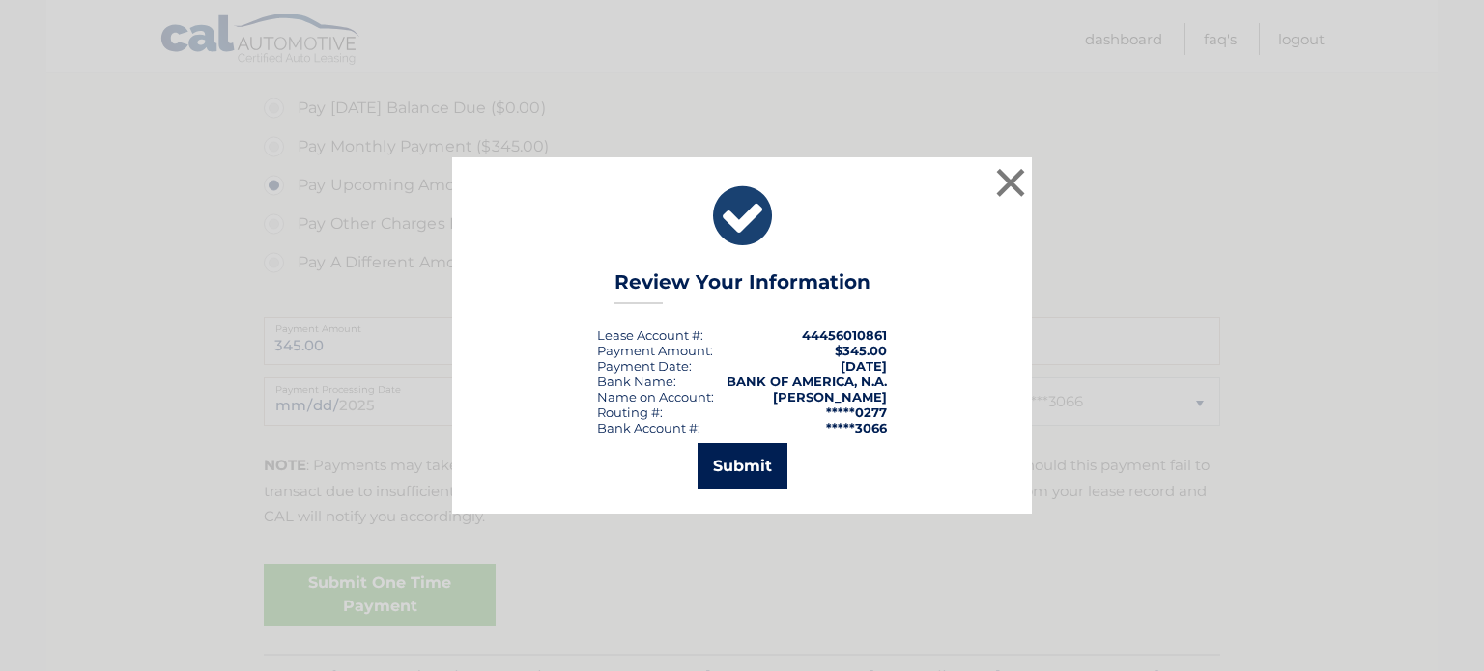
click at [738, 460] on button "Submit" at bounding box center [743, 466] width 90 height 46
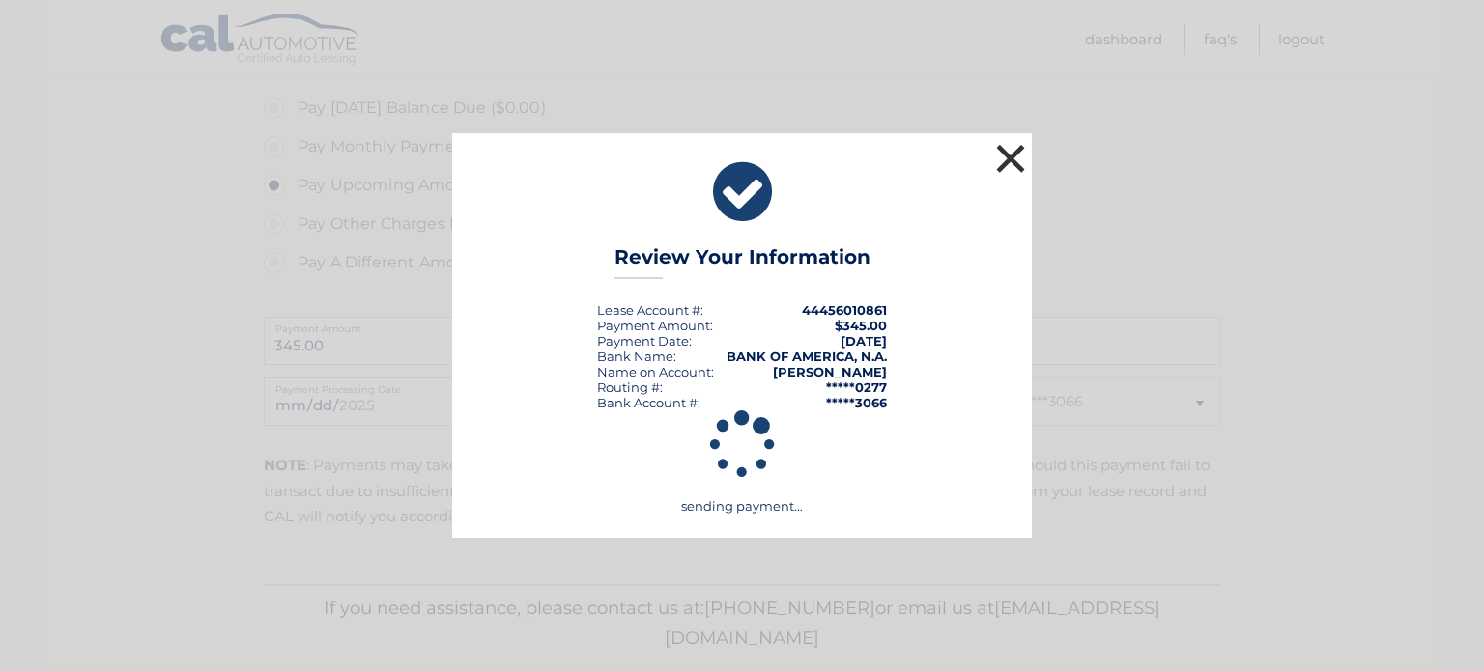
click at [1001, 146] on button "×" at bounding box center [1010, 158] width 39 height 39
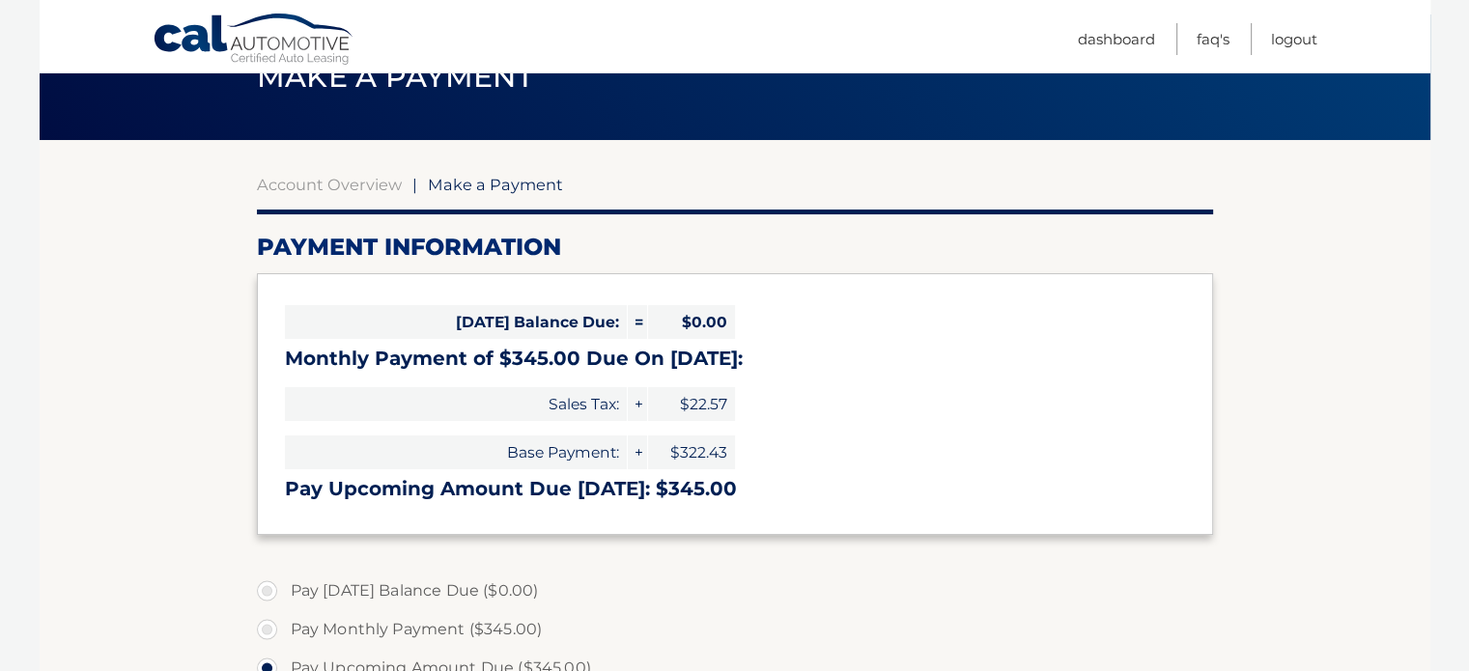
scroll to position [0, 0]
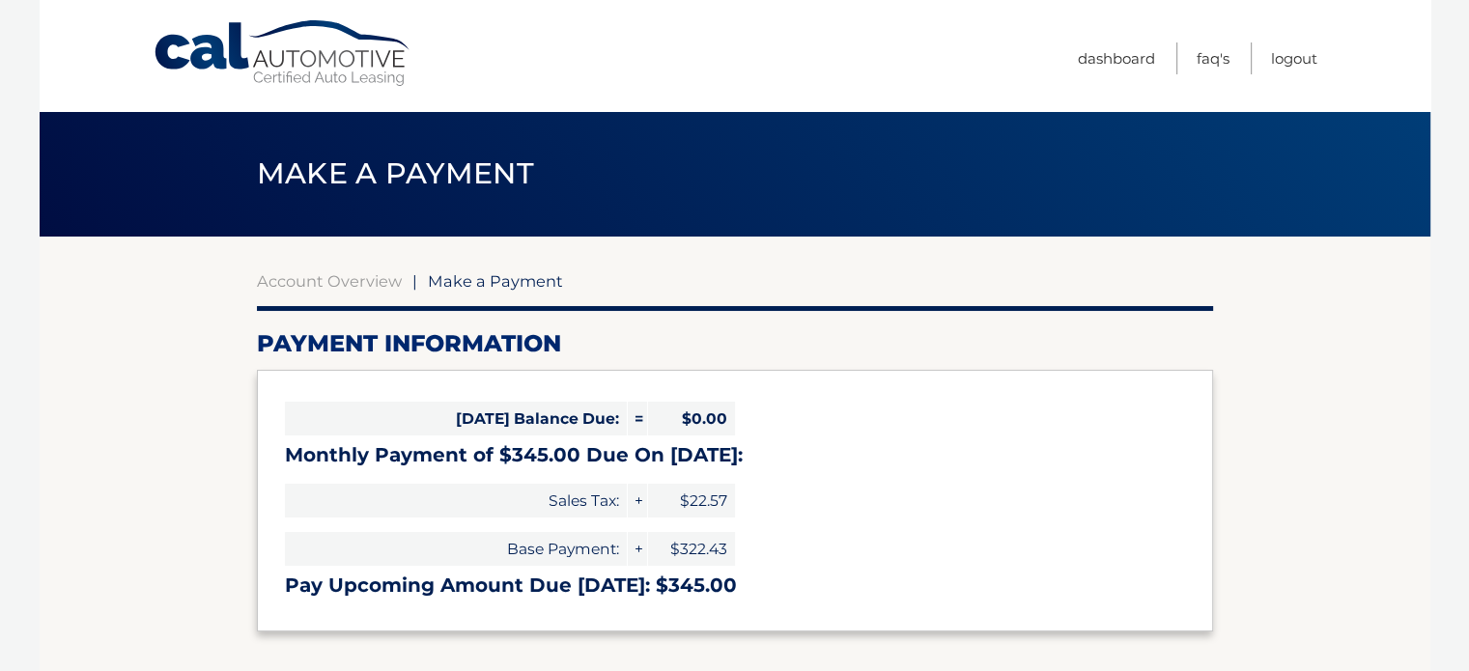
click at [196, 51] on link "Cal Automotive" at bounding box center [283, 53] width 261 height 69
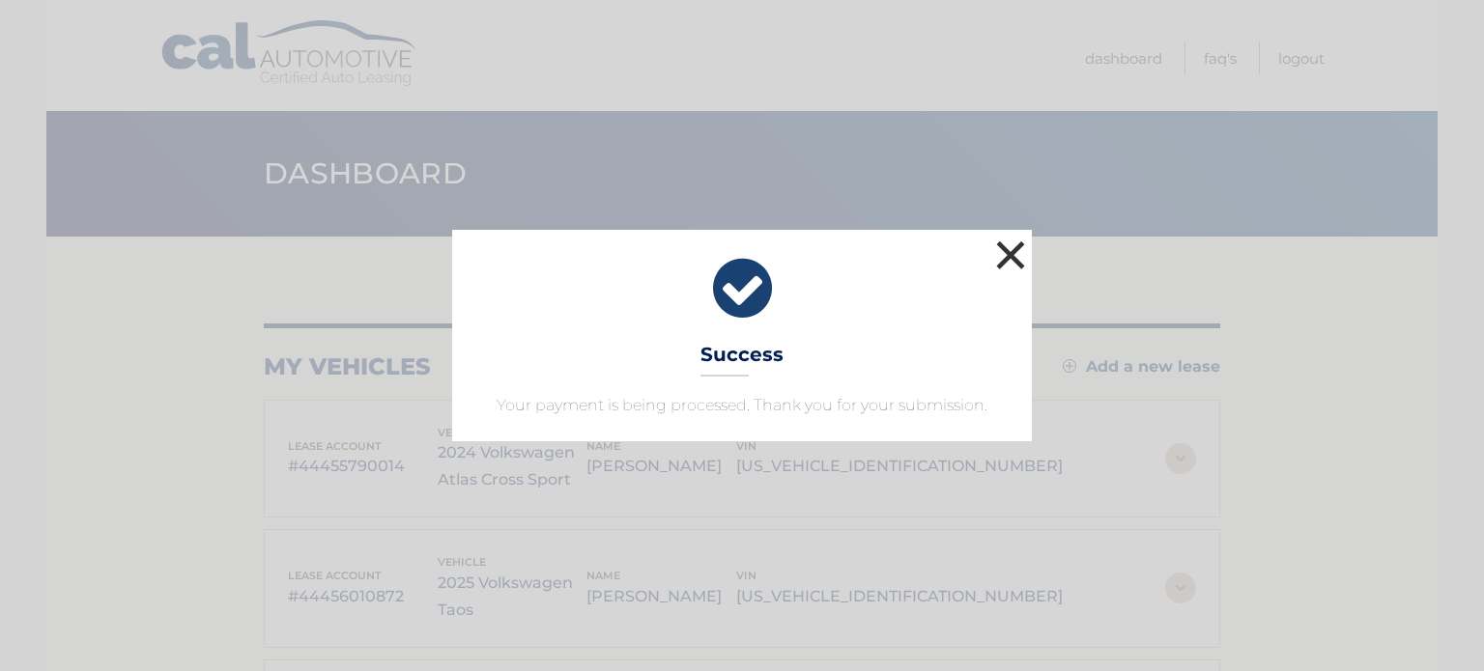
click at [1003, 247] on button "×" at bounding box center [1010, 255] width 39 height 39
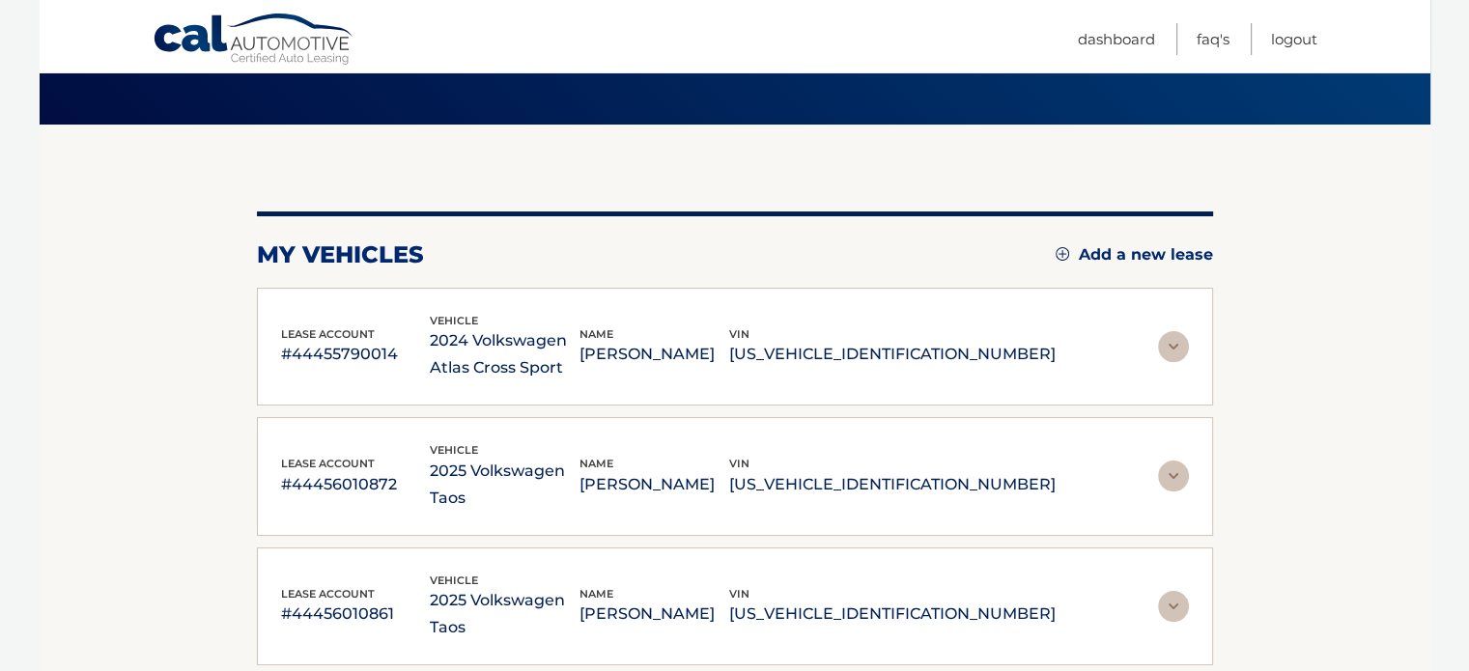
scroll to position [253, 0]
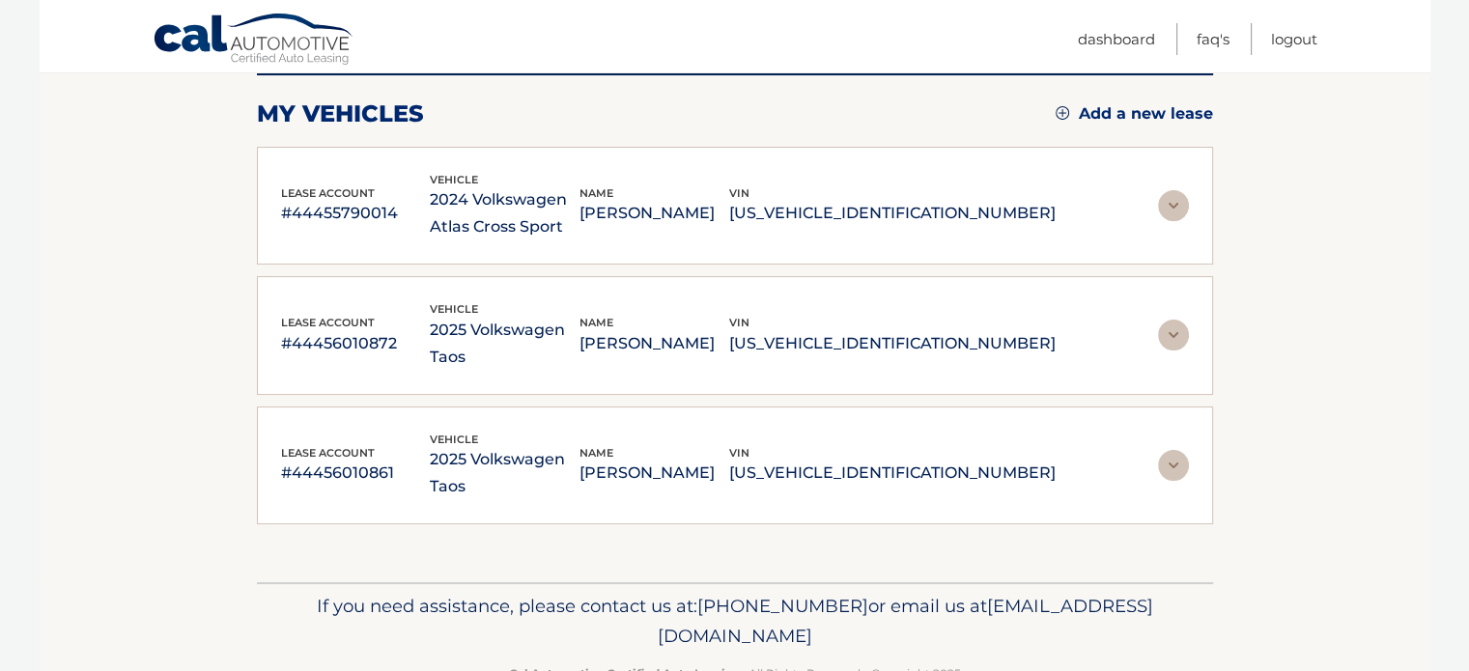
click at [1170, 320] on img at bounding box center [1173, 335] width 31 height 31
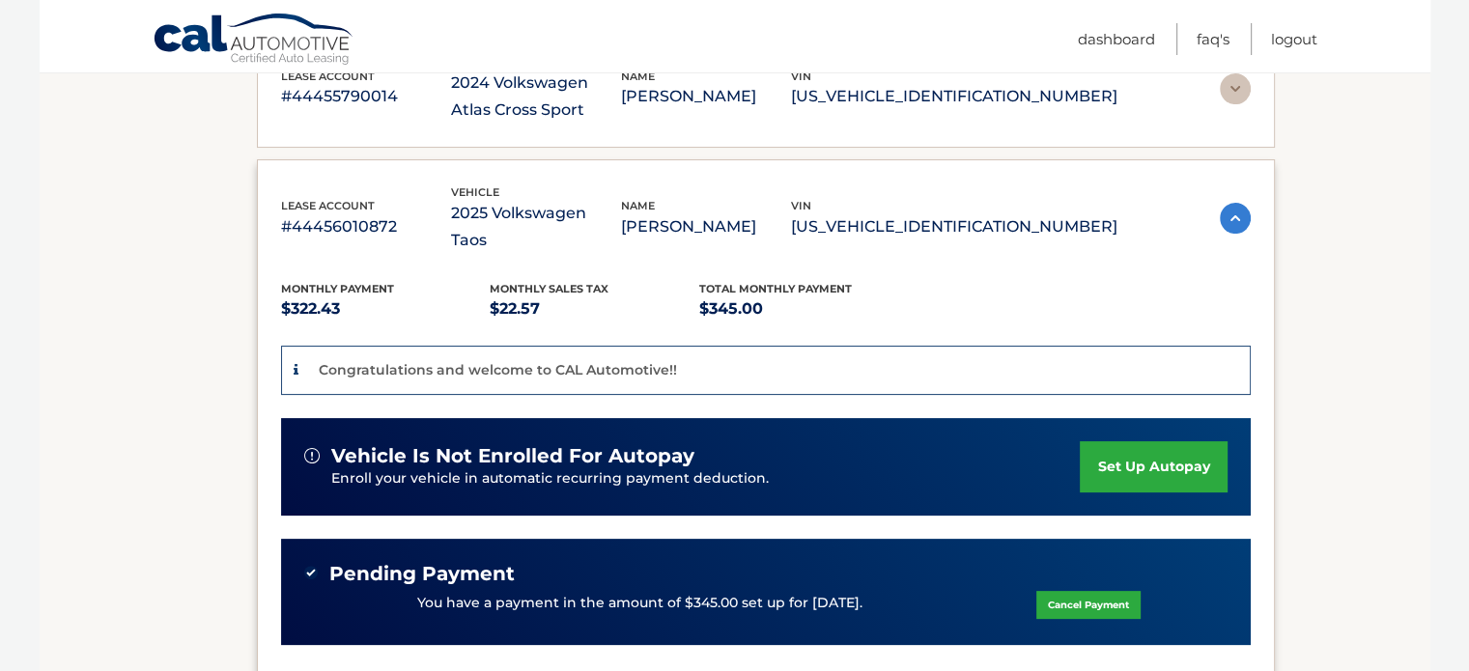
scroll to position [543, 0]
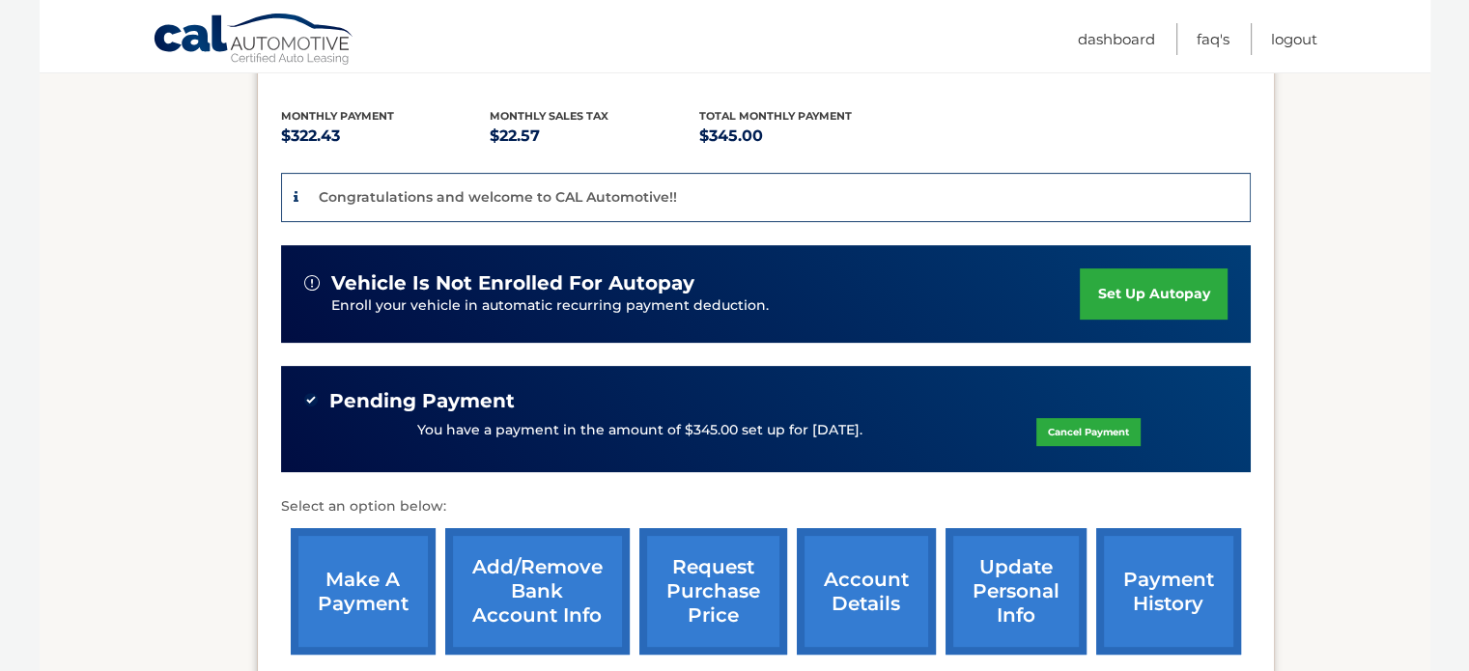
click at [1131, 564] on link "payment history" at bounding box center [1169, 591] width 145 height 127
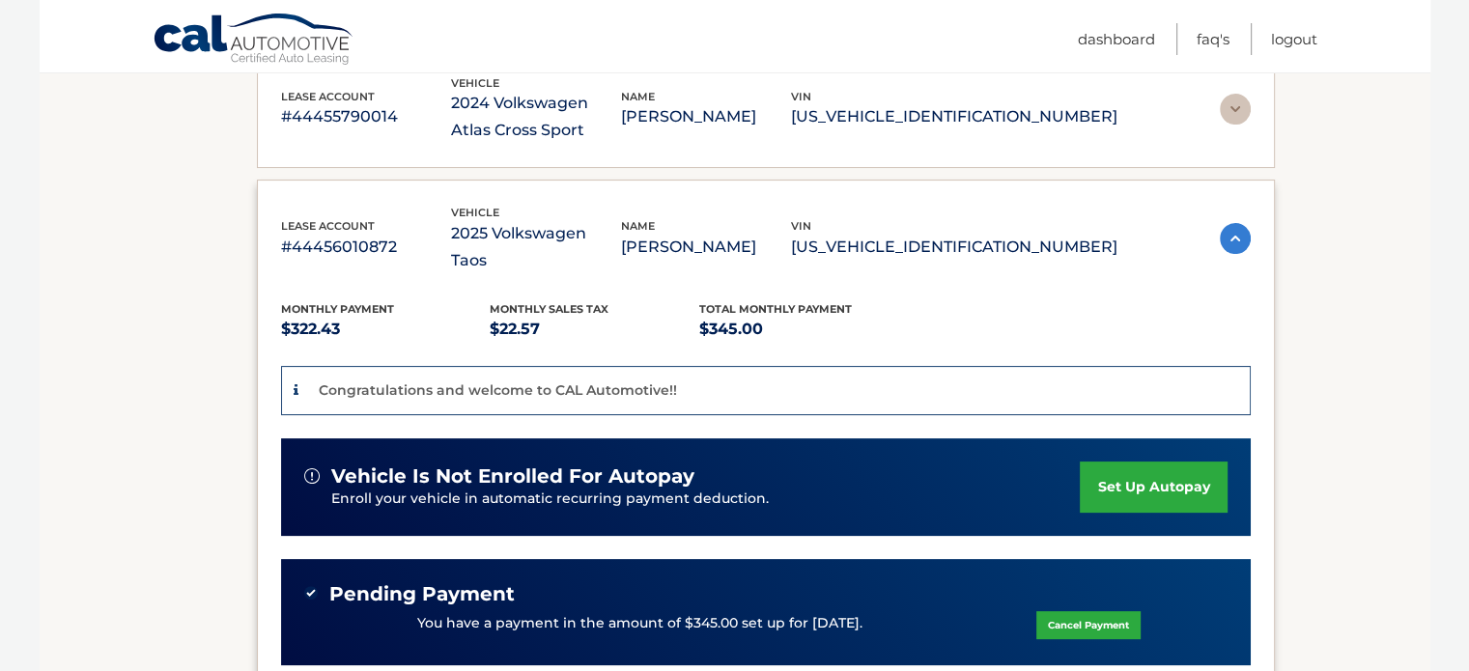
scroll to position [253, 0]
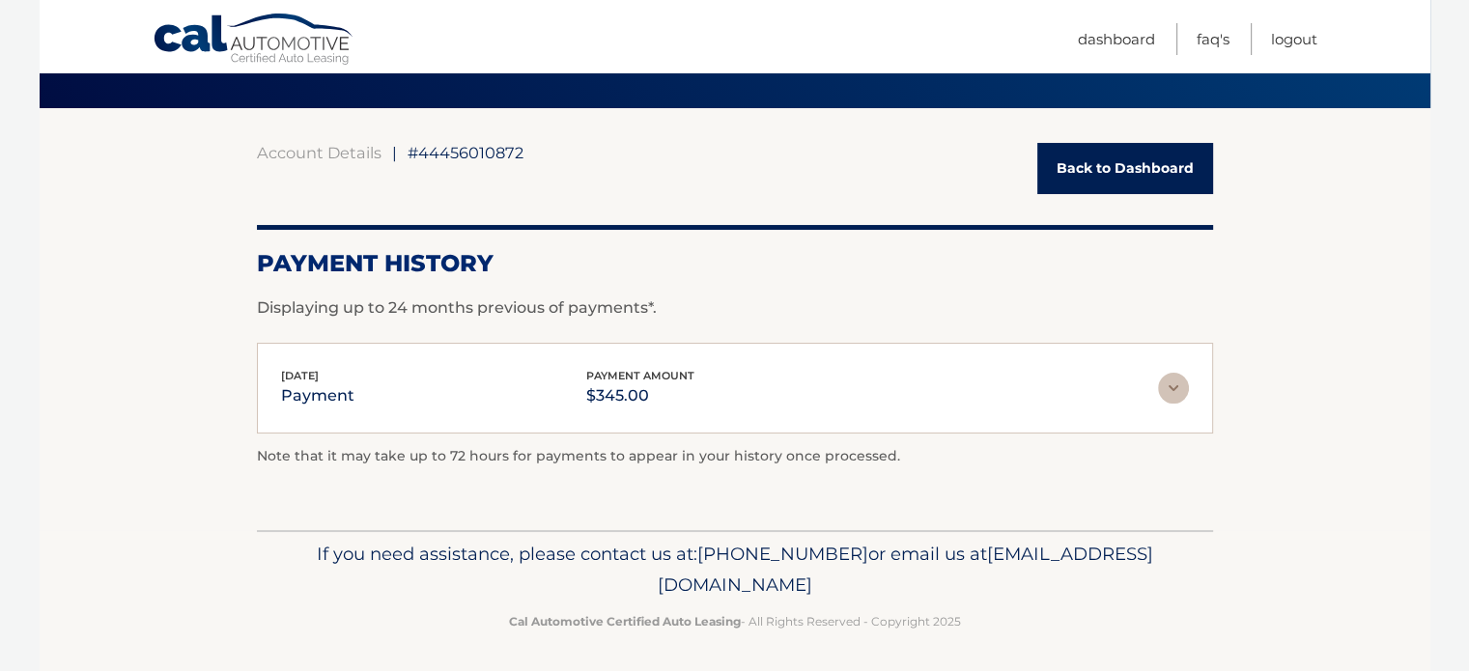
scroll to position [132, 0]
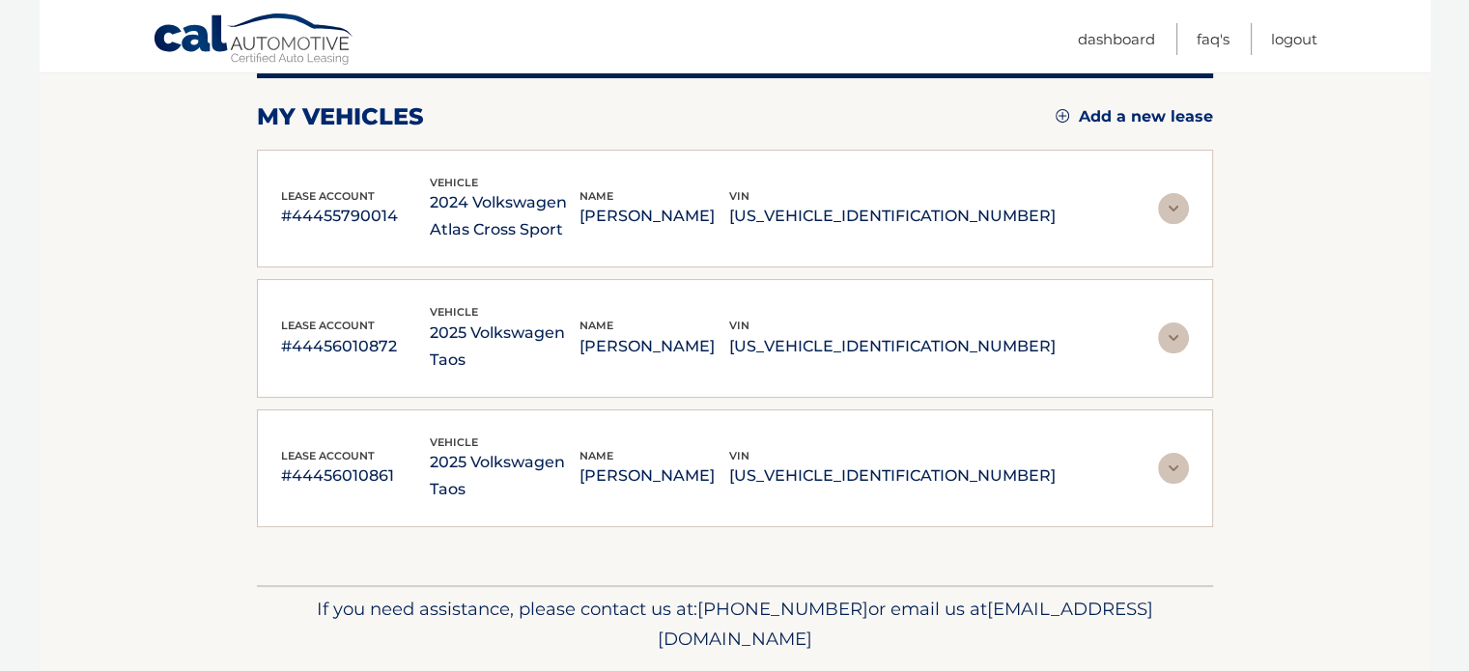
scroll to position [253, 0]
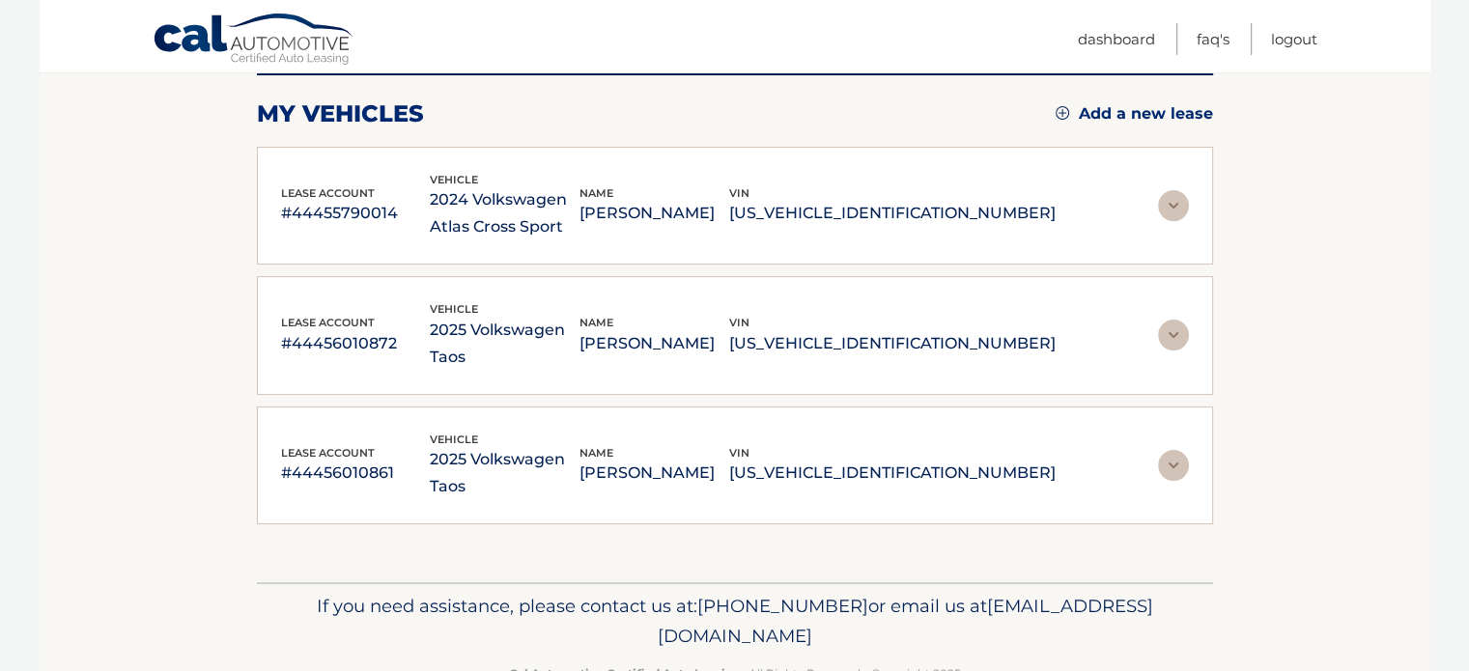
click at [1169, 320] on img at bounding box center [1173, 335] width 31 height 31
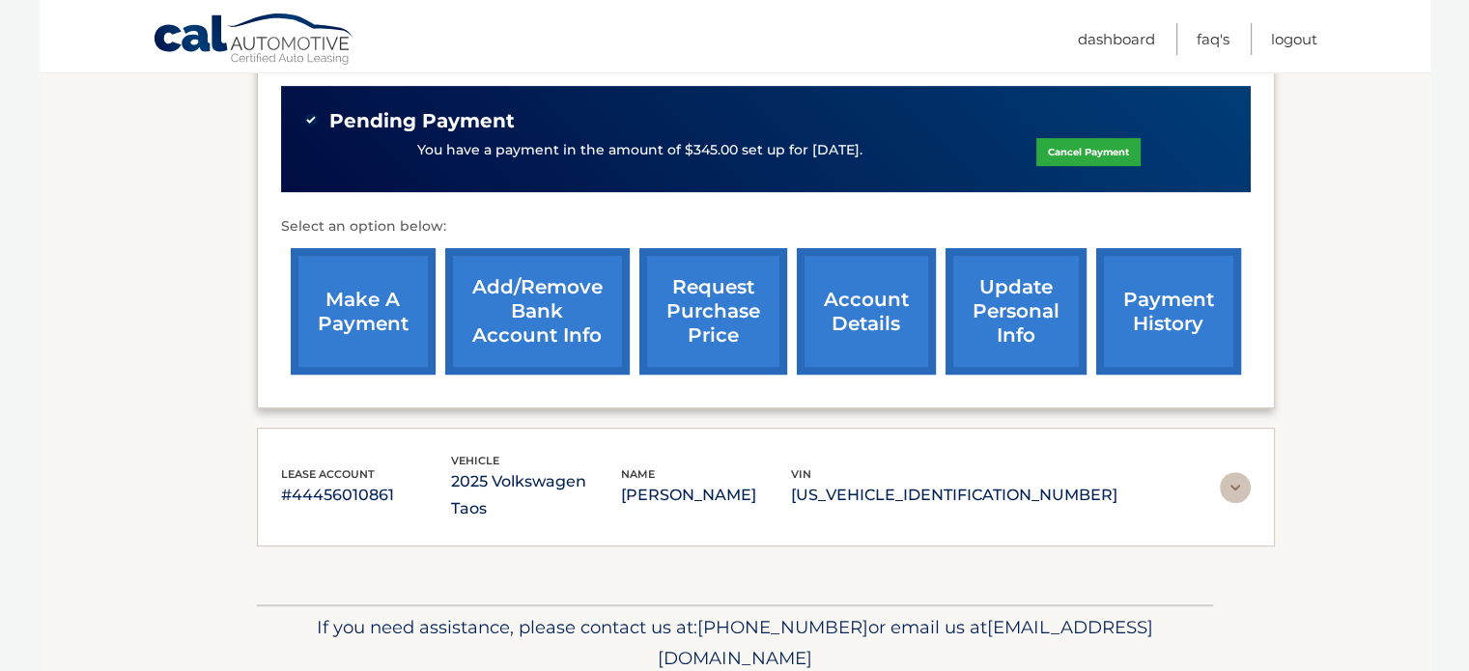
scroll to position [833, 0]
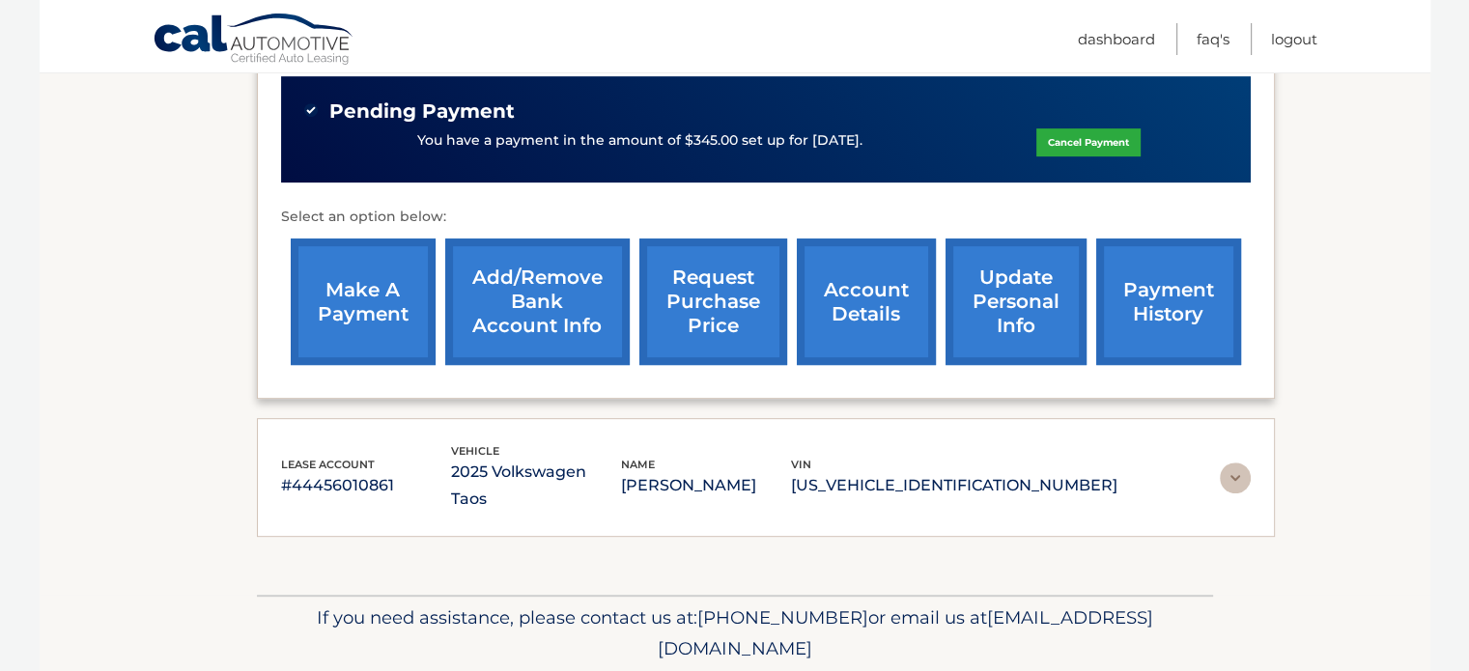
click at [1224, 463] on img at bounding box center [1235, 478] width 31 height 31
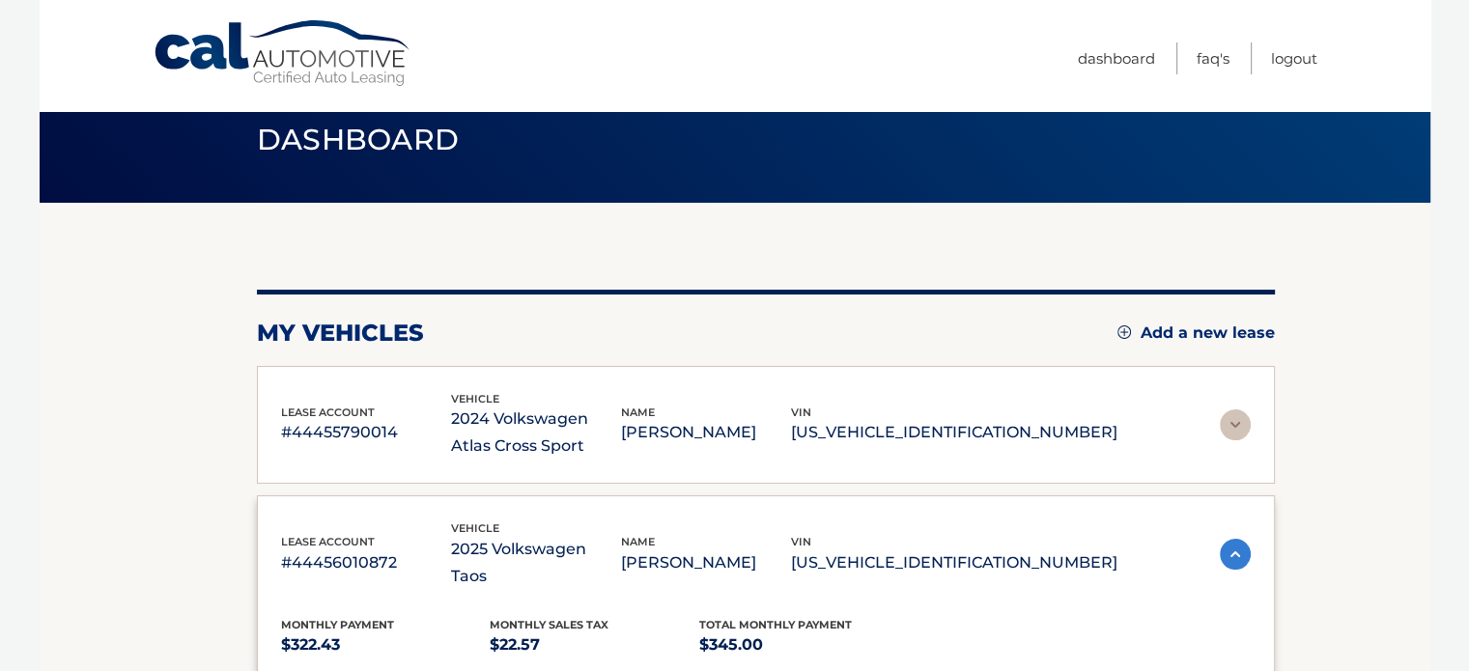
scroll to position [0, 0]
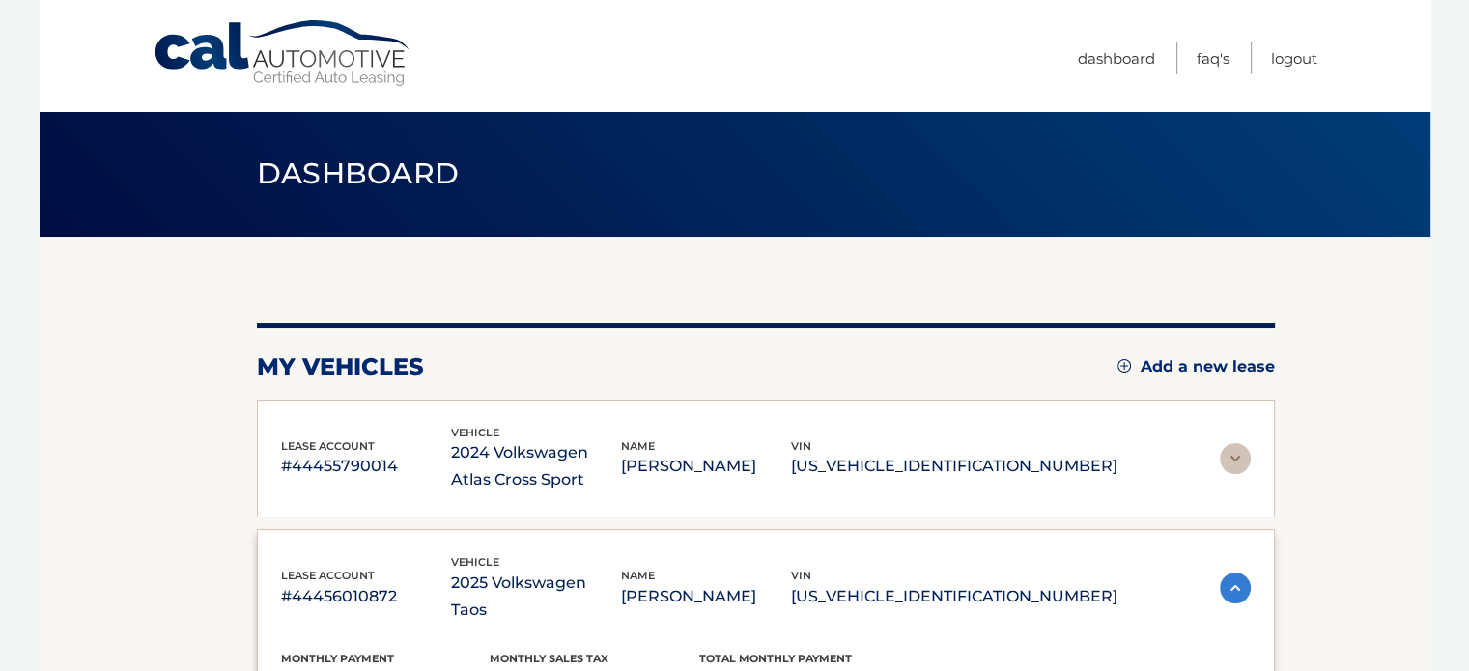
click at [1227, 455] on img at bounding box center [1235, 458] width 31 height 31
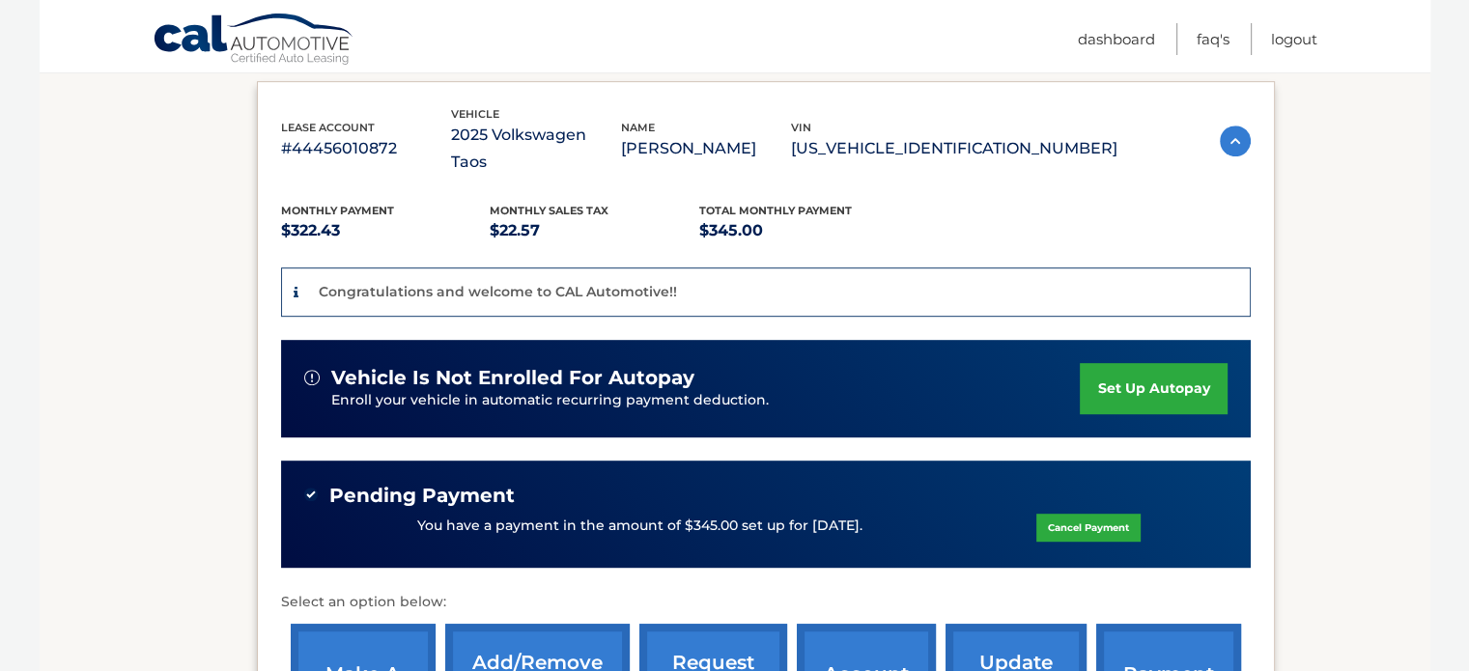
scroll to position [966, 0]
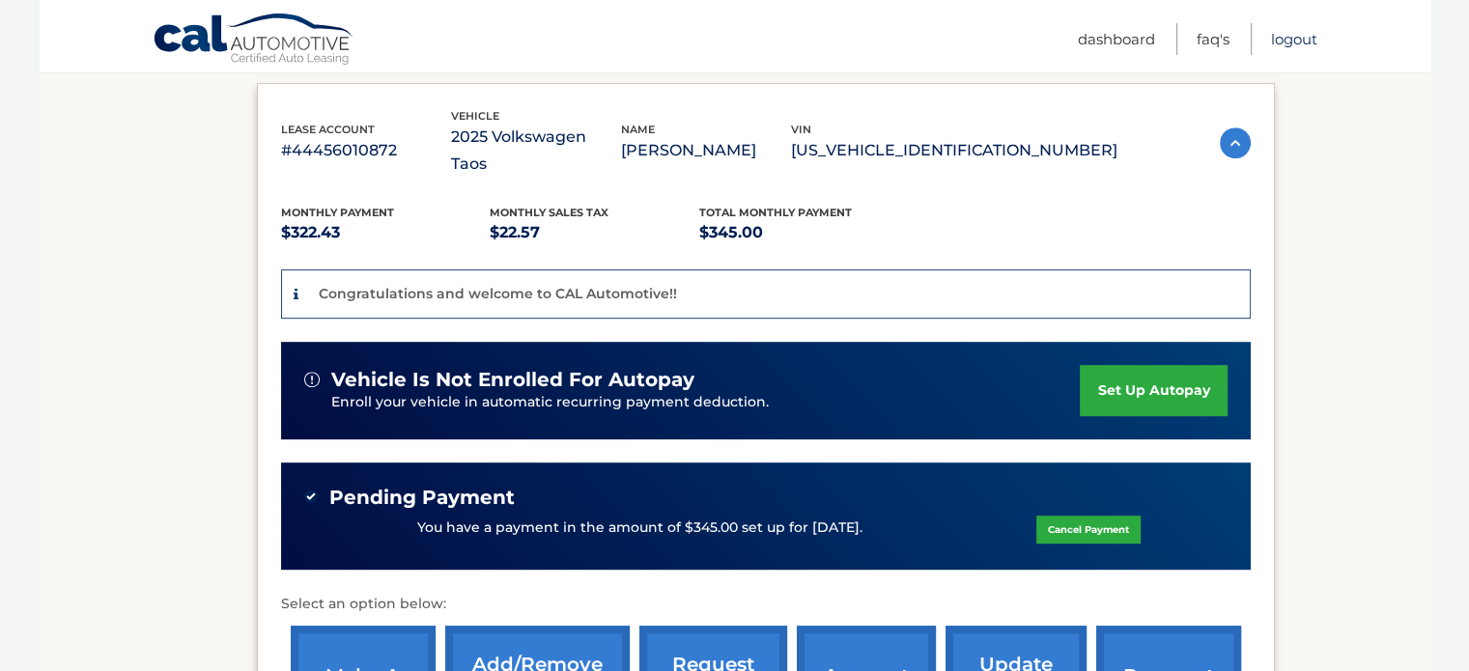
click at [1305, 42] on link "Logout" at bounding box center [1294, 39] width 46 height 32
